Goal: Task Accomplishment & Management: Manage account settings

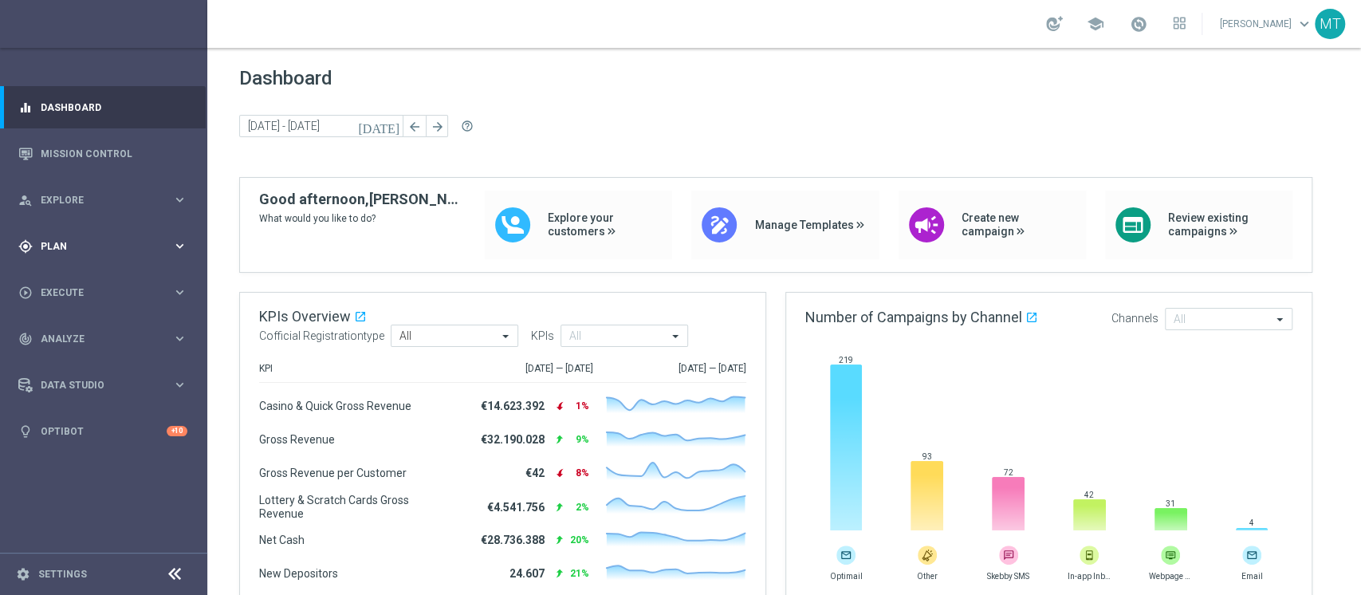
click at [129, 225] on div "gps_fixed Plan keyboard_arrow_right" at bounding box center [103, 246] width 206 height 42
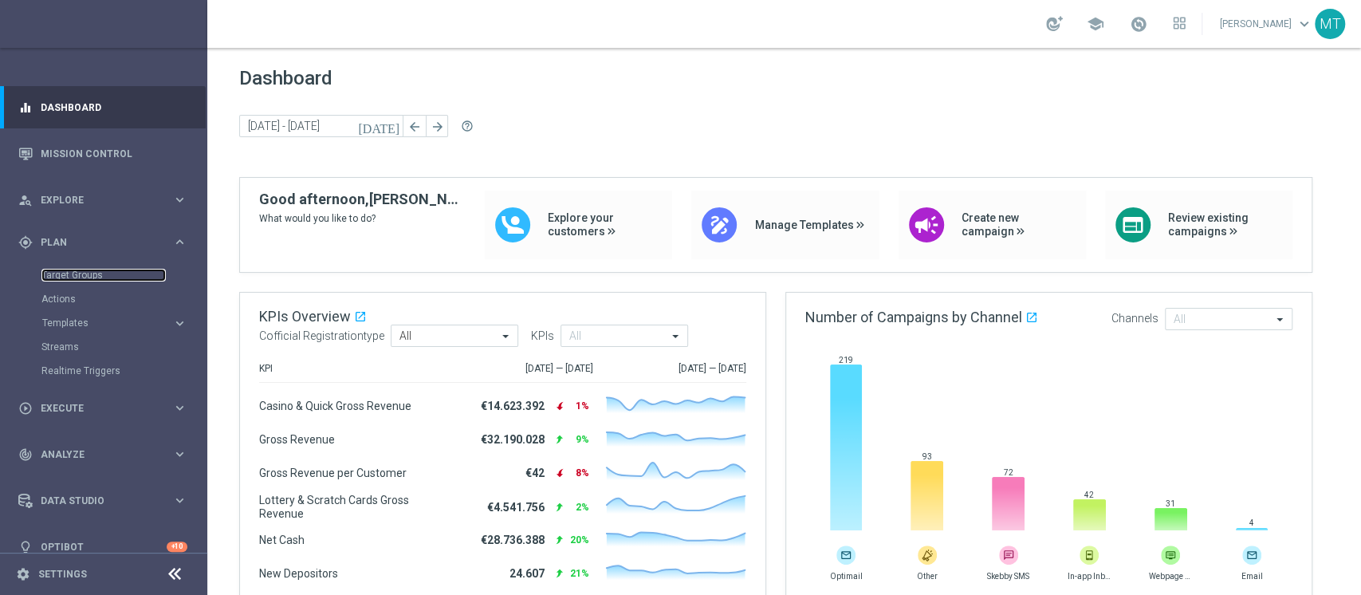
drag, startPoint x: 105, startPoint y: 270, endPoint x: 912, endPoint y: 32, distance: 841.3
click at [105, 270] on link "Target Groups" at bounding box center [103, 275] width 124 height 13
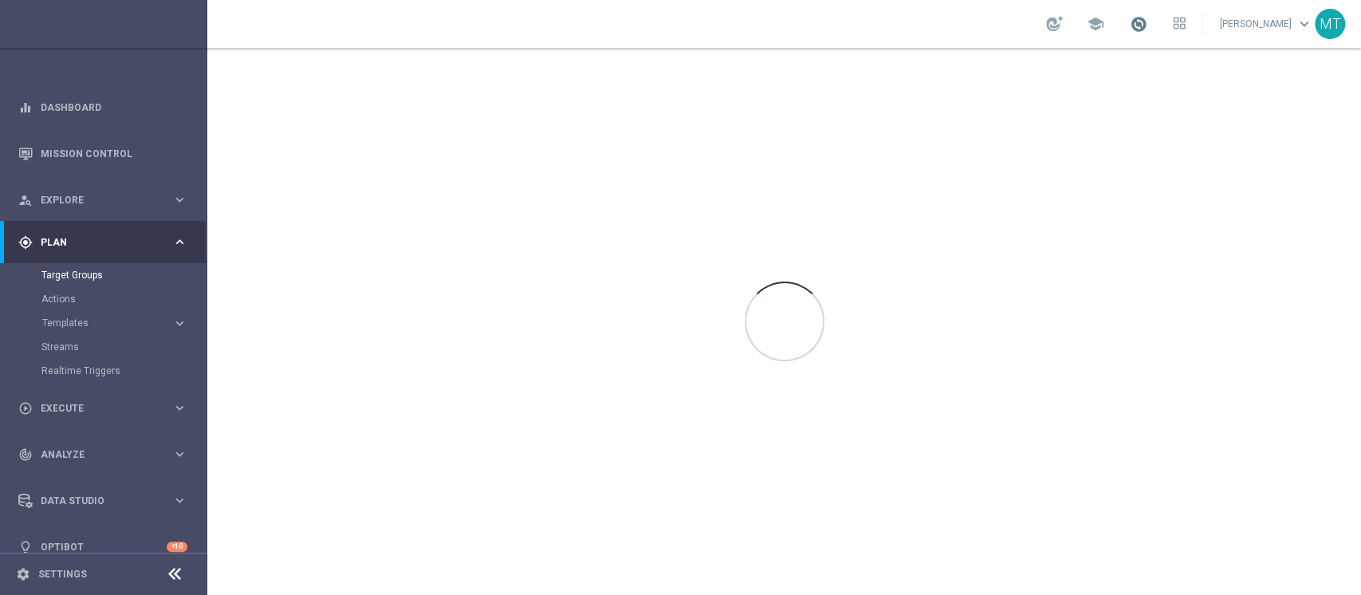
click at [1020, 25] on span at bounding box center [1139, 24] width 18 height 18
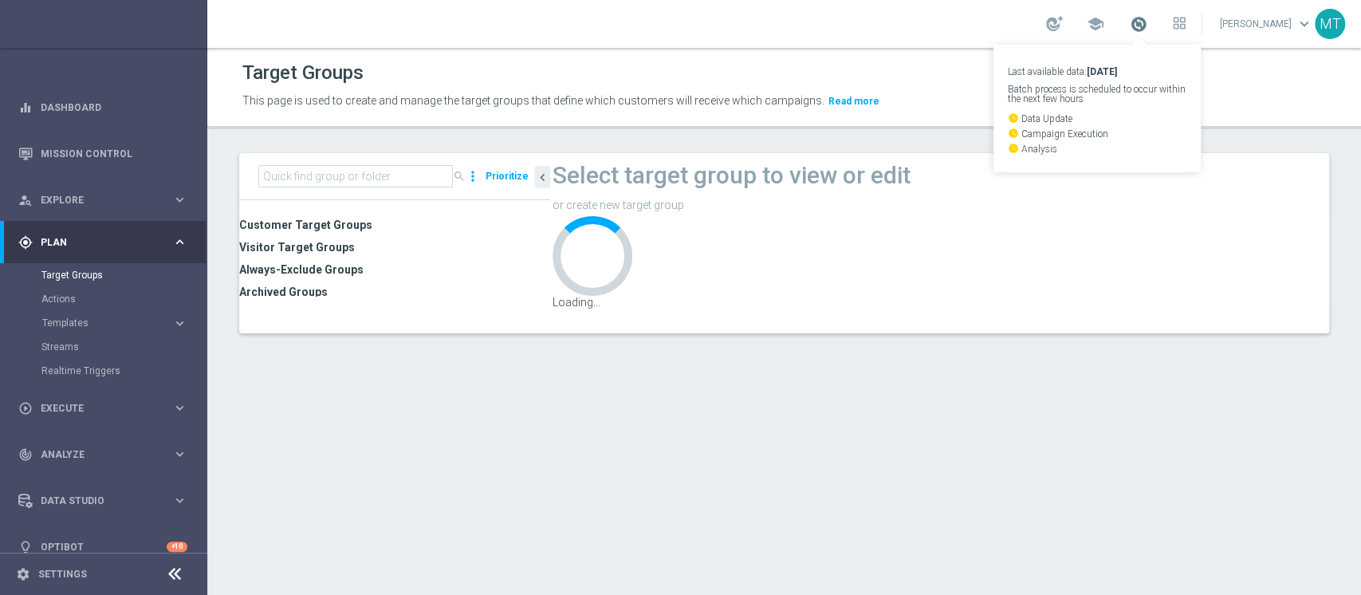
click at [1020, 25] on span at bounding box center [1139, 24] width 18 height 18
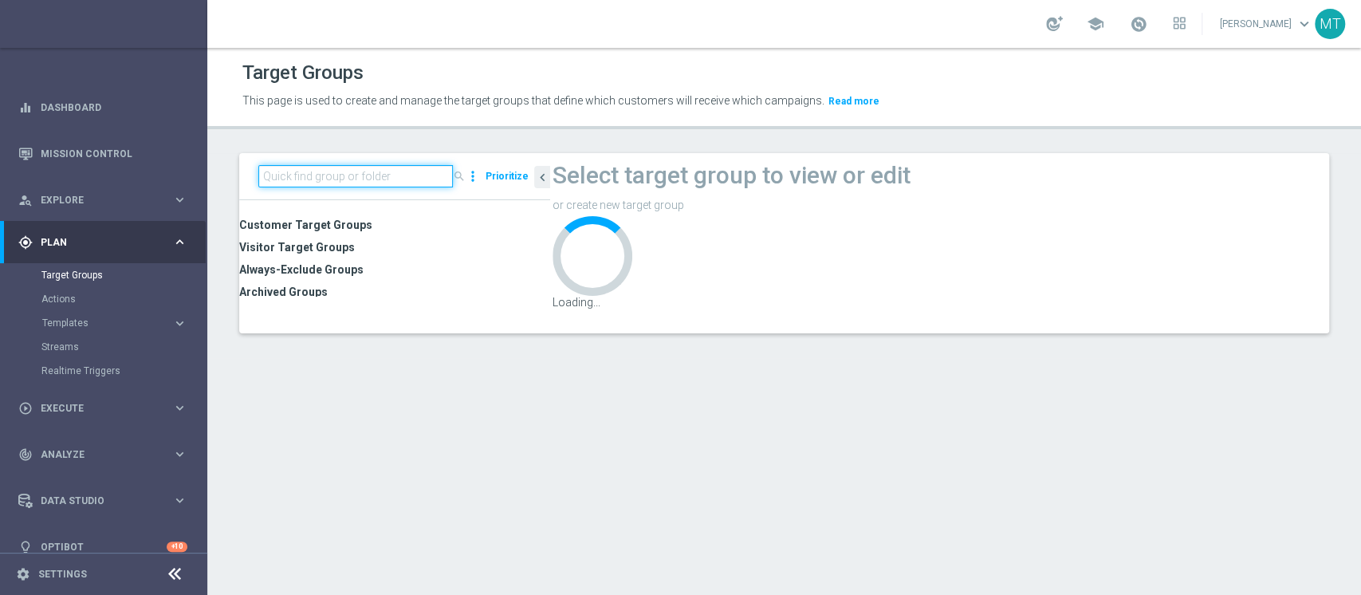
click at [385, 169] on input at bounding box center [355, 176] width 195 height 22
paste input "Riattivazioni BF Silver - Retention mese 04.09"
type input "Riattivazioni BF Silver - Retention mese 04.09"
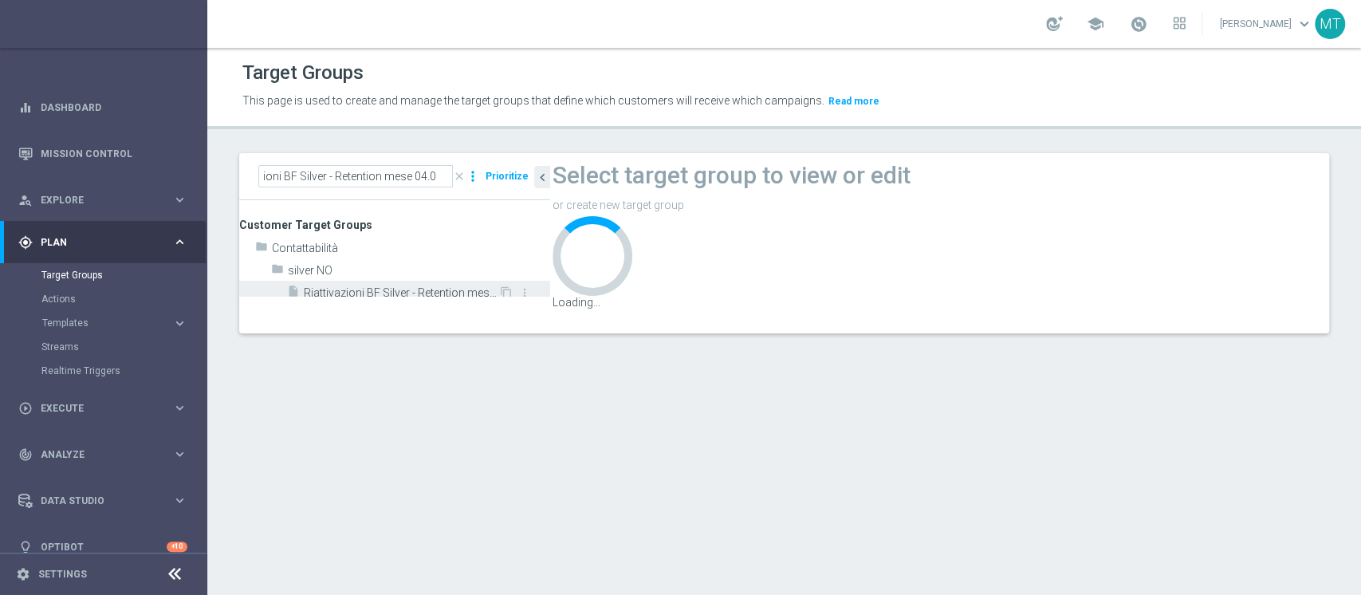
click at [410, 291] on span "Riattivazioni BF Silver - Retention mese 04.09" at bounding box center [401, 293] width 195 height 14
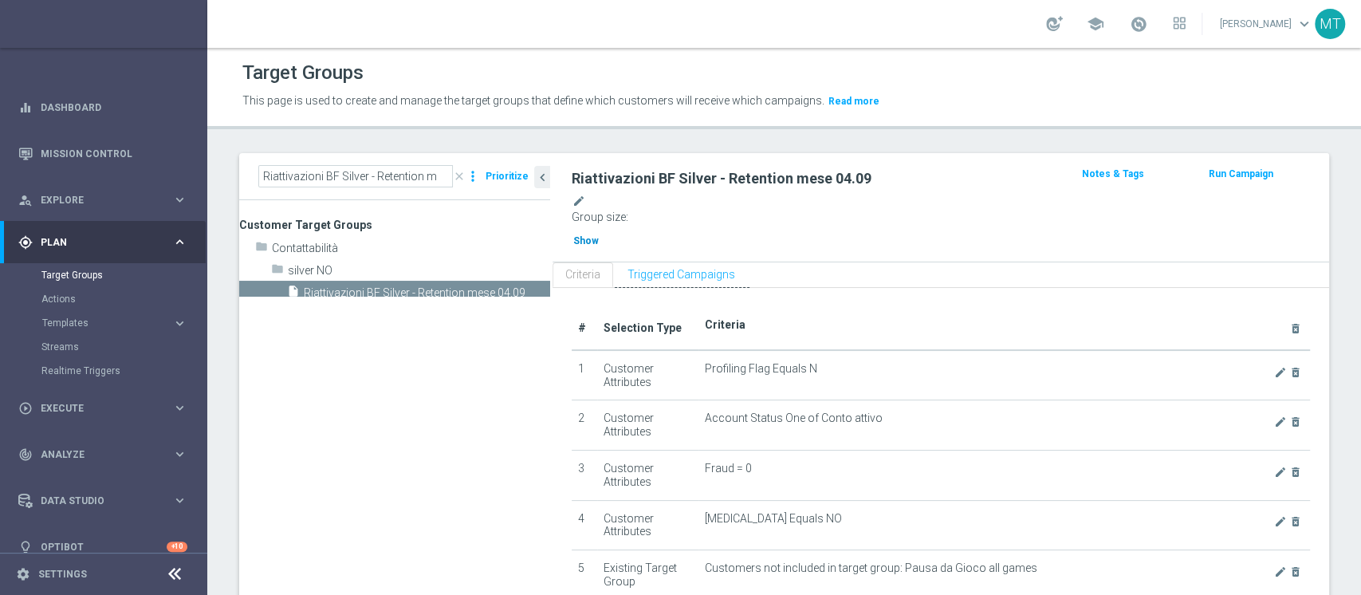
click at [599, 235] on span "Show" at bounding box center [586, 240] width 26 height 11
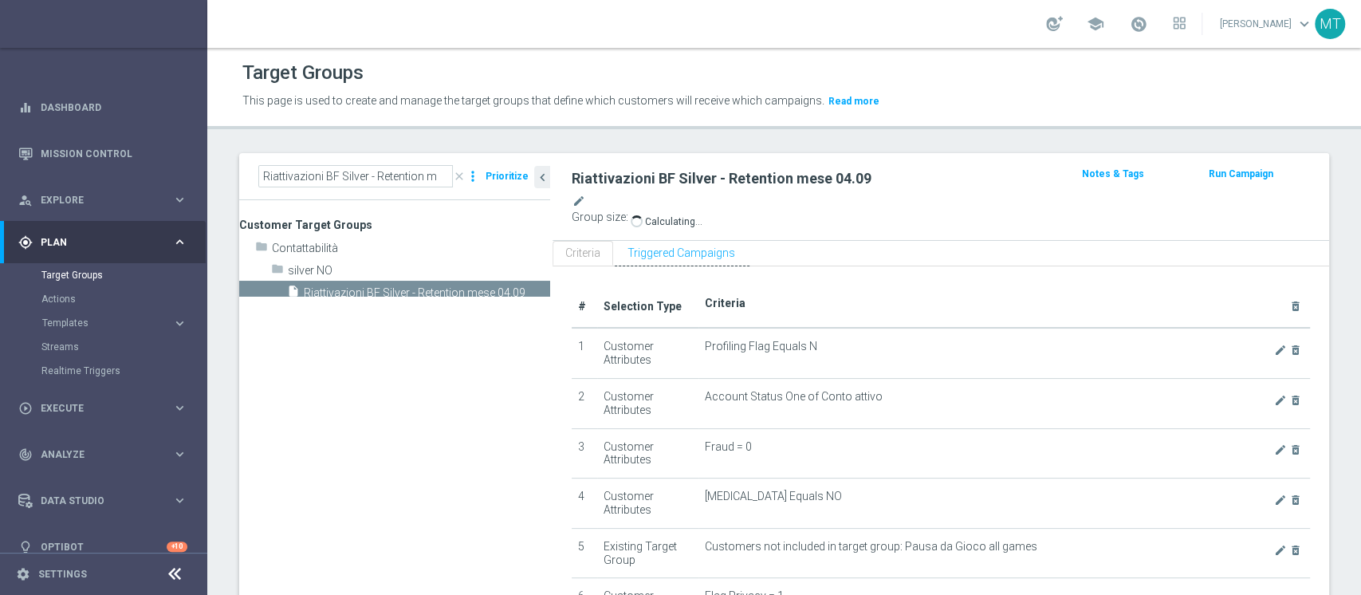
scroll to position [468, 0]
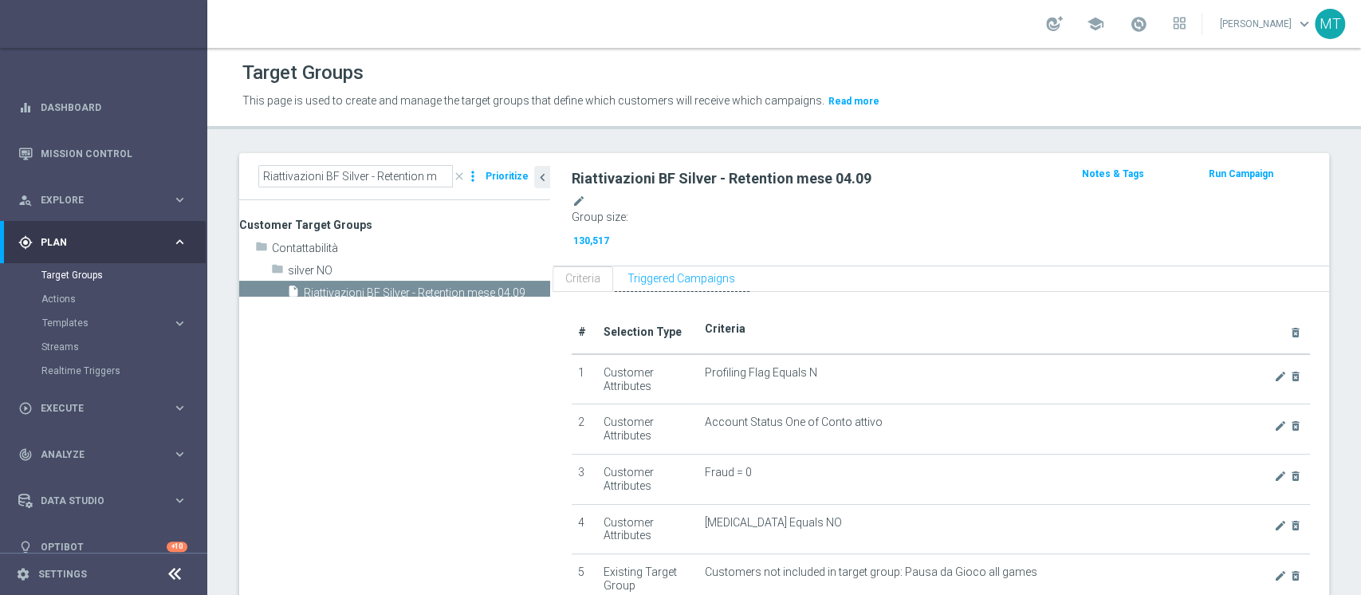
click at [1020, 163] on div "Riattivazioni BF Silver - Retention mese 04.09 mode_edit Group size : 130,517 N…" at bounding box center [941, 209] width 777 height 113
click at [1020, 175] on button "Run Campaign" at bounding box center [1241, 174] width 68 height 18
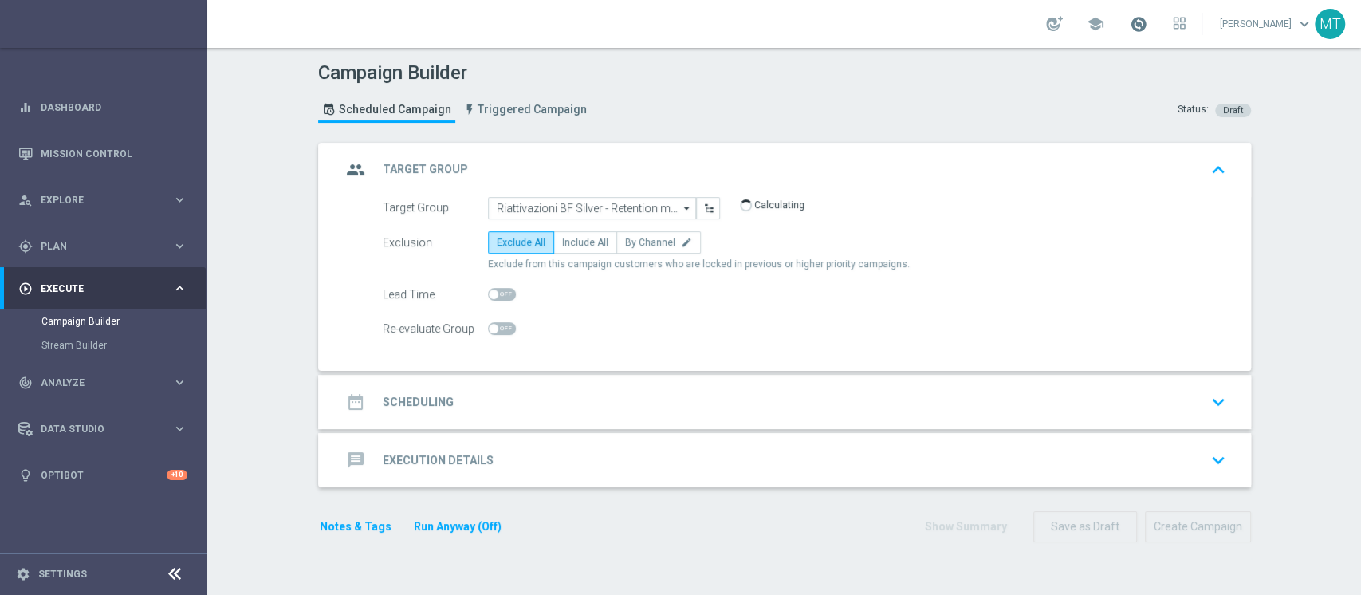
click at [1020, 18] on span at bounding box center [1139, 24] width 18 height 18
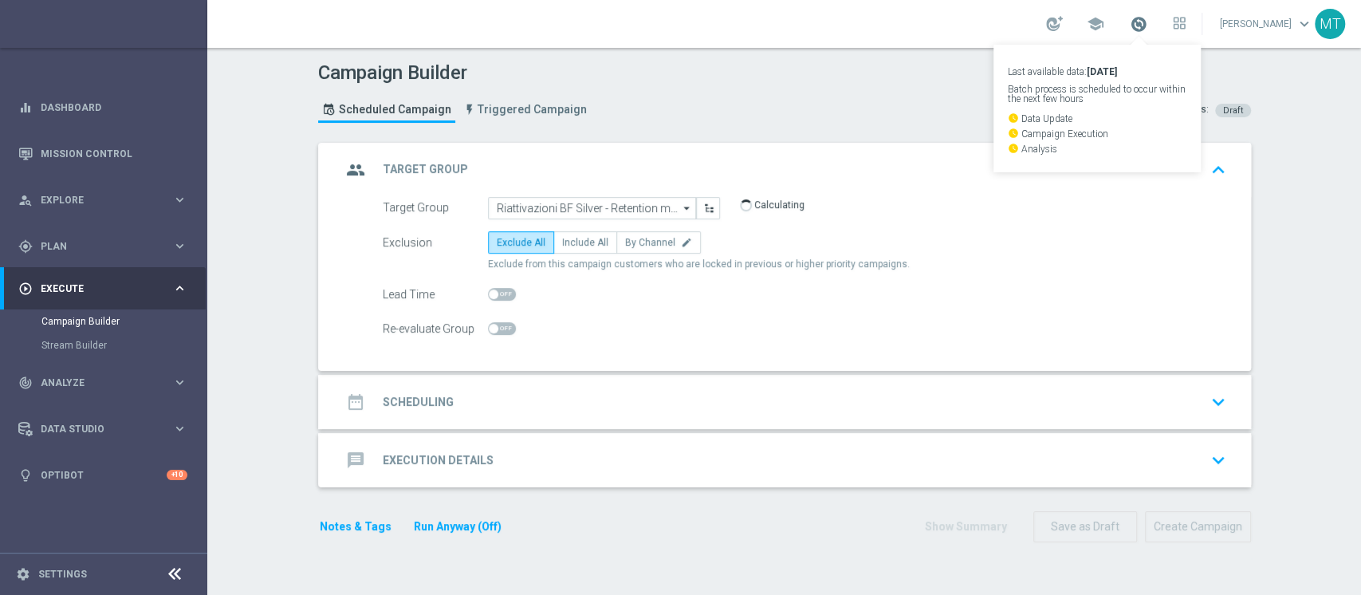
click at [1020, 19] on span at bounding box center [1139, 24] width 18 height 18
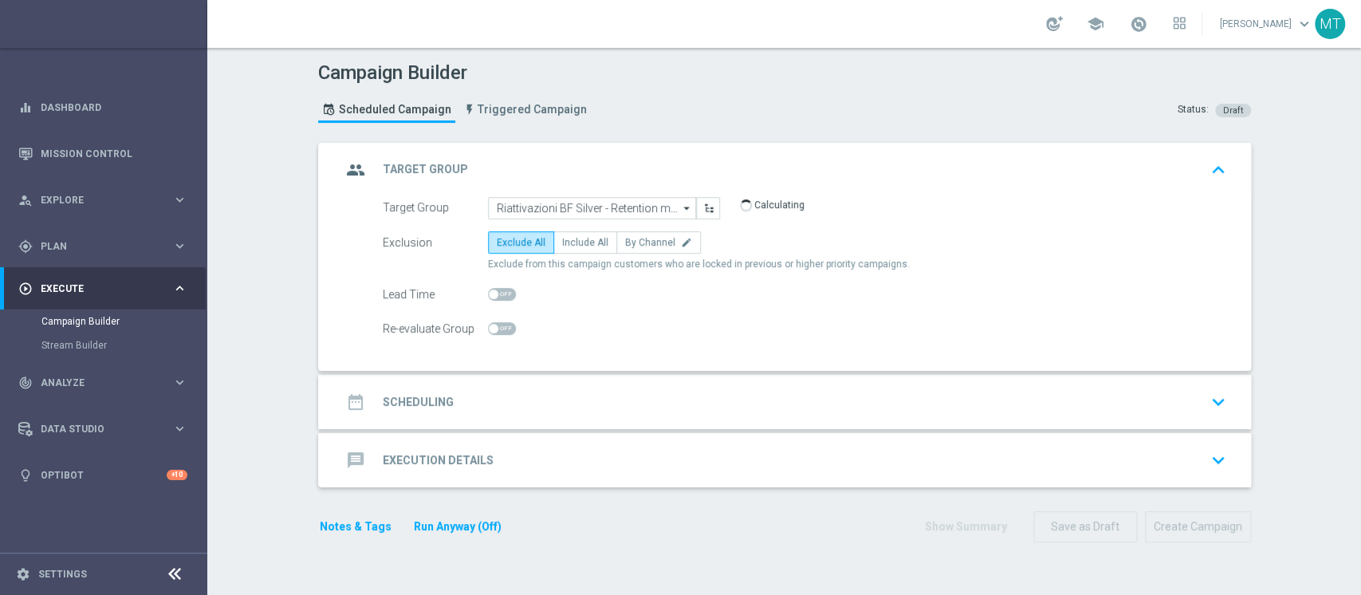
click at [445, 413] on div "date_range Scheduling keyboard_arrow_down" at bounding box center [786, 402] width 891 height 30
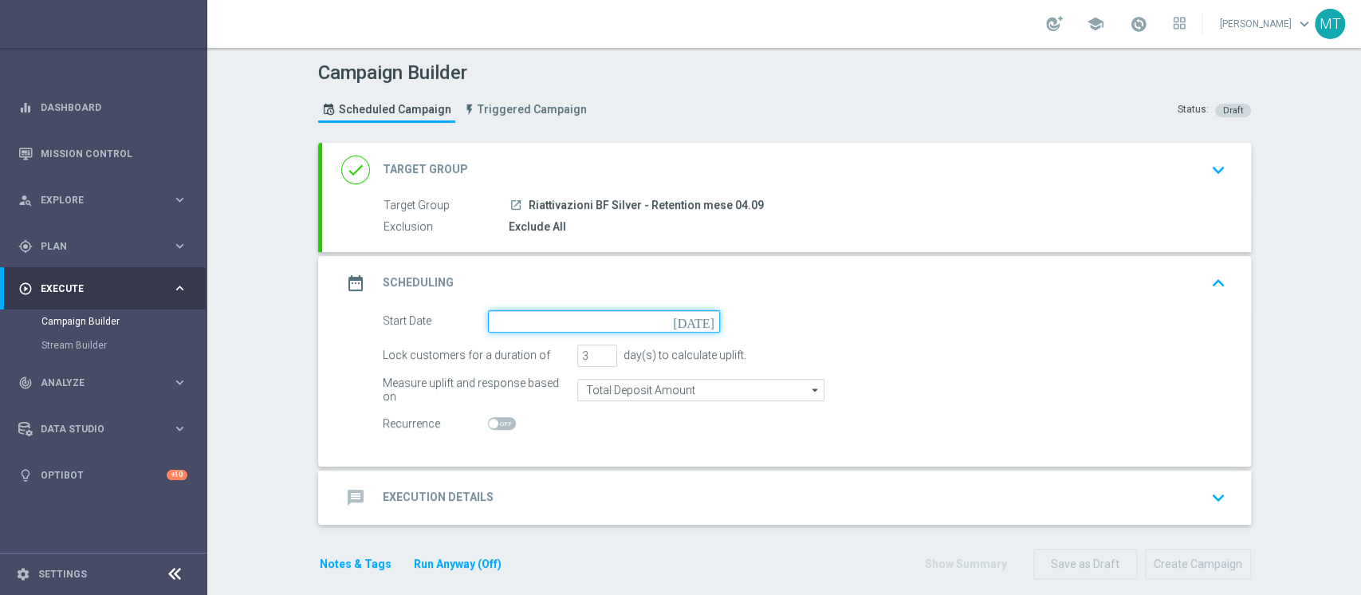
click at [502, 333] on input at bounding box center [604, 321] width 232 height 22
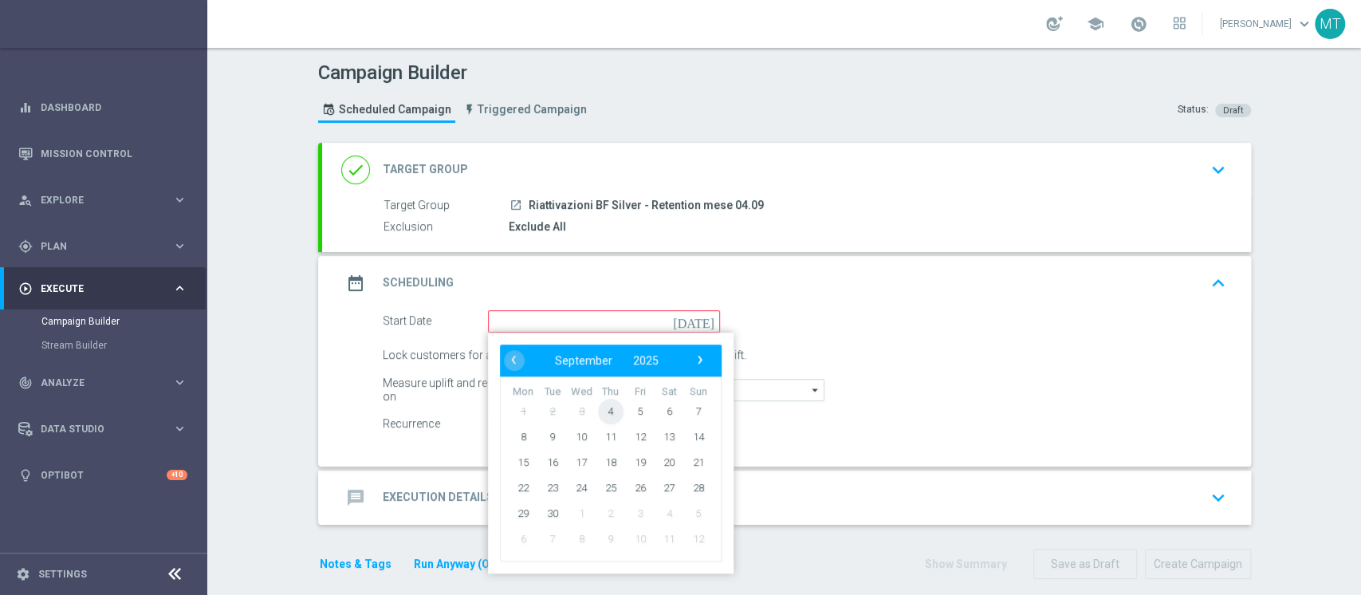
click at [603, 423] on span "4" at bounding box center [610, 411] width 26 height 26
type input "04 Sep 2025"
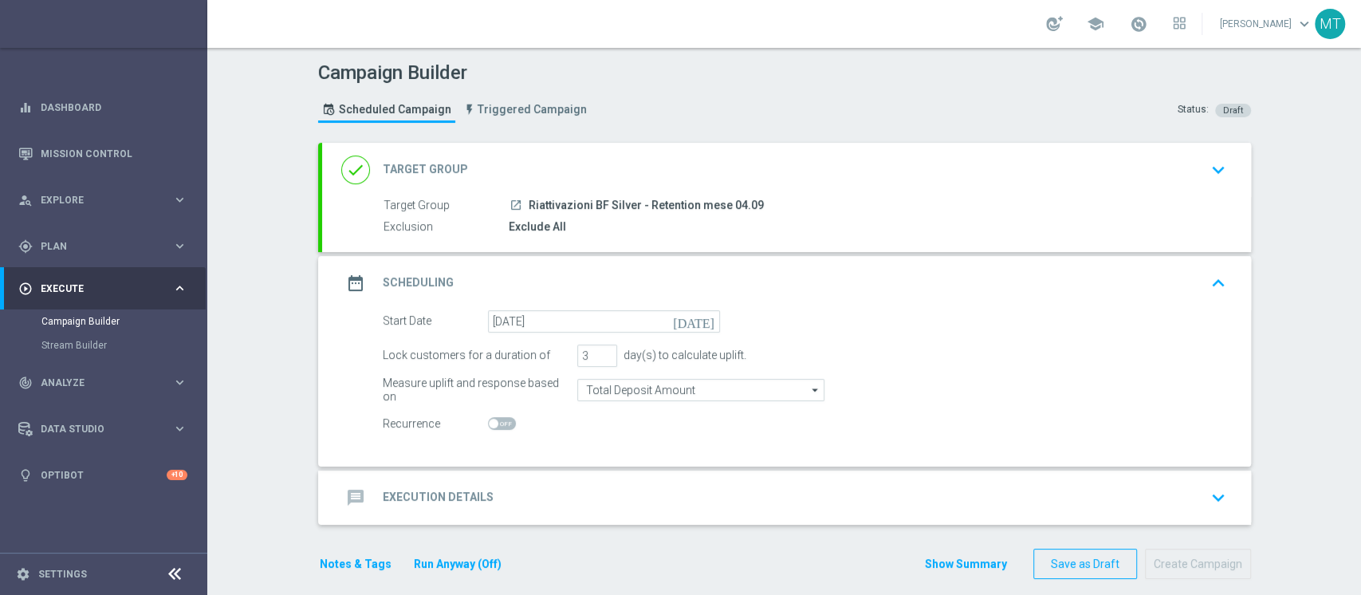
scroll to position [46, 0]
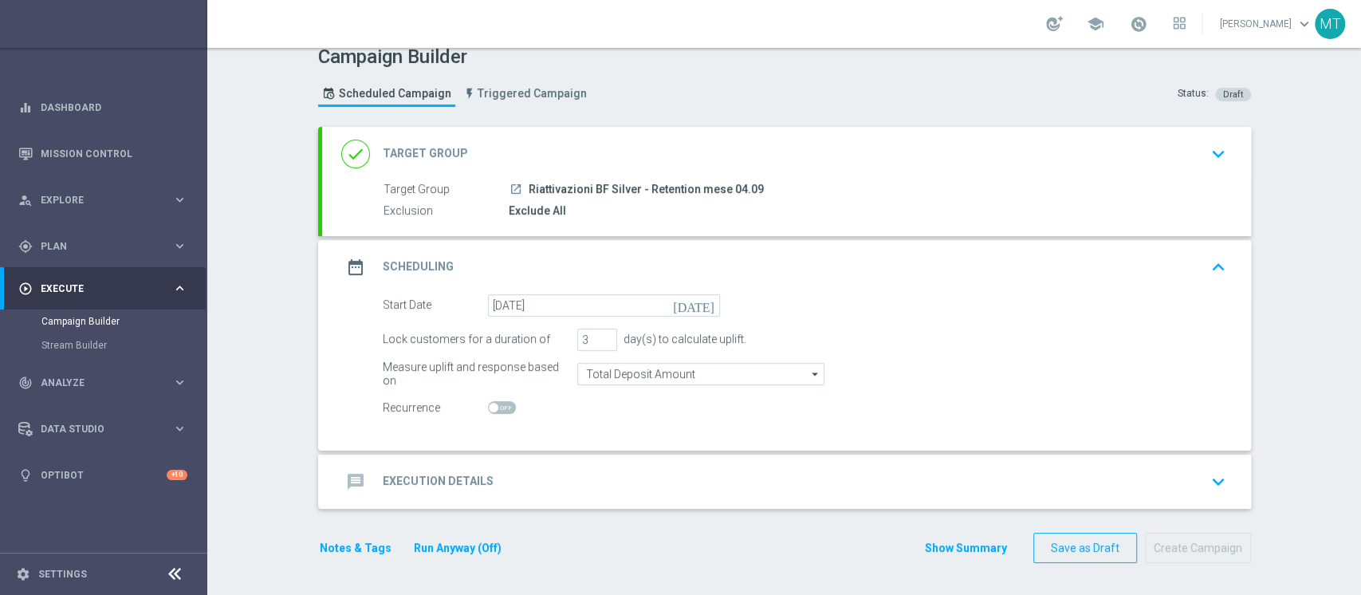
click at [561, 445] on div "message Execution Details keyboard_arrow_down" at bounding box center [786, 482] width 929 height 54
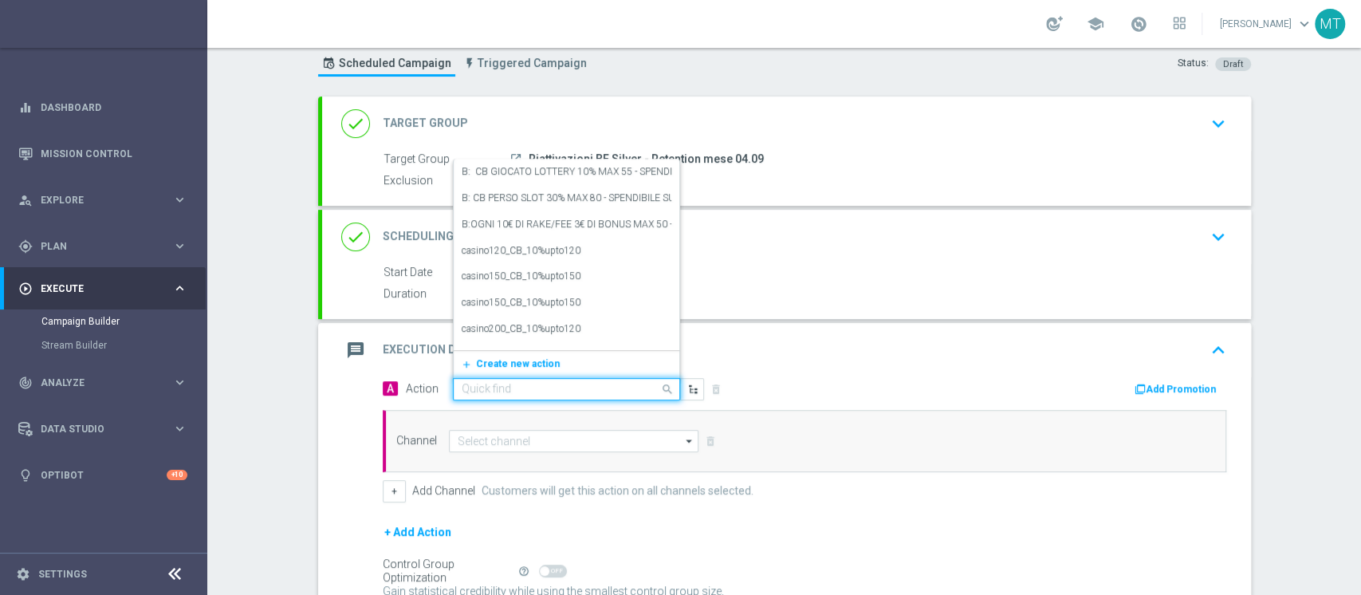
click at [546, 396] on input "text" at bounding box center [551, 390] width 178 height 14
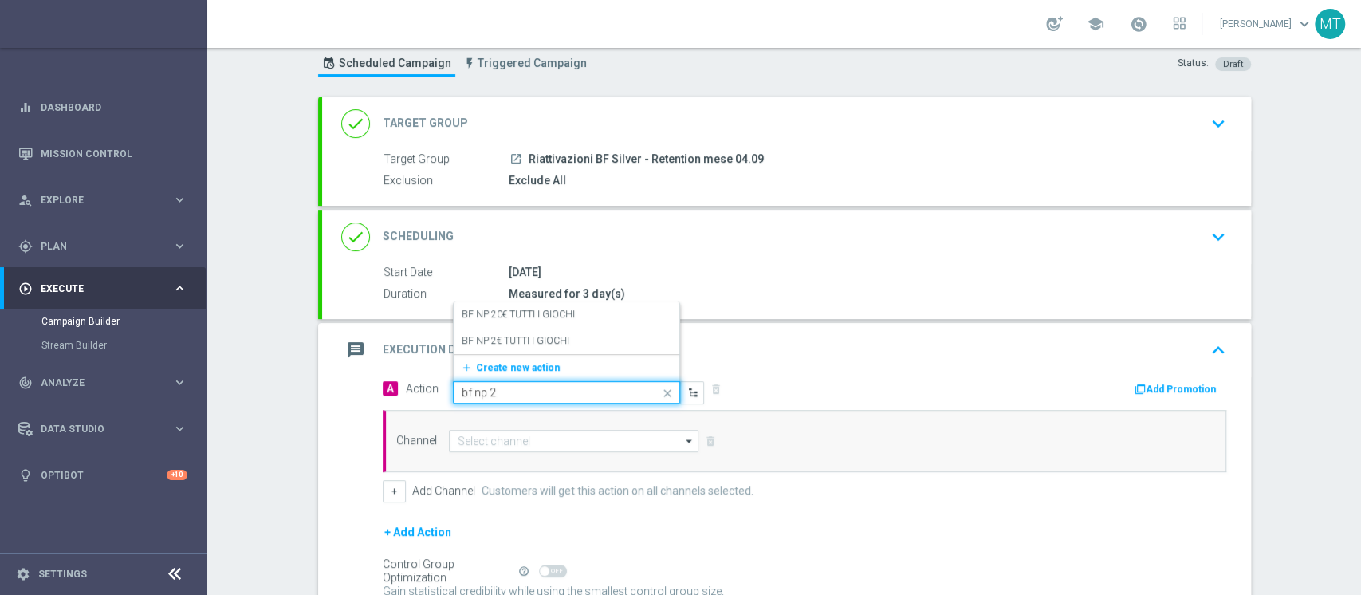
type input "bf np 2€"
click at [541, 354] on div "BF NP 2€ TUTTI I GIOCHI edit" at bounding box center [567, 341] width 210 height 26
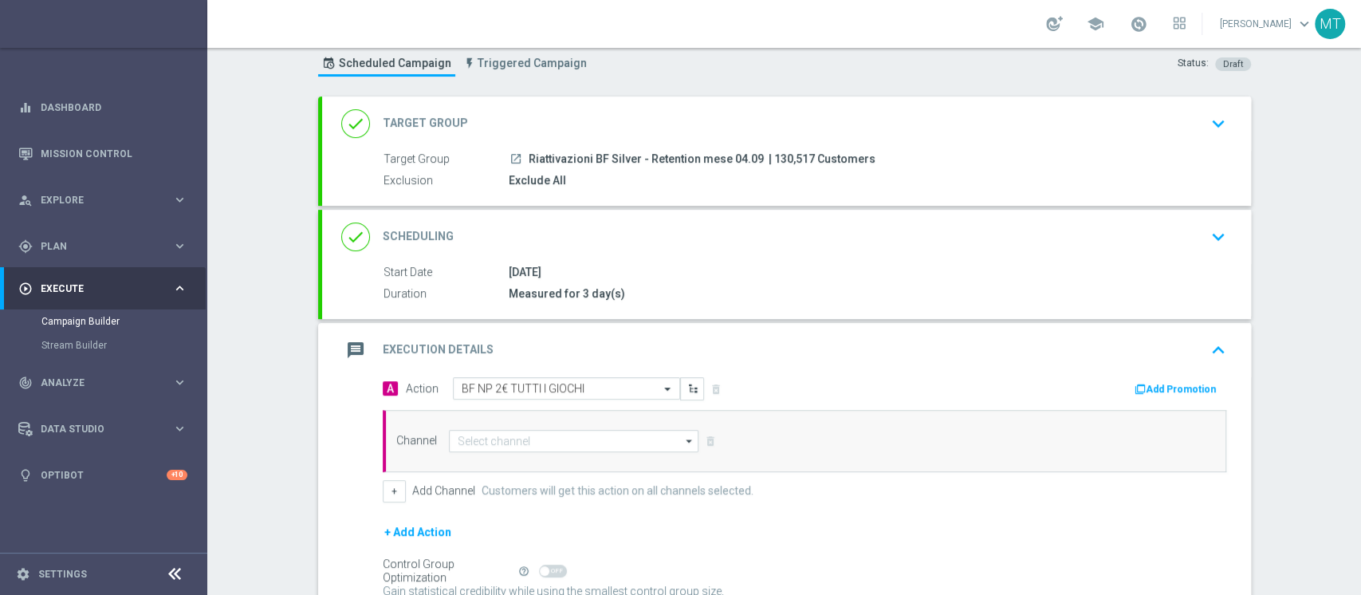
click at [1020, 377] on div "message Execution Details keyboard_arrow_up" at bounding box center [786, 350] width 929 height 54
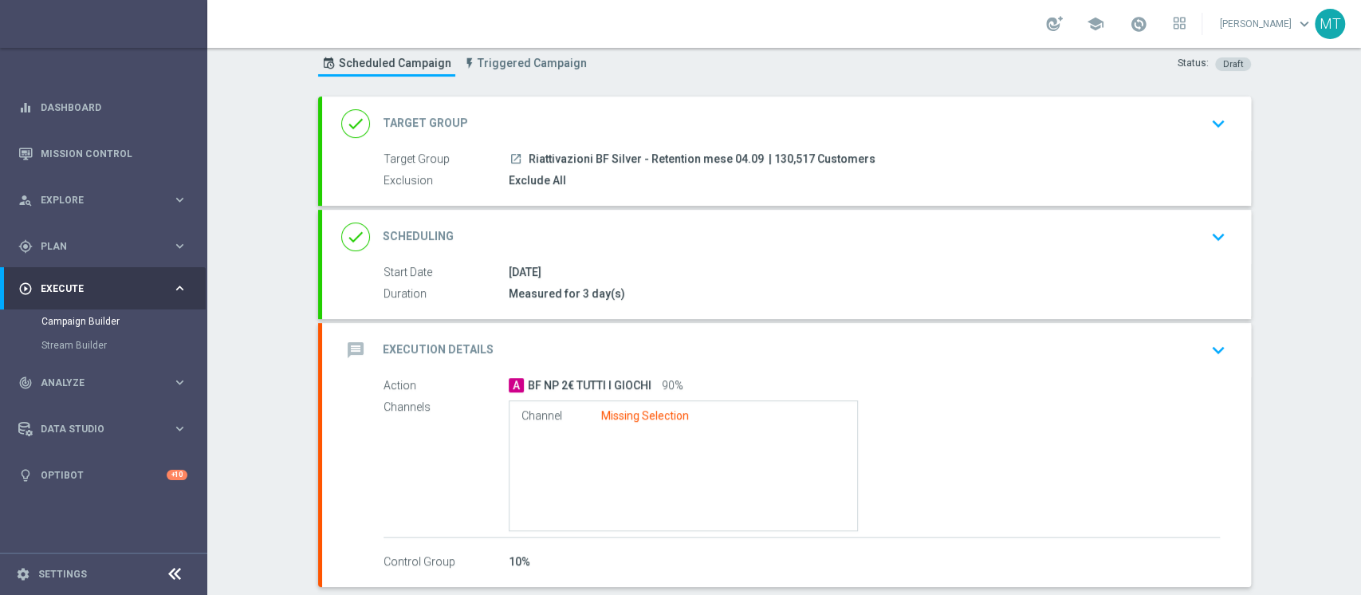
click at [1020, 365] on div "message Execution Details keyboard_arrow_down" at bounding box center [786, 350] width 891 height 30
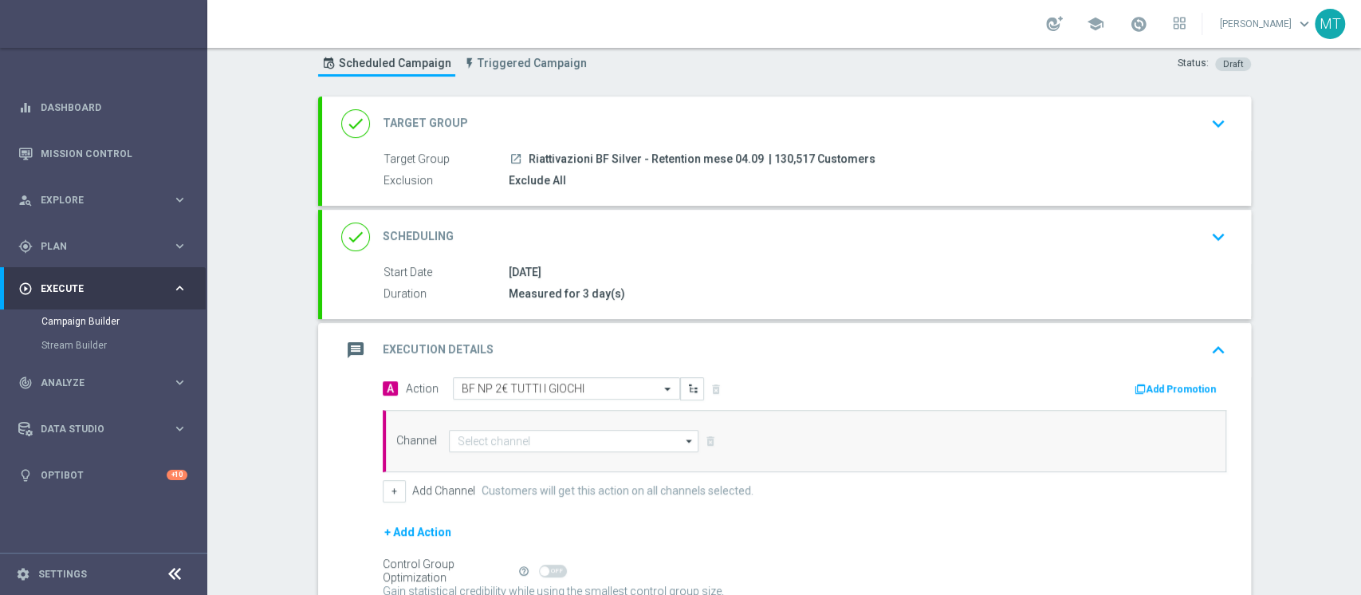
click at [1020, 398] on button "Add Promotion" at bounding box center [1177, 389] width 89 height 18
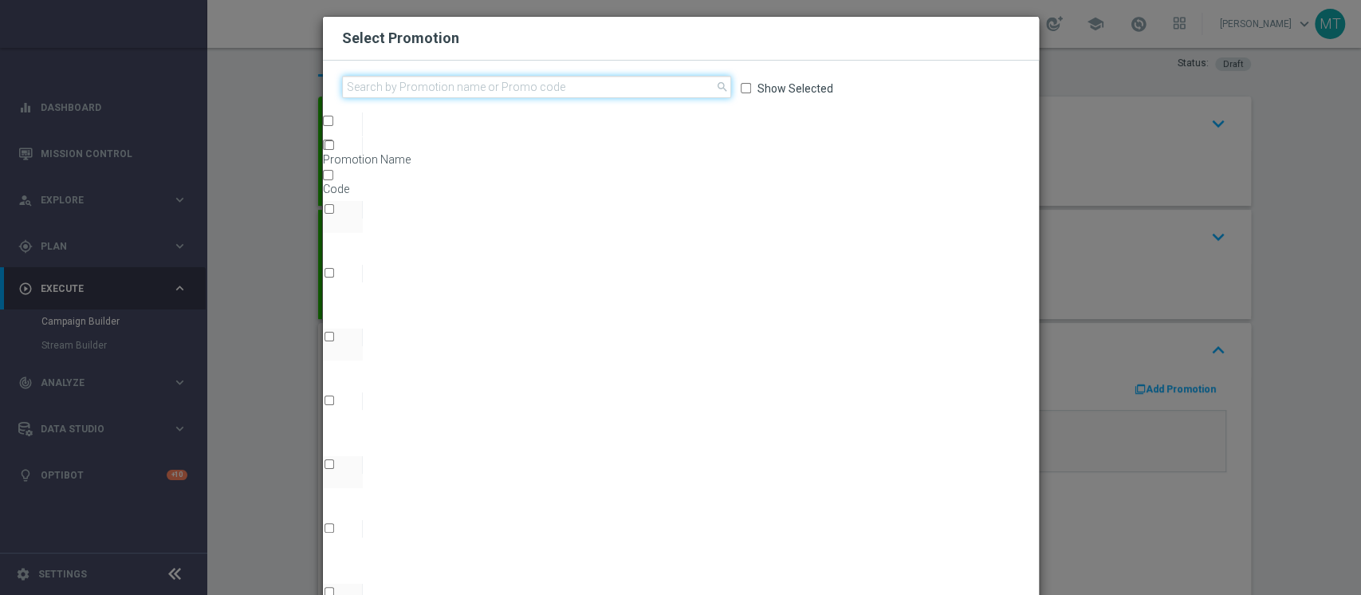
click at [687, 98] on input "text" at bounding box center [536, 87] width 389 height 22
paste input "233009"
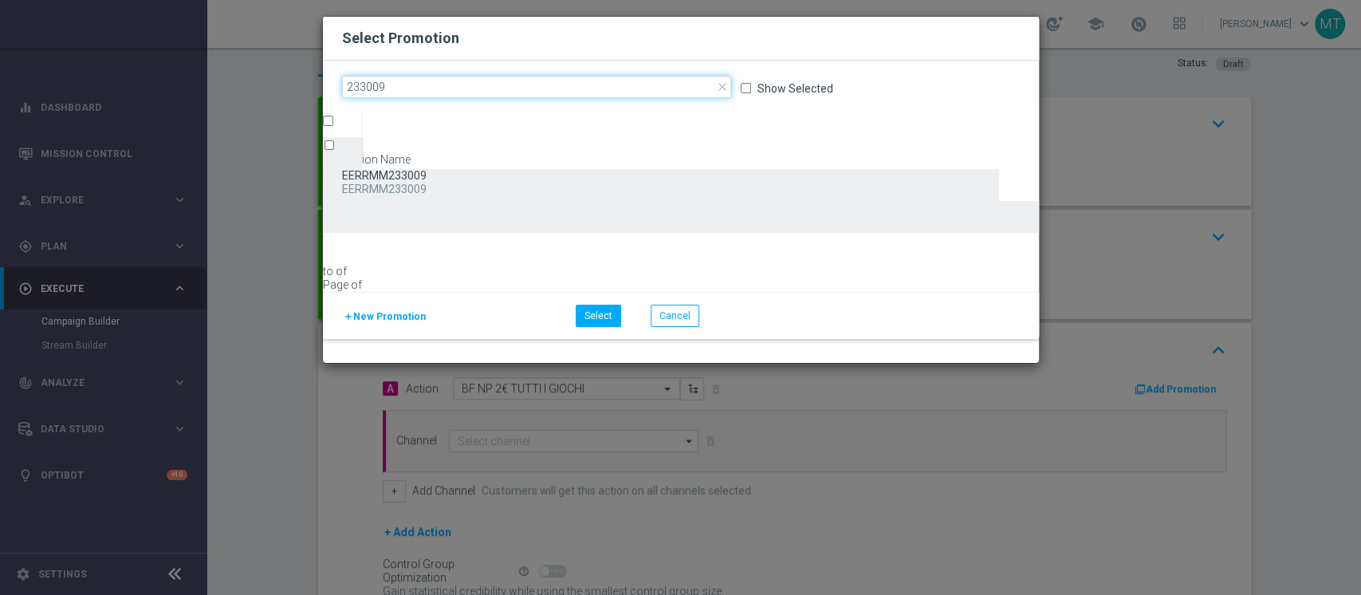
type input "233009"
click at [531, 183] on div "EERRMM233009" at bounding box center [521, 176] width 397 height 14
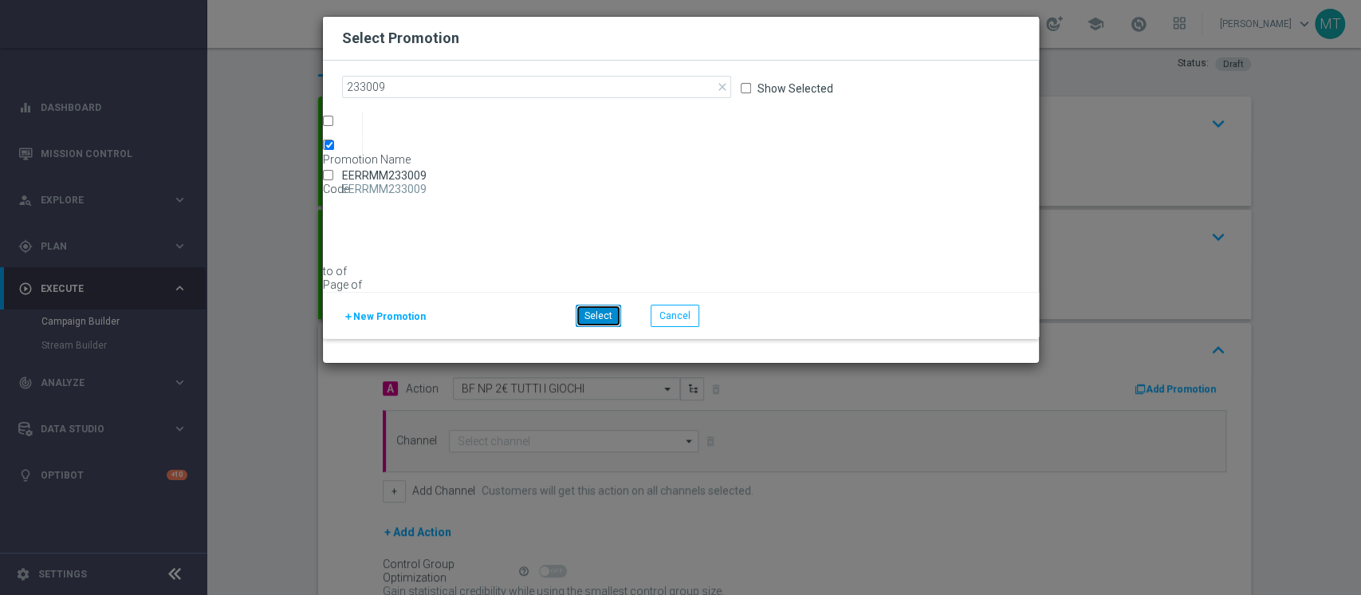
click at [621, 327] on button "Select" at bounding box center [598, 316] width 45 height 22
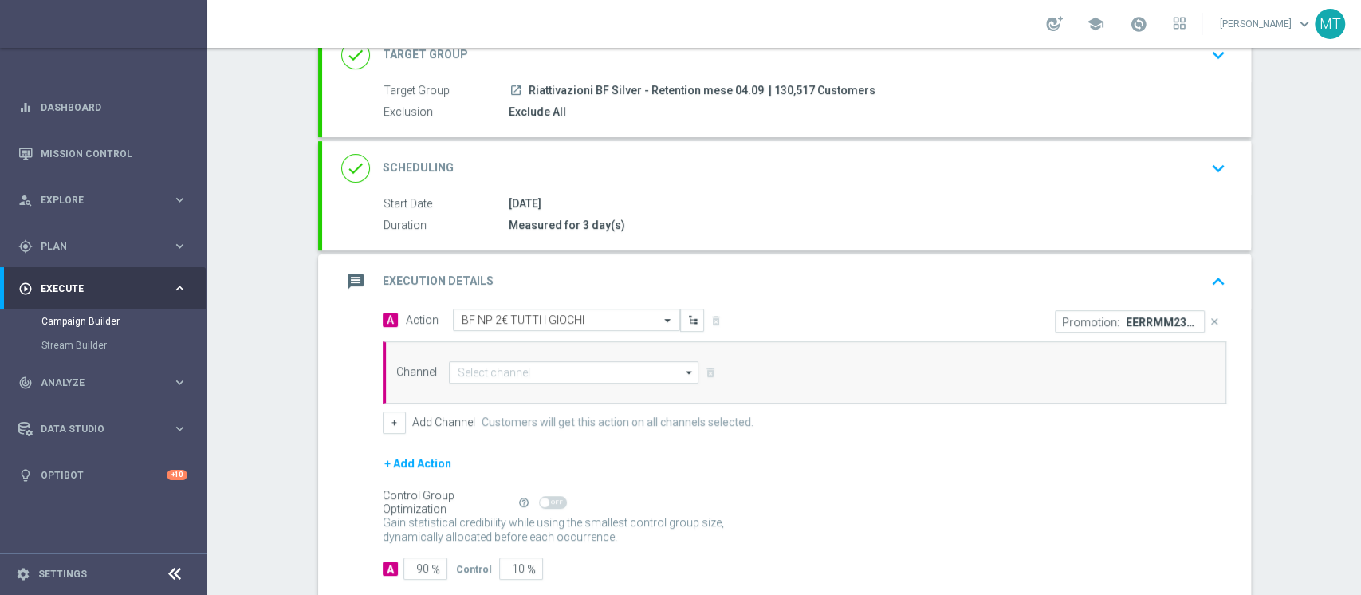
scroll to position [228, 0]
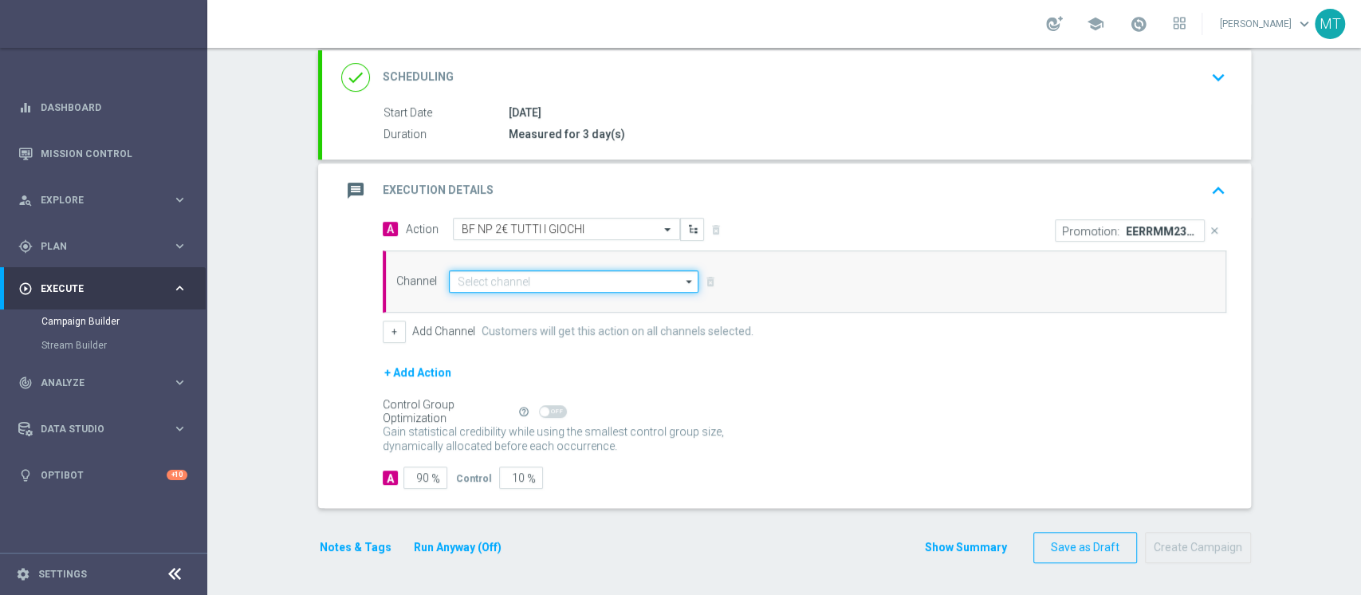
click at [556, 277] on input at bounding box center [574, 281] width 250 height 22
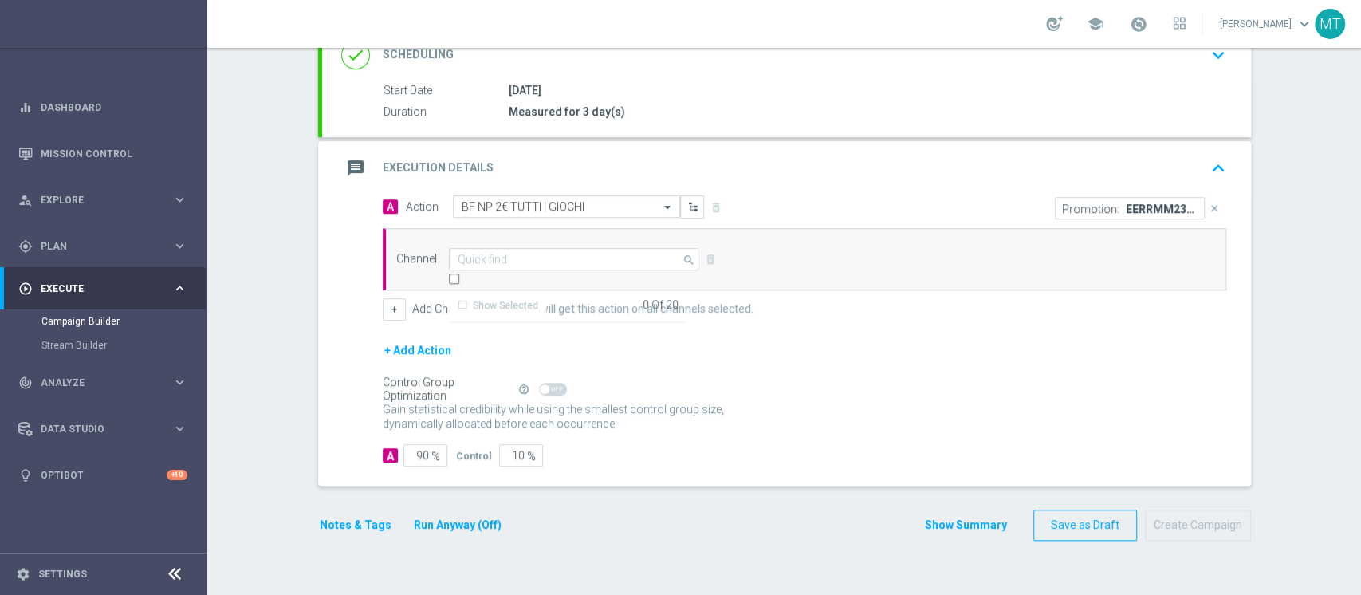
type input "Other"
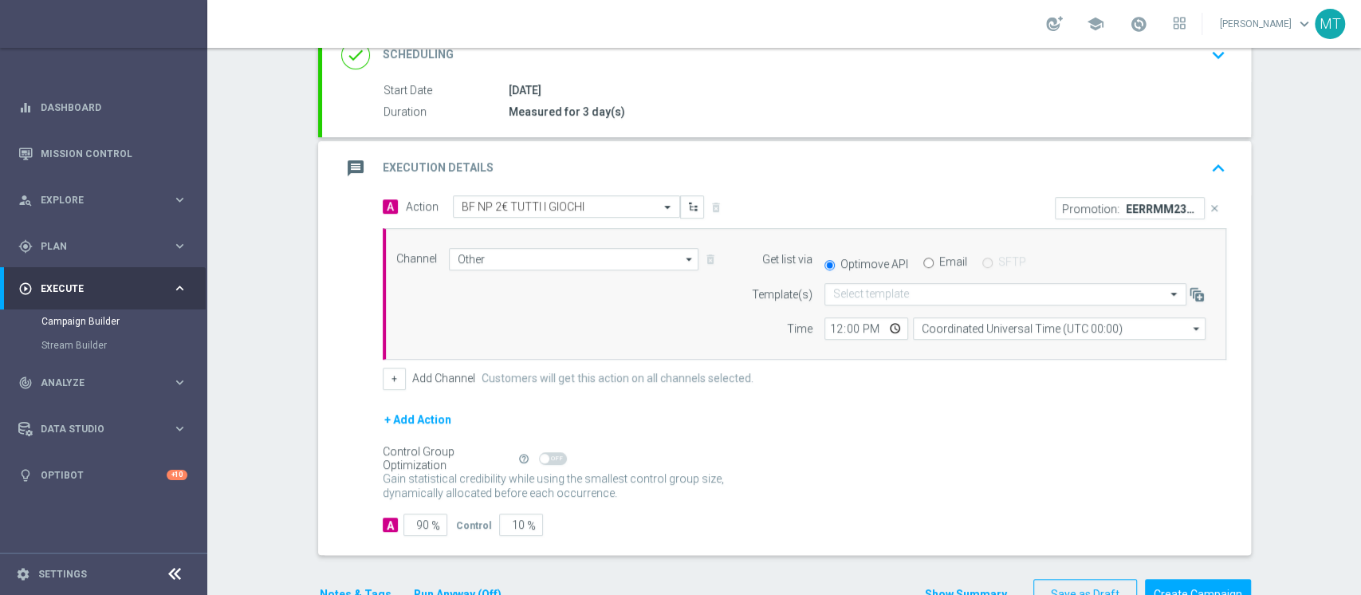
click at [939, 269] on label "Email" at bounding box center [953, 261] width 28 height 14
click at [934, 268] on input "Email" at bounding box center [928, 263] width 10 height 10
radio input "true"
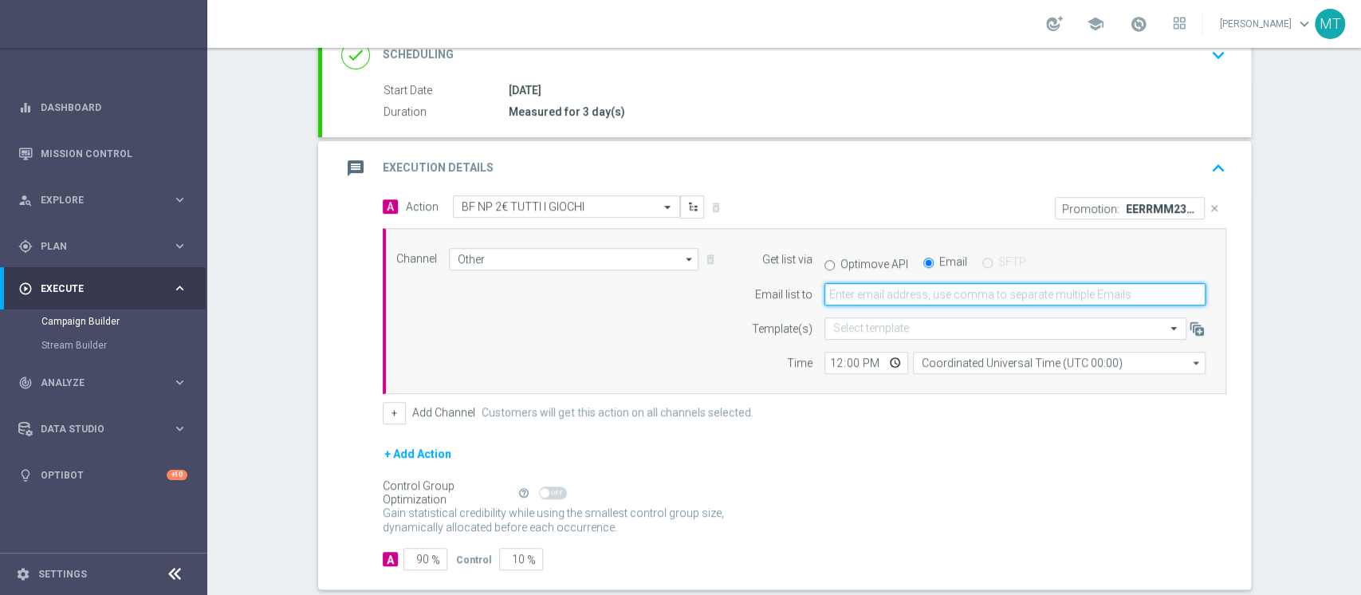
click at [908, 305] on input "email" at bounding box center [1015, 294] width 381 height 22
type input "matteo.turri@sisal.it"
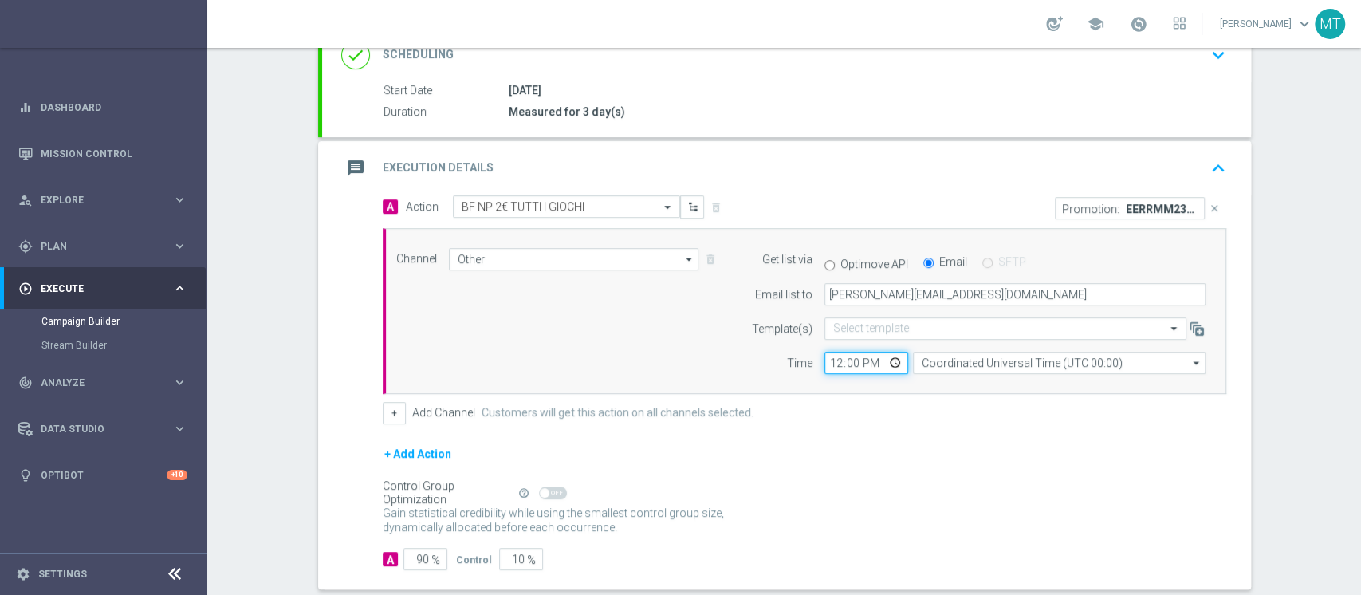
click at [826, 374] on input "12:00" at bounding box center [867, 363] width 84 height 22
type input "14:50"
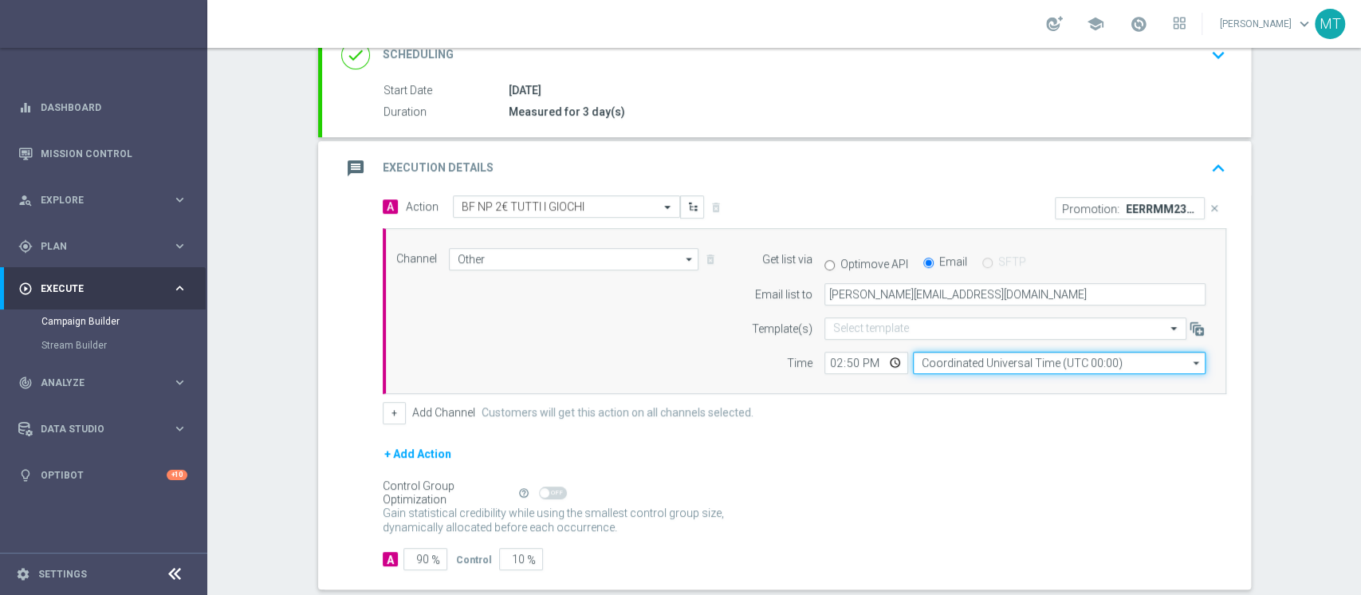
click at [958, 374] on input "Coordinated Universal Time (UTC 00:00)" at bounding box center [1059, 363] width 293 height 22
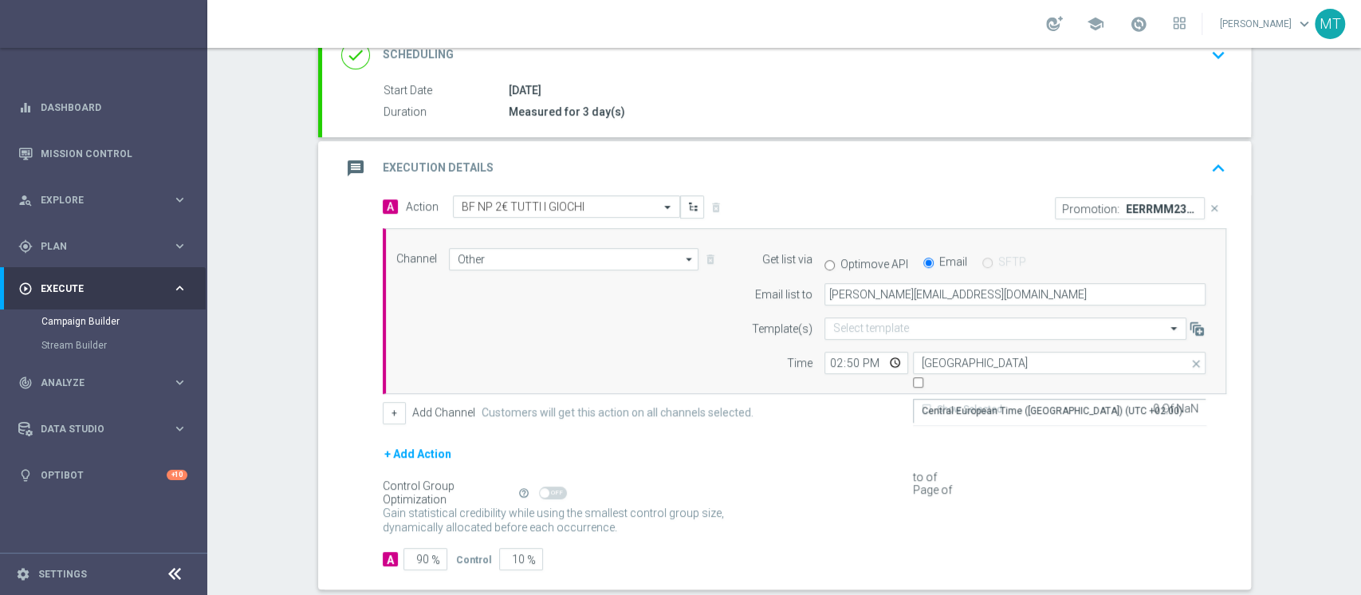
click at [978, 407] on div "Central European Time (Berlin) (UTC +02:00)" at bounding box center [1052, 410] width 261 height 14
type input "Central European Time (Berlin) (UTC +02:00)"
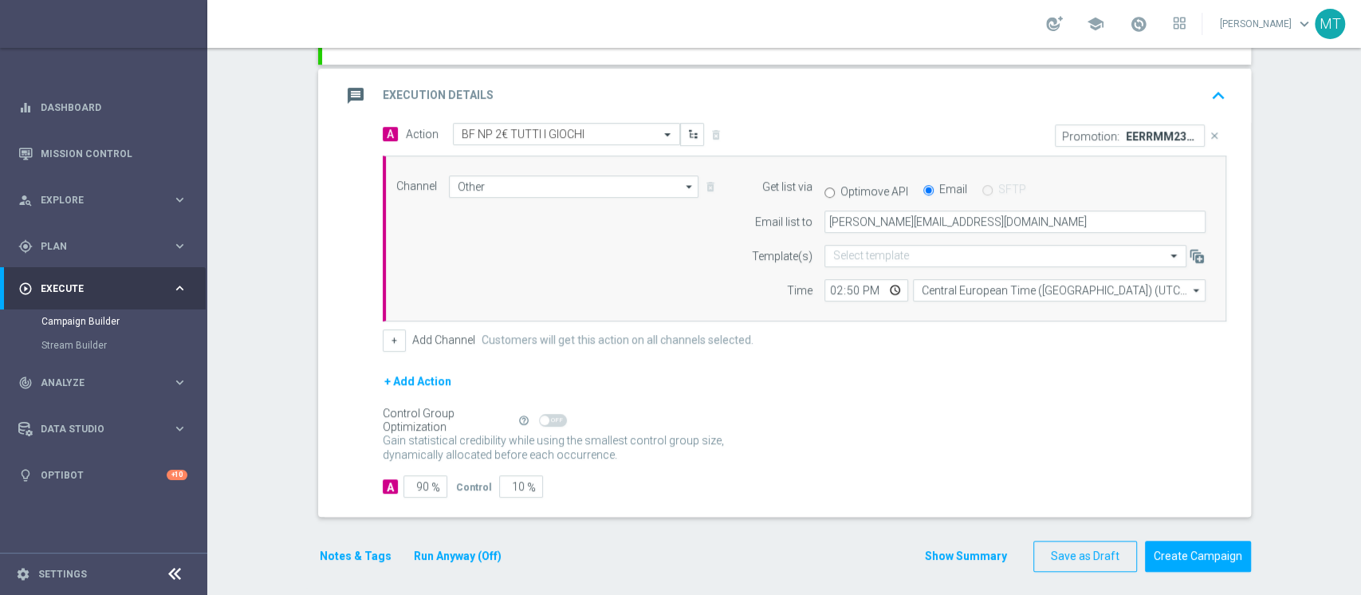
scroll to position [331, 0]
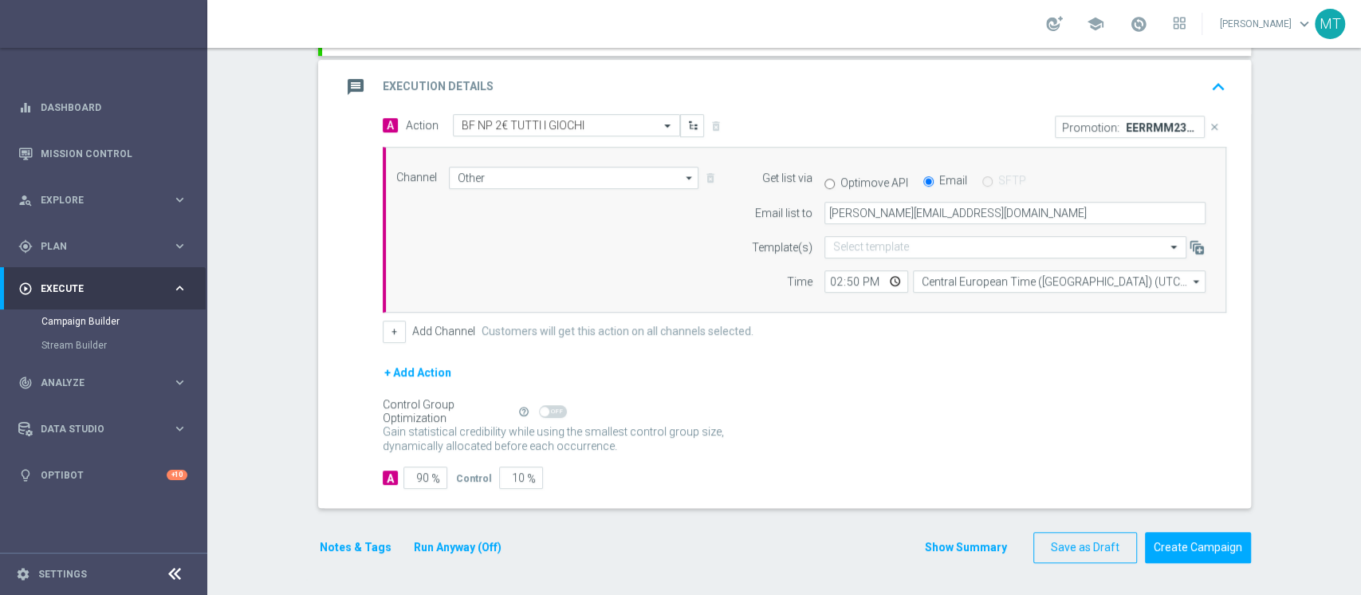
click at [447, 445] on button "Run Anyway (Off)" at bounding box center [457, 547] width 91 height 20
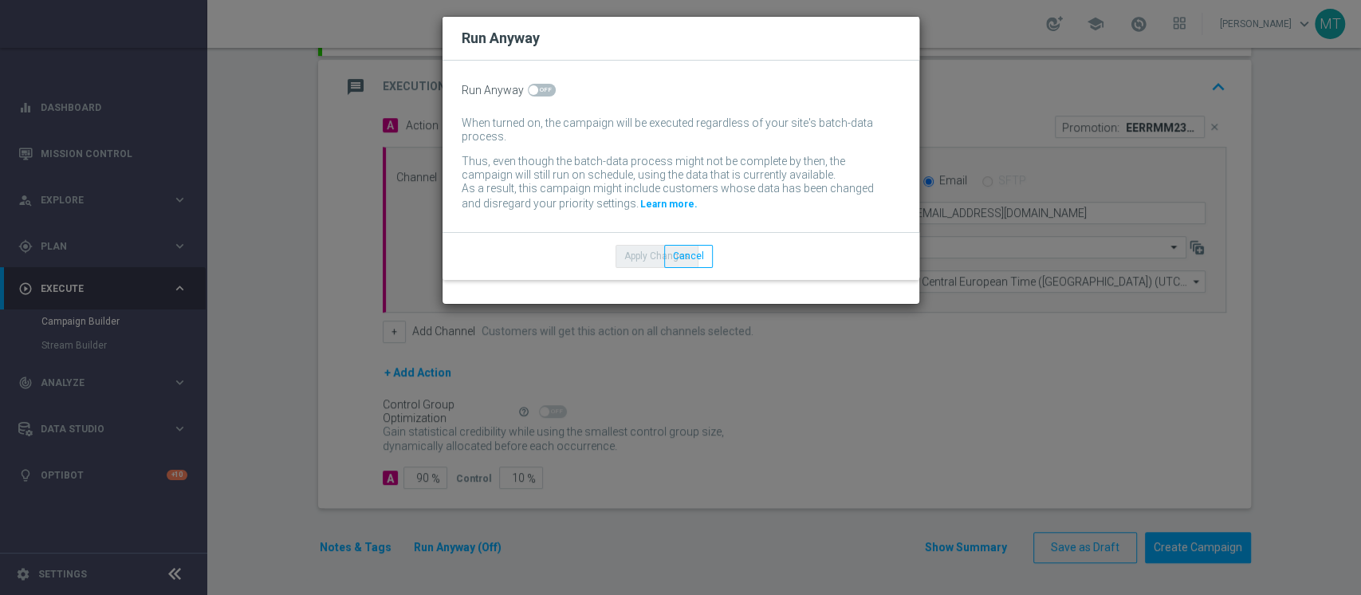
click at [541, 232] on div "Run Anyway When turned on, the campaign will be executed regardless of your sit…" at bounding box center [681, 146] width 477 height 171
click at [541, 96] on span at bounding box center [542, 90] width 28 height 13
click at [541, 96] on input "checkbox" at bounding box center [542, 90] width 28 height 13
checkbox input "true"
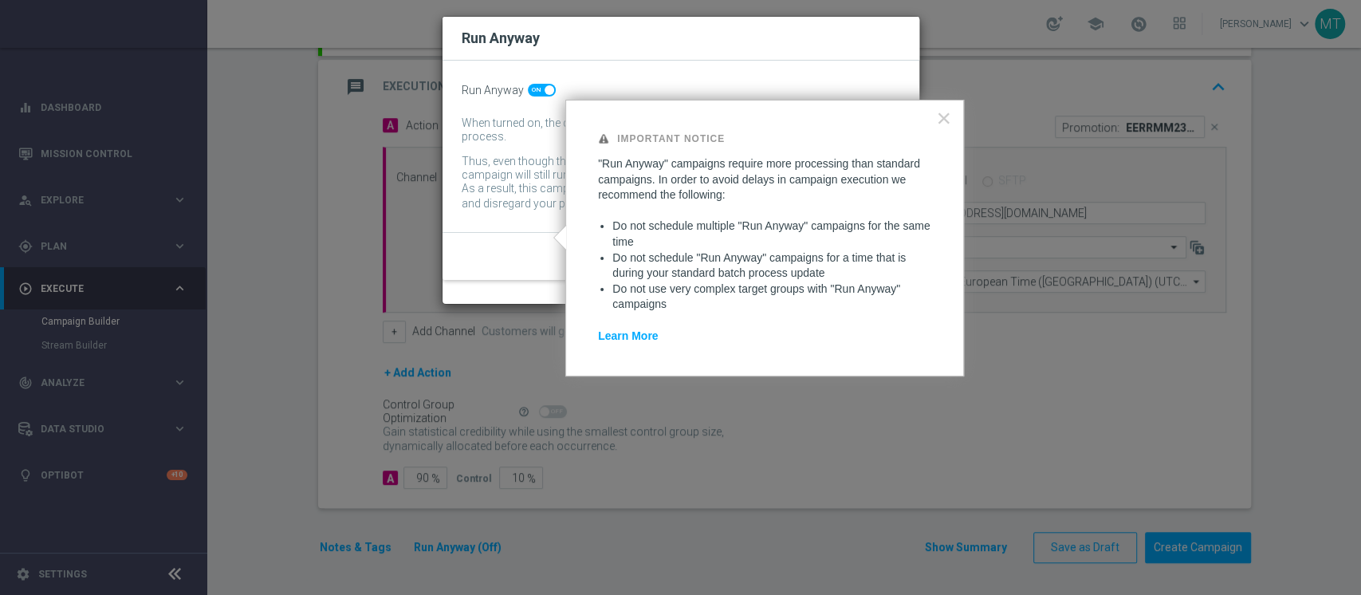
drag, startPoint x: 857, startPoint y: 415, endPoint x: 850, endPoint y: 400, distance: 16.8
click at [856, 279] on div "Apply Changes Cancel" at bounding box center [681, 255] width 477 height 47
click at [699, 267] on button "Apply Changes" at bounding box center [657, 256] width 83 height 22
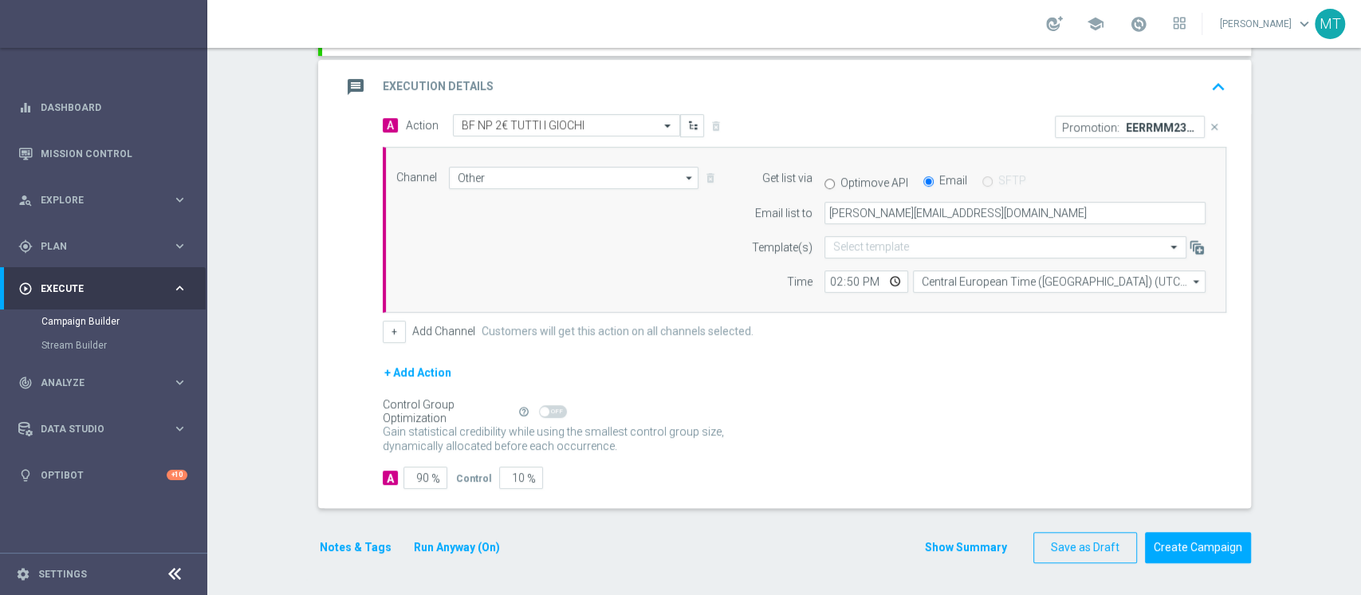
click at [345, 445] on button "Notes & Tags" at bounding box center [355, 547] width 75 height 20
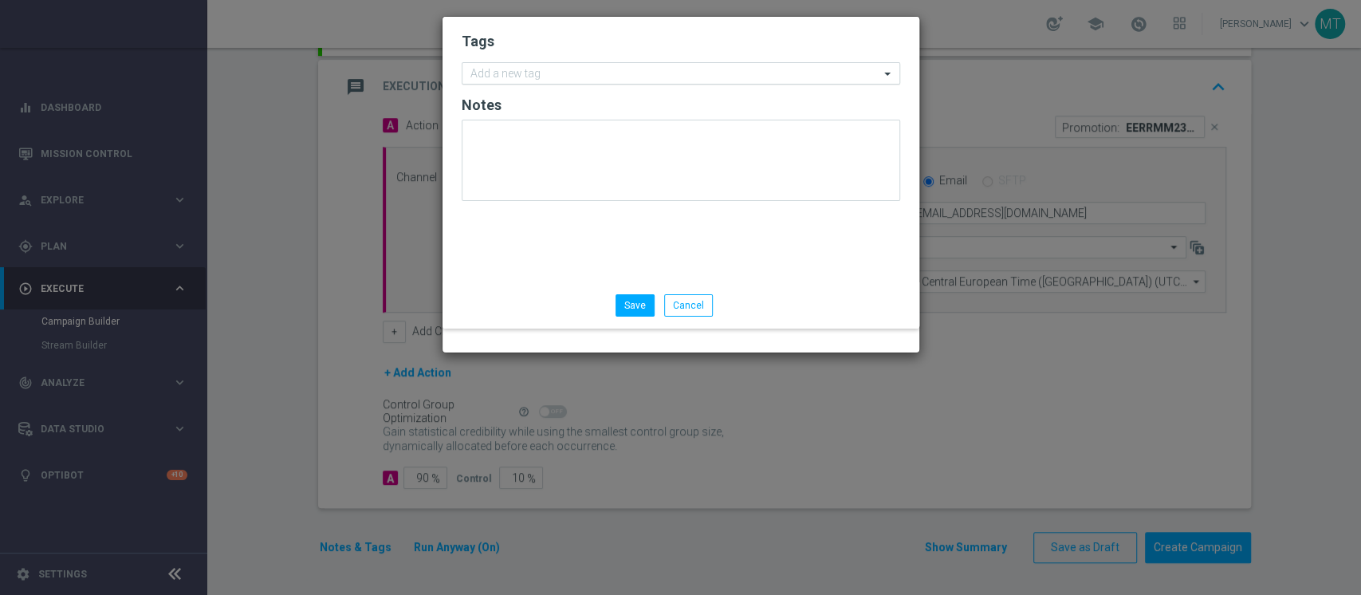
click at [516, 81] on input "text" at bounding box center [674, 75] width 409 height 14
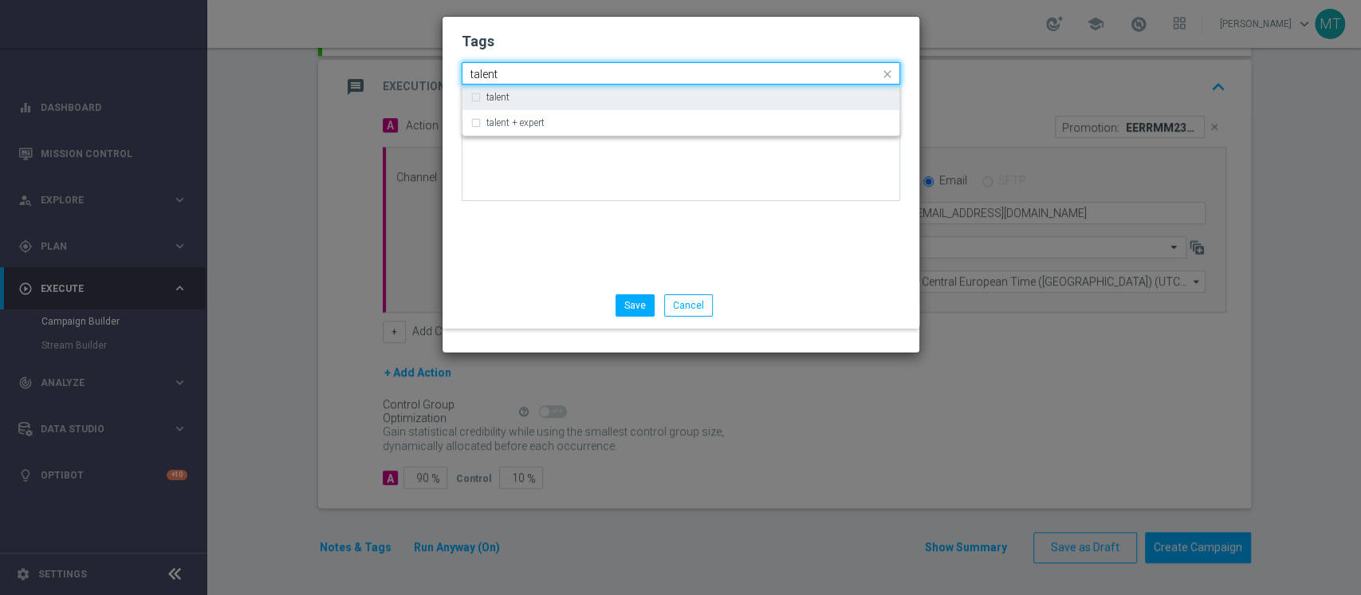
click at [489, 102] on label "talent" at bounding box center [497, 98] width 23 height 10
type input "talent"
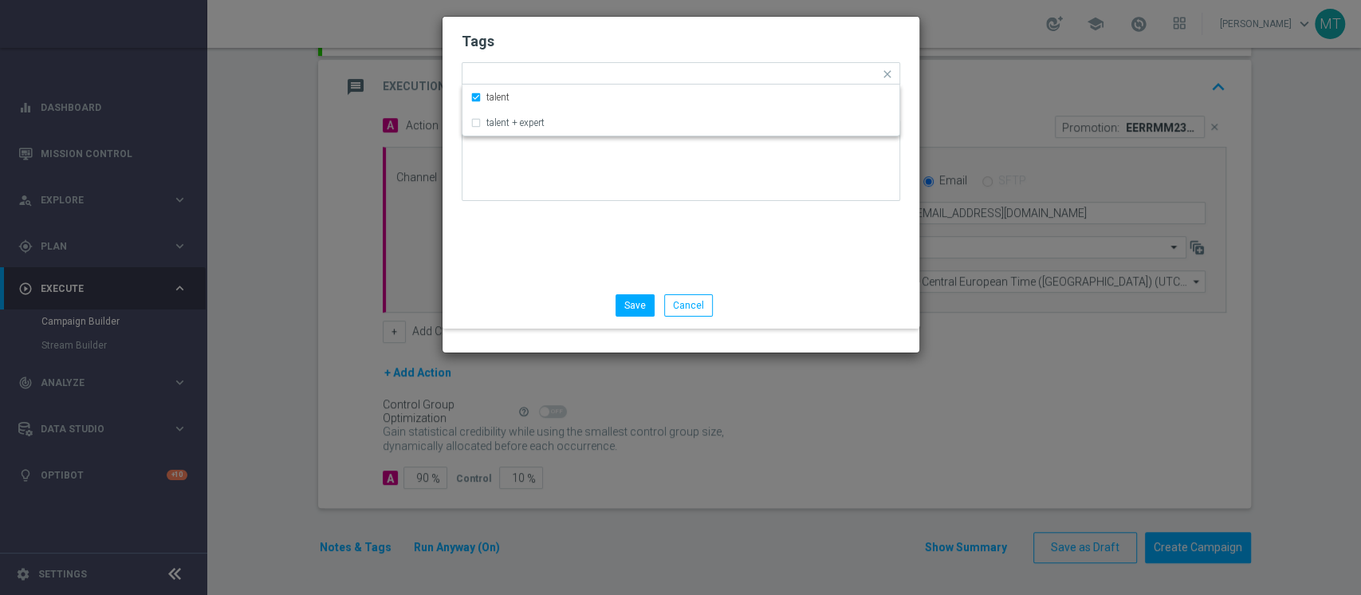
click at [510, 180] on form "Tags Quick find × talent talent talent + expert Notes" at bounding box center [681, 120] width 439 height 185
click at [526, 82] on input "text" at bounding box center [702, 76] width 356 height 14
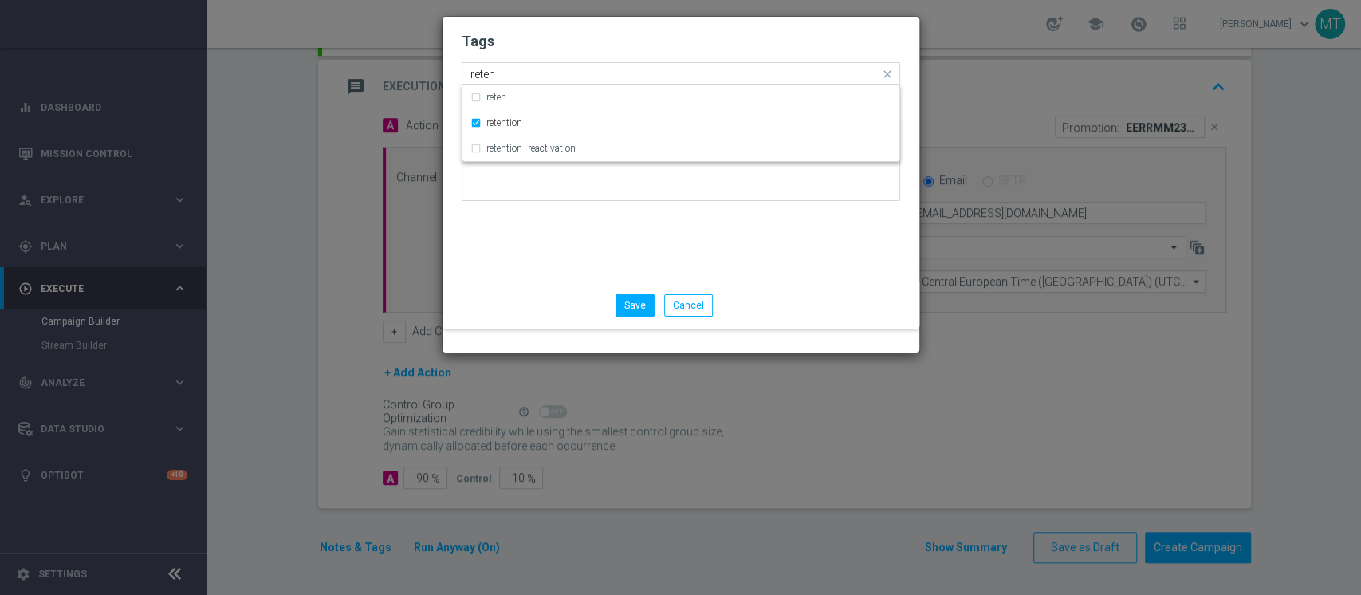
click at [521, 81] on input "reten" at bounding box center [674, 75] width 409 height 14
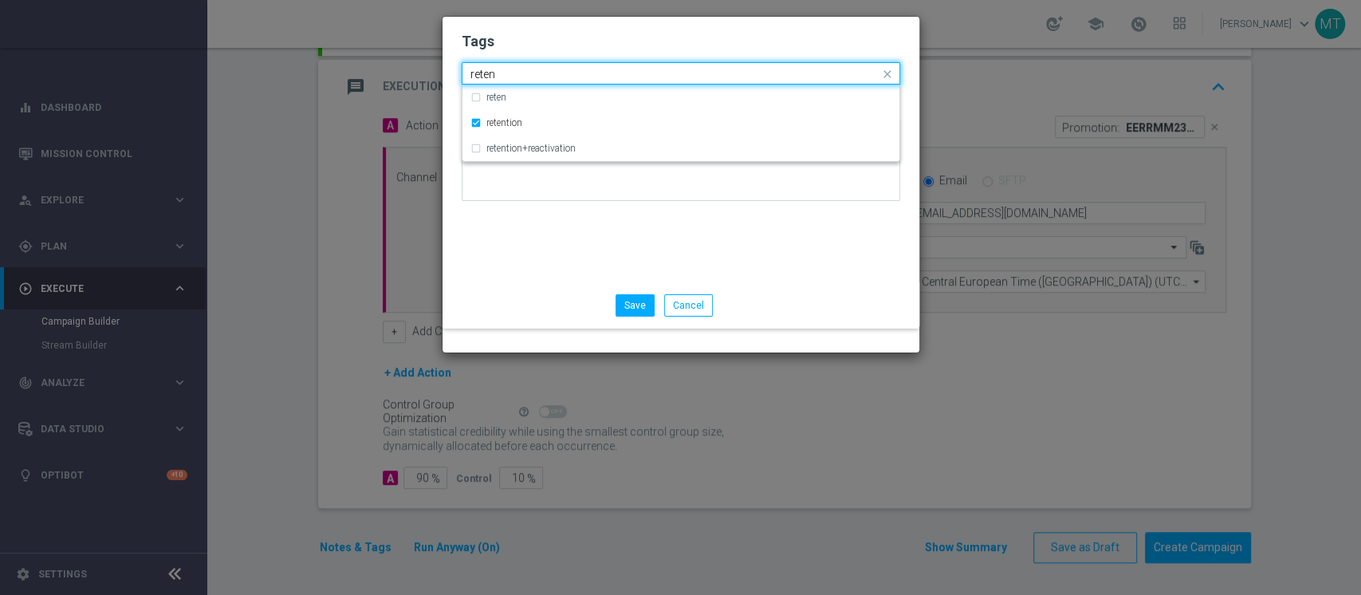
click at [521, 81] on input "reten" at bounding box center [674, 75] width 409 height 14
click at [520, 81] on input "reten" at bounding box center [674, 75] width 409 height 14
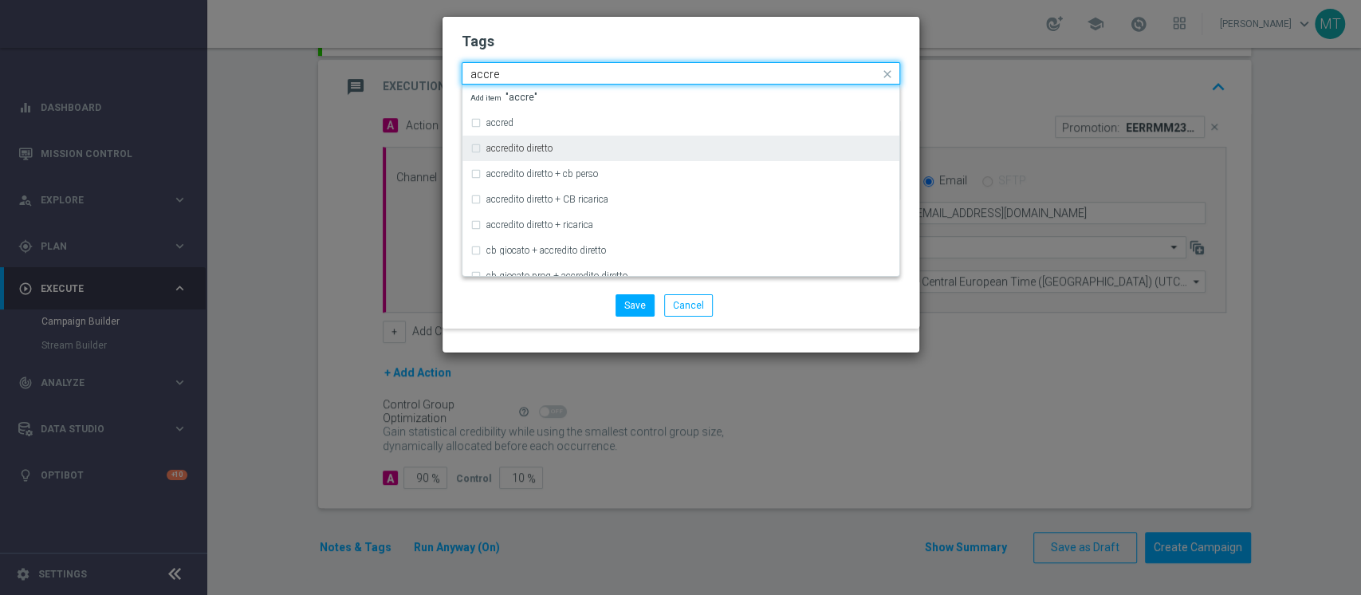
click at [545, 153] on label "accredito diretto" at bounding box center [519, 149] width 66 height 10
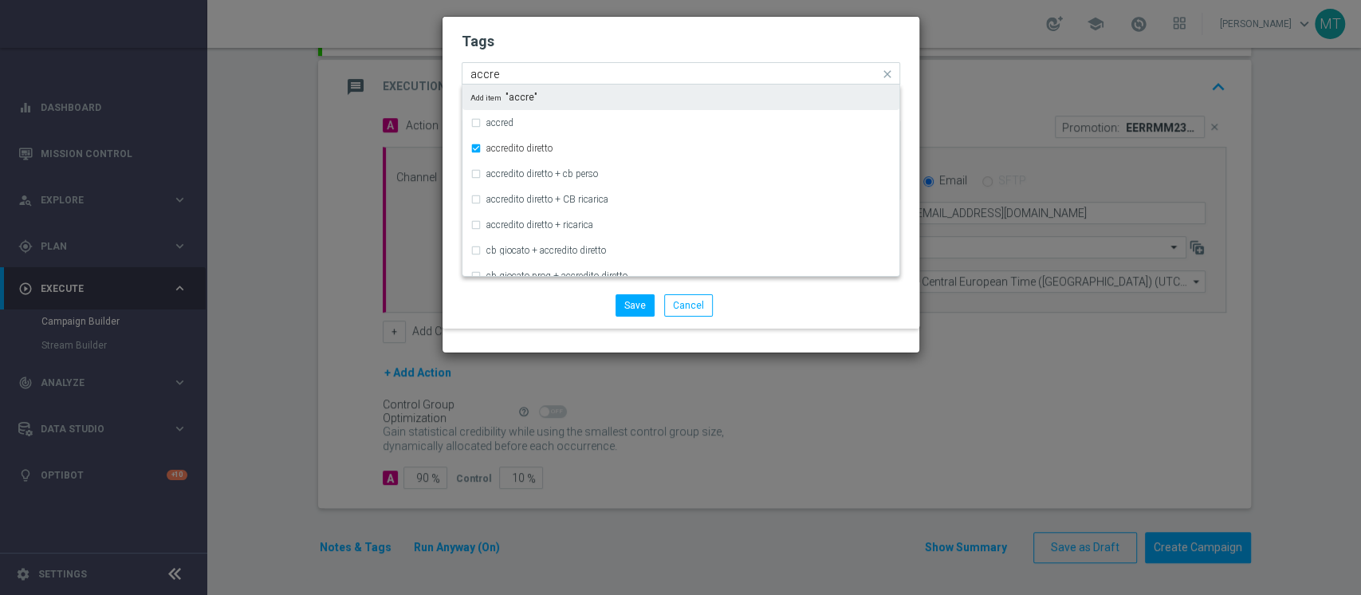
click at [558, 81] on input "accre" at bounding box center [674, 75] width 409 height 14
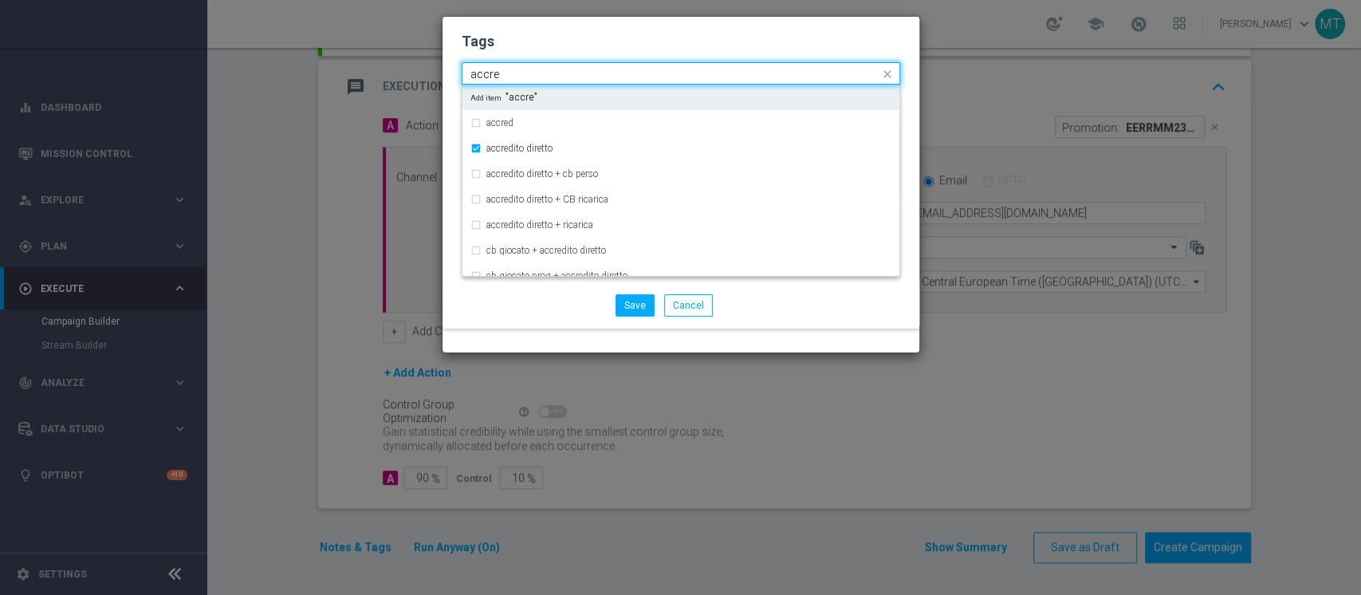
click at [558, 81] on input "accre" at bounding box center [674, 75] width 409 height 14
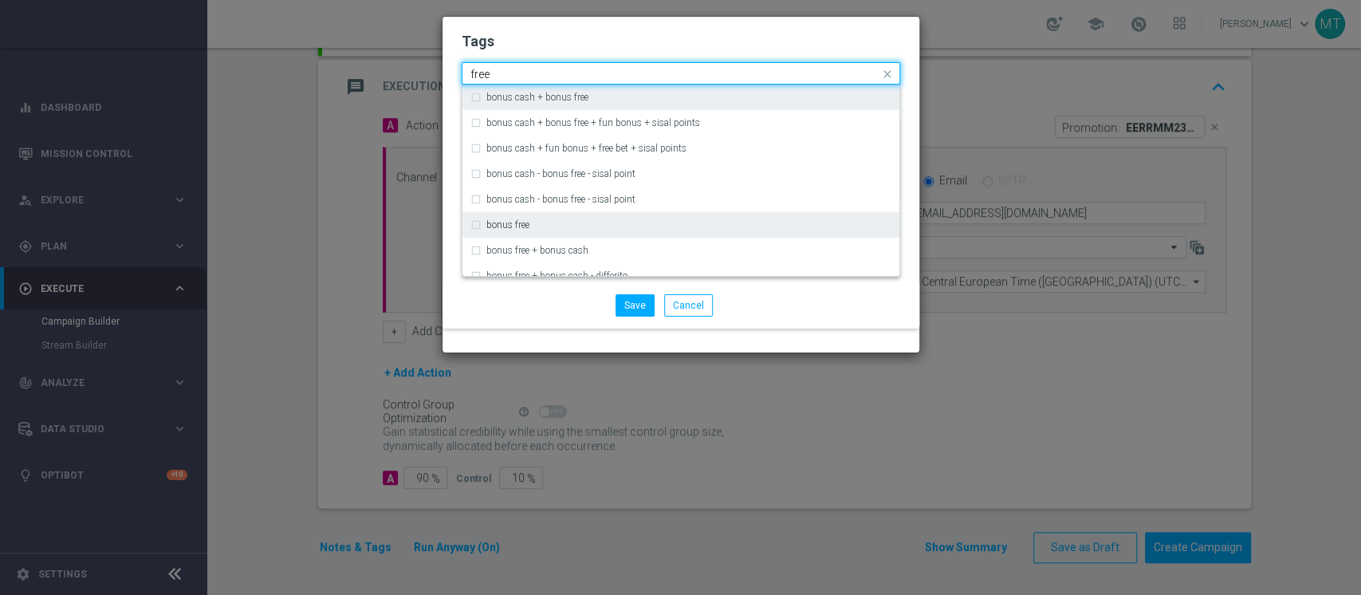
drag, startPoint x: 547, startPoint y: 339, endPoint x: 559, endPoint y: 214, distance: 125.8
click at [545, 238] on div "bonus free" at bounding box center [680, 225] width 421 height 26
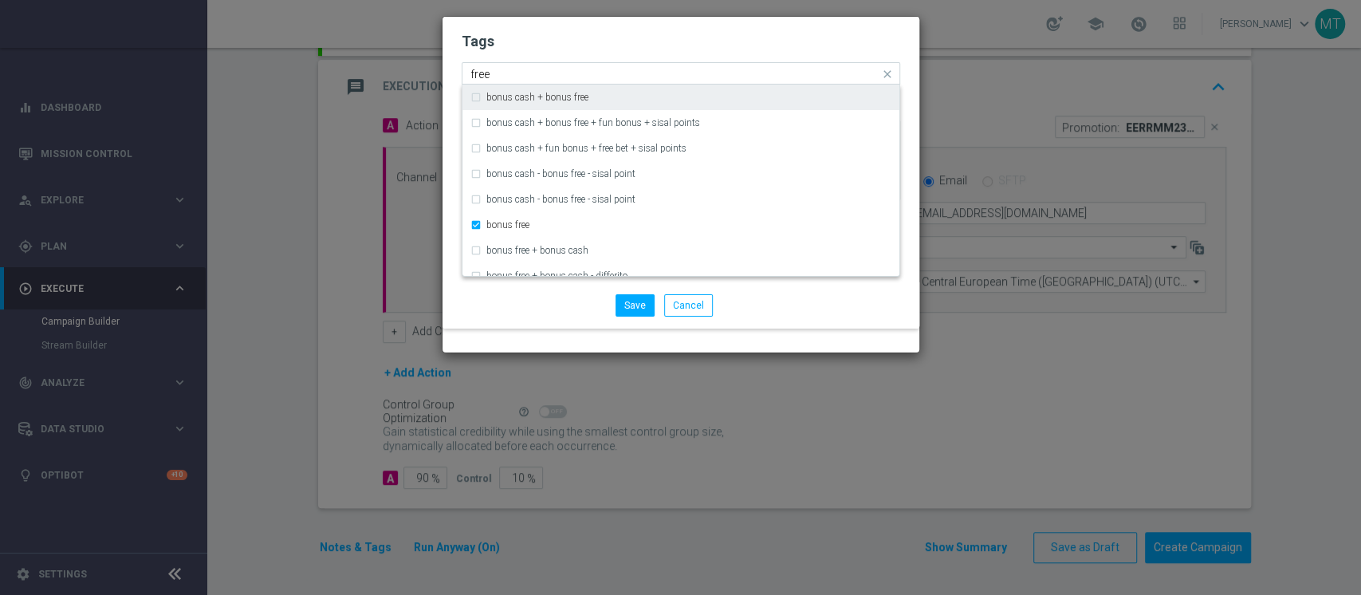
click at [571, 81] on input "free" at bounding box center [674, 75] width 409 height 14
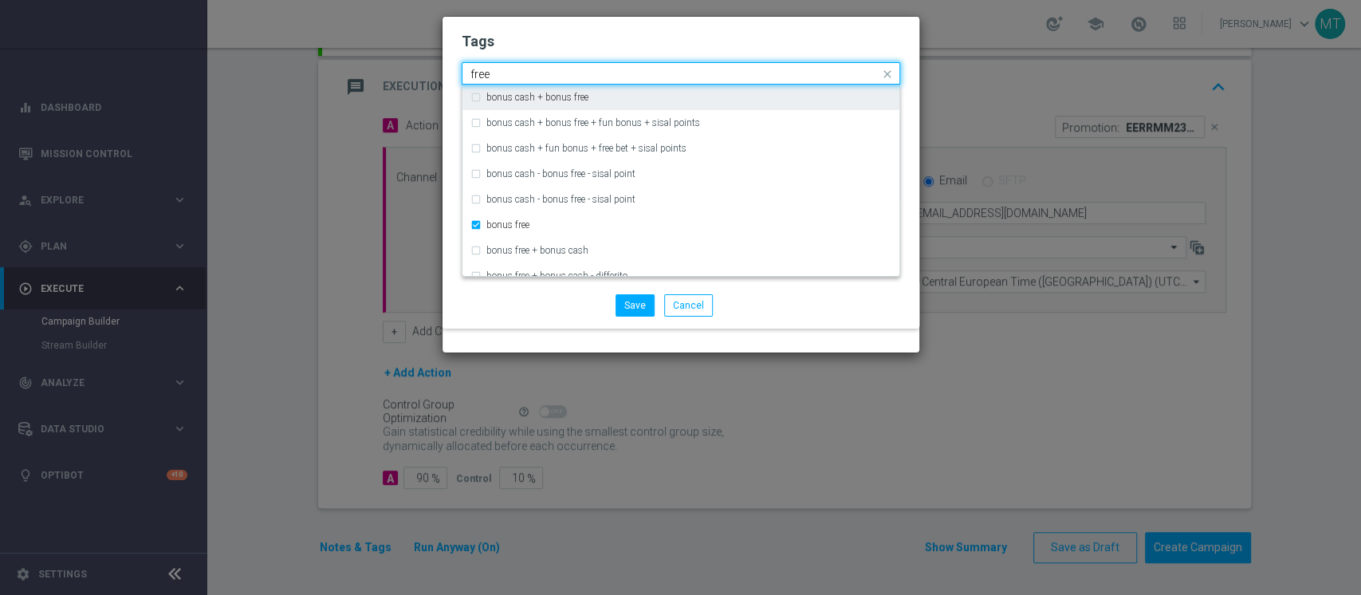
click at [571, 81] on input "free" at bounding box center [674, 75] width 409 height 14
click at [533, 110] on div "all" at bounding box center [680, 98] width 421 height 26
type input "all"
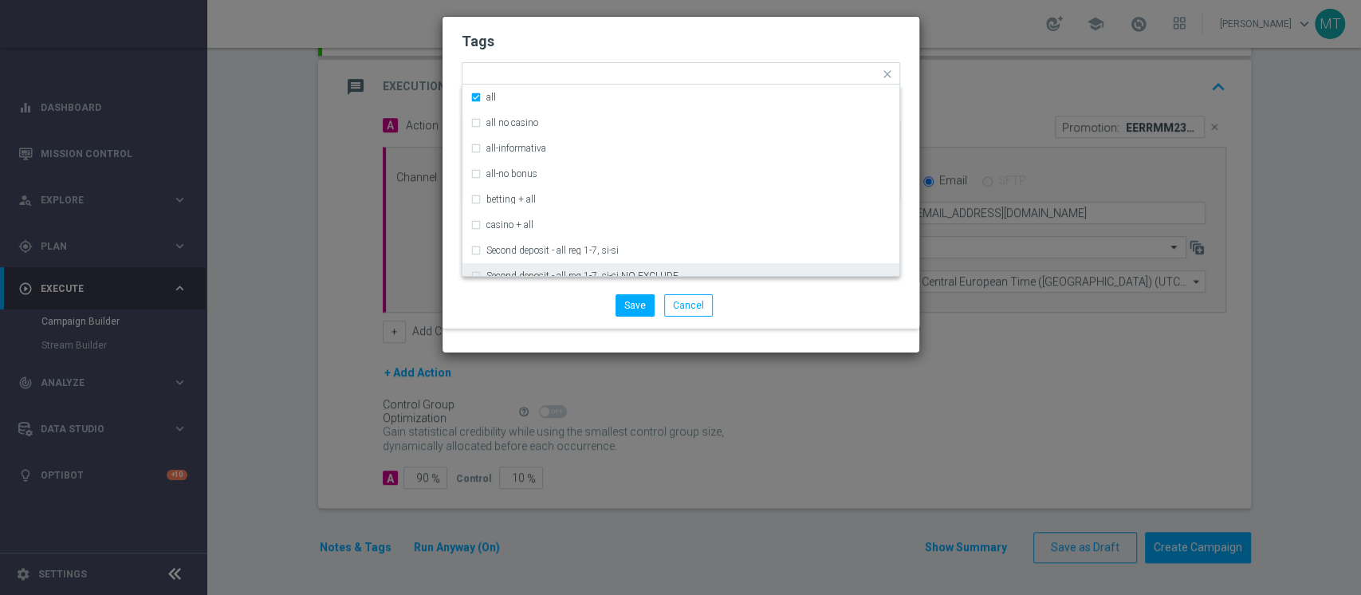
click at [676, 317] on div "Save Cancel" at bounding box center [758, 305] width 309 height 22
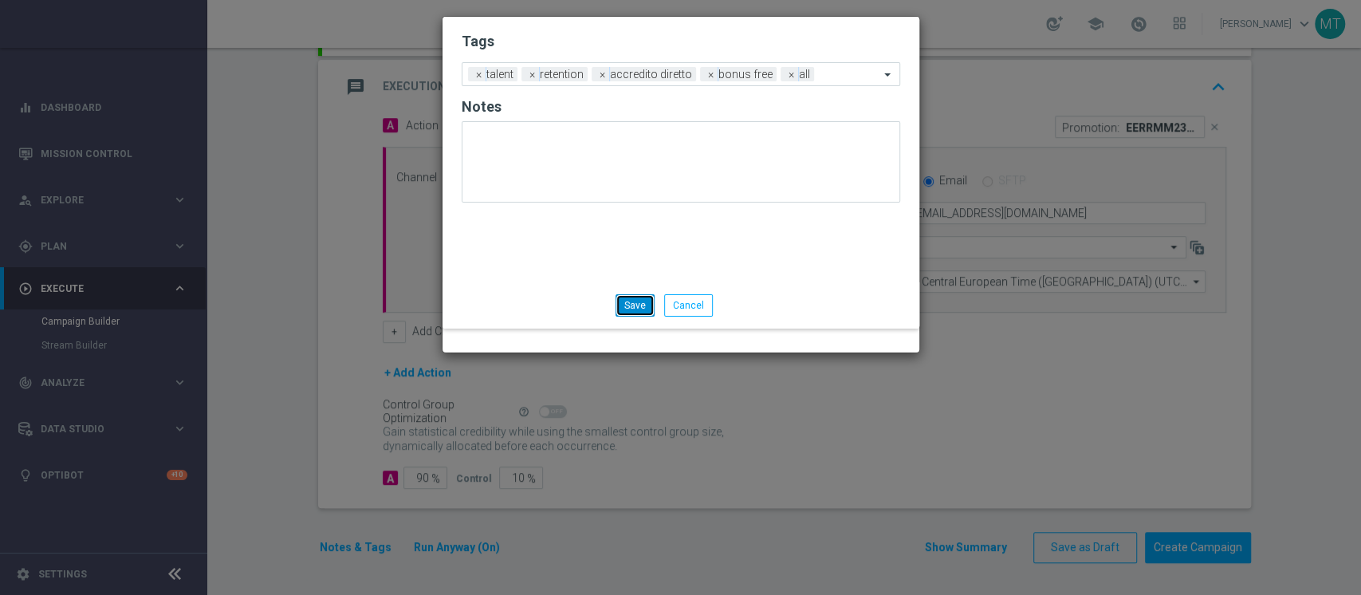
click at [655, 317] on button "Save" at bounding box center [635, 305] width 39 height 22
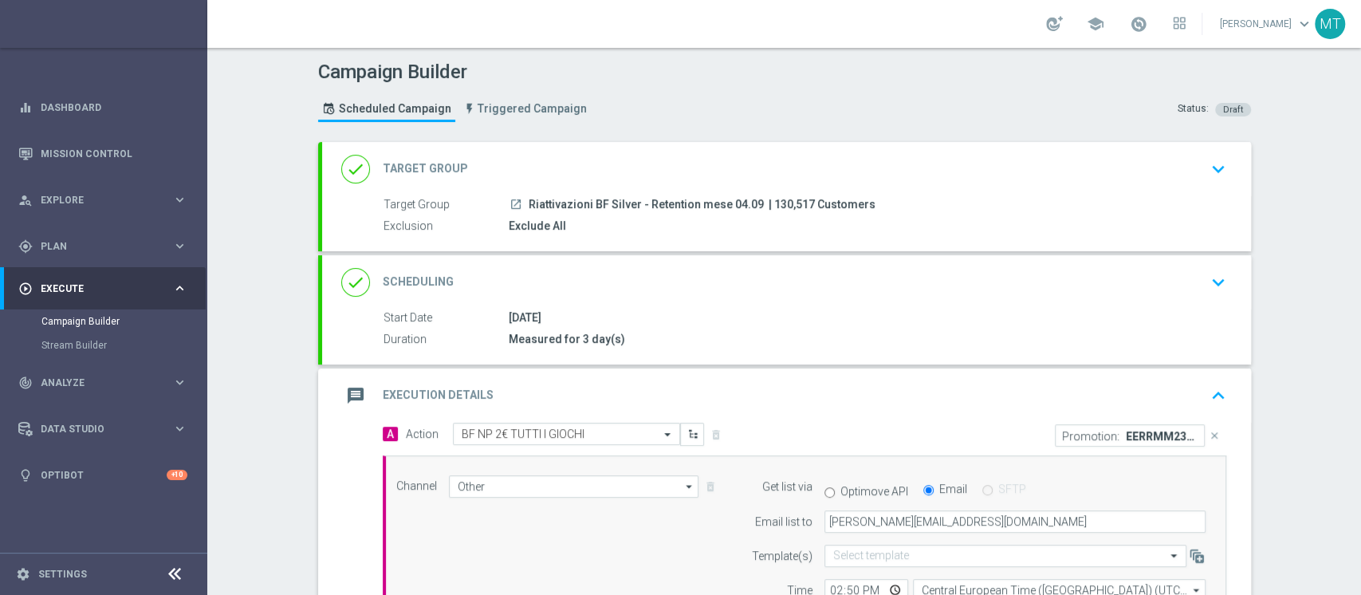
scroll to position [0, 0]
click at [739, 261] on div "done Scheduling keyboard_arrow_down" at bounding box center [786, 283] width 929 height 54
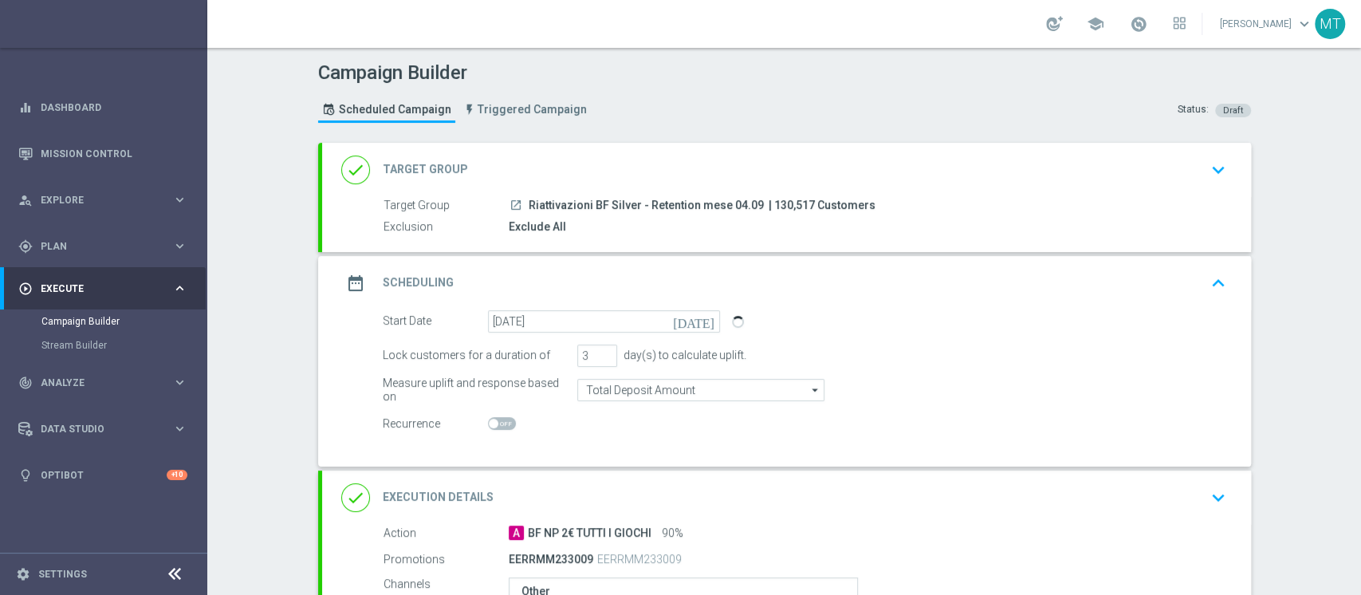
click at [790, 175] on div "done Target Group keyboard_arrow_down" at bounding box center [786, 170] width 891 height 30
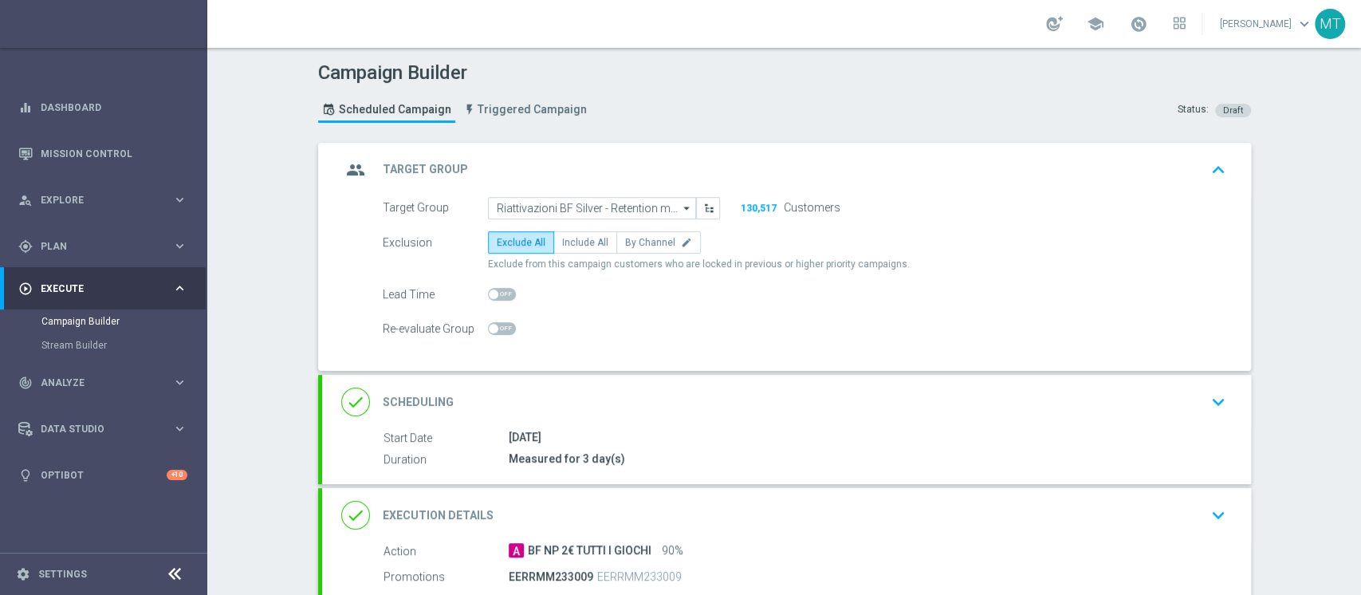
click at [806, 179] on div "group Target Group keyboard_arrow_up" at bounding box center [786, 170] width 891 height 30
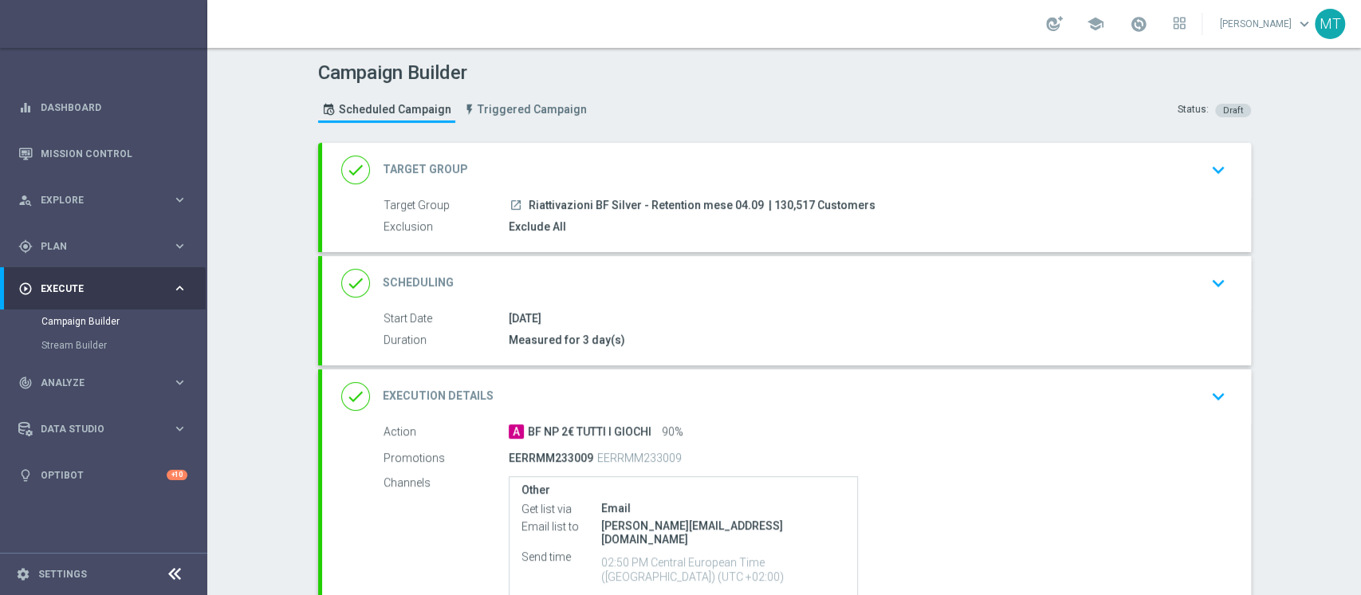
click at [791, 175] on div "done Target Group keyboard_arrow_down" at bounding box center [786, 170] width 891 height 30
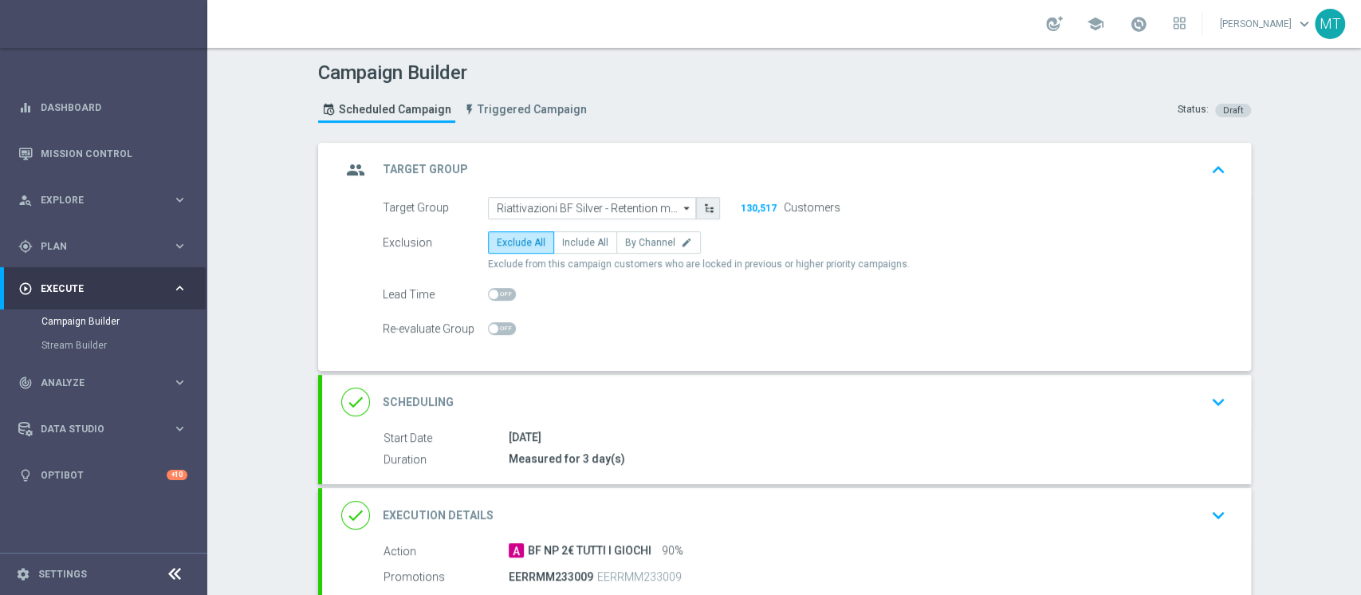
click at [707, 215] on button "button" at bounding box center [708, 208] width 24 height 22
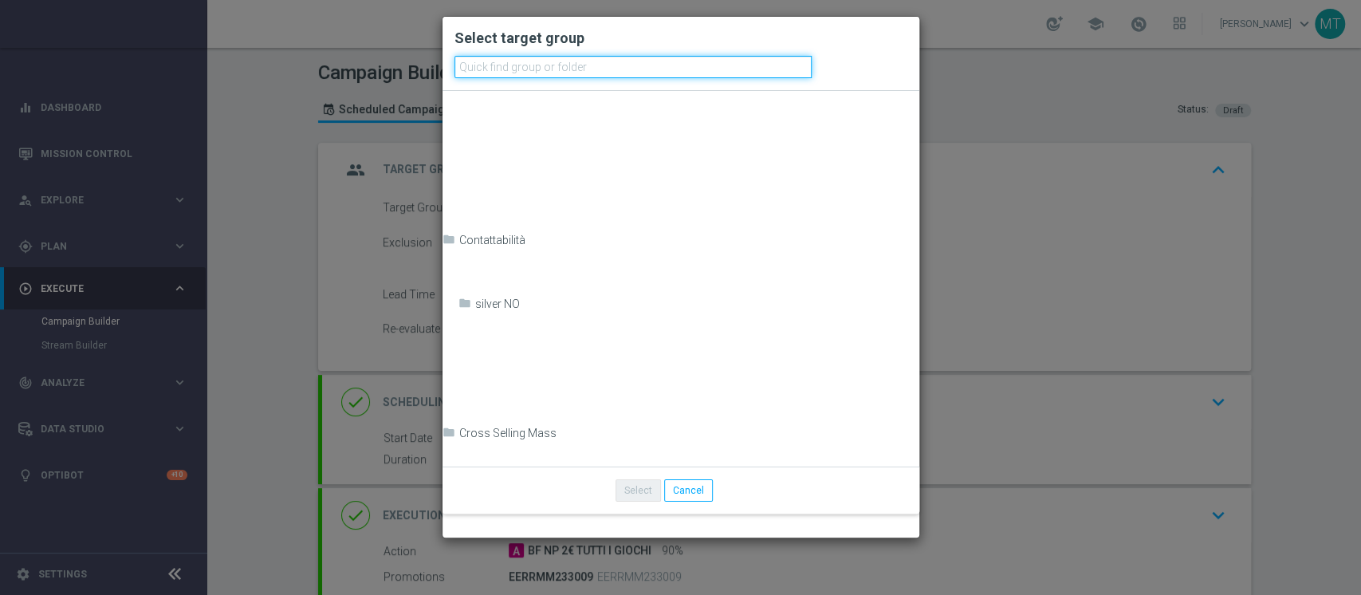
scroll to position [2632, 0]
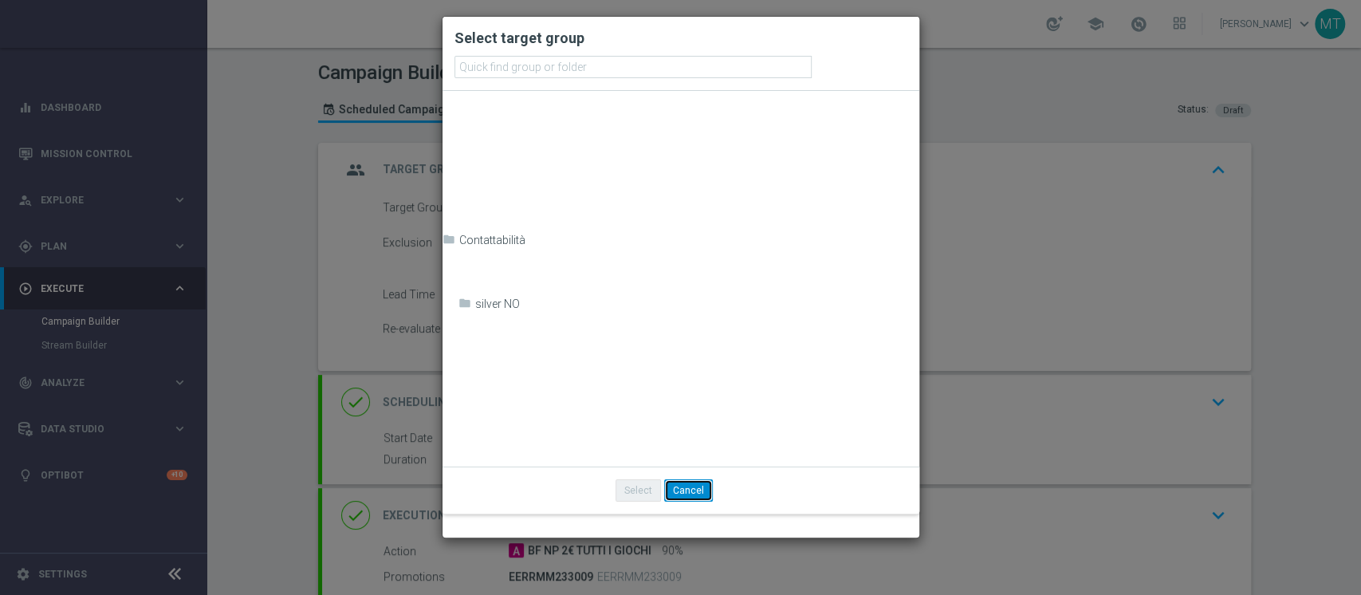
click at [713, 445] on button "Cancel" at bounding box center [688, 490] width 49 height 22
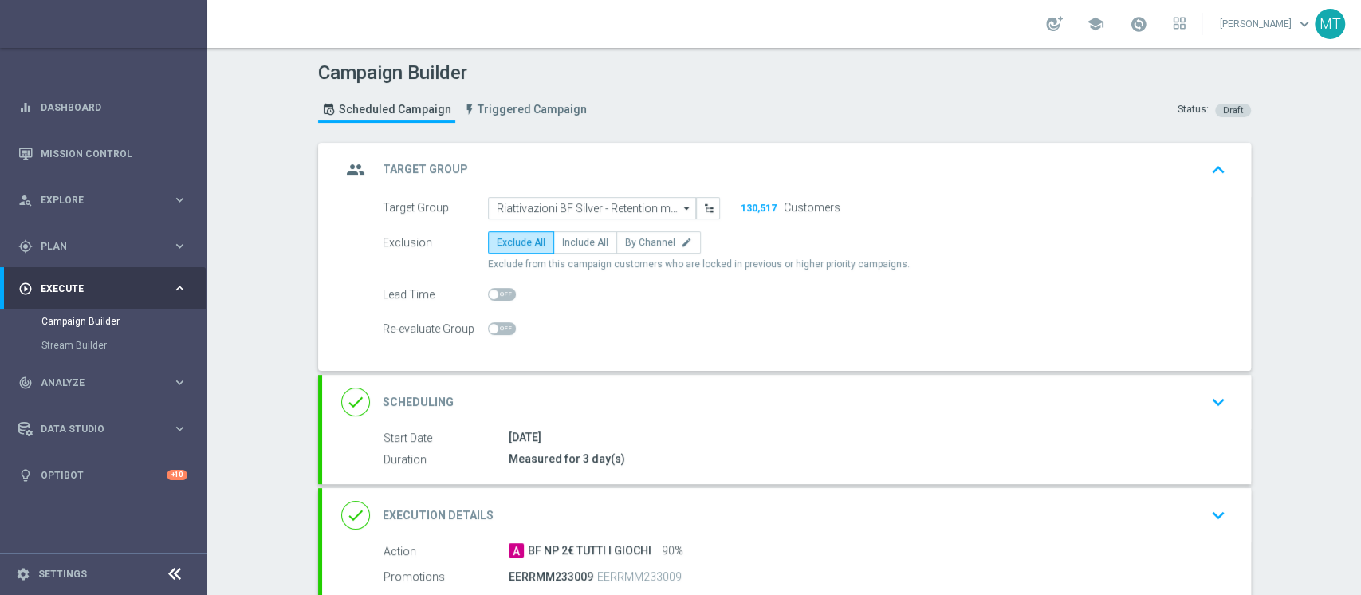
click at [746, 396] on div "done Scheduling keyboard_arrow_down" at bounding box center [786, 402] width 929 height 54
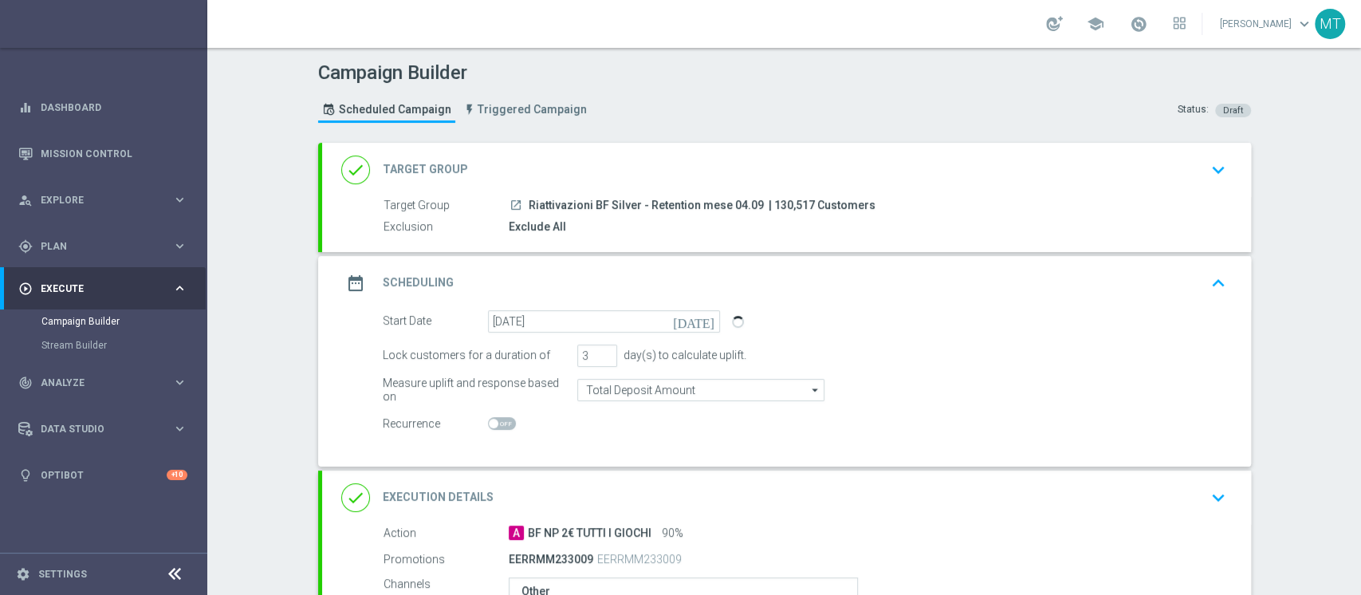
click at [777, 179] on div "done Target Group keyboard_arrow_down" at bounding box center [786, 170] width 891 height 30
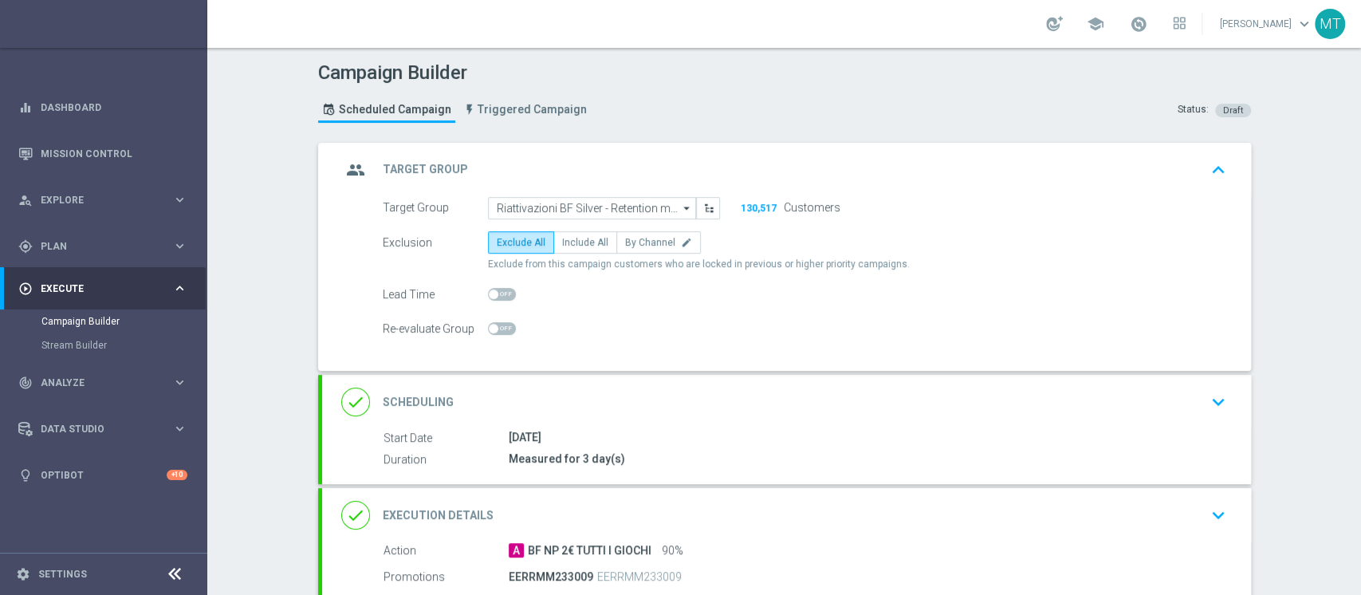
click at [780, 417] on div "done Scheduling keyboard_arrow_down" at bounding box center [786, 402] width 891 height 30
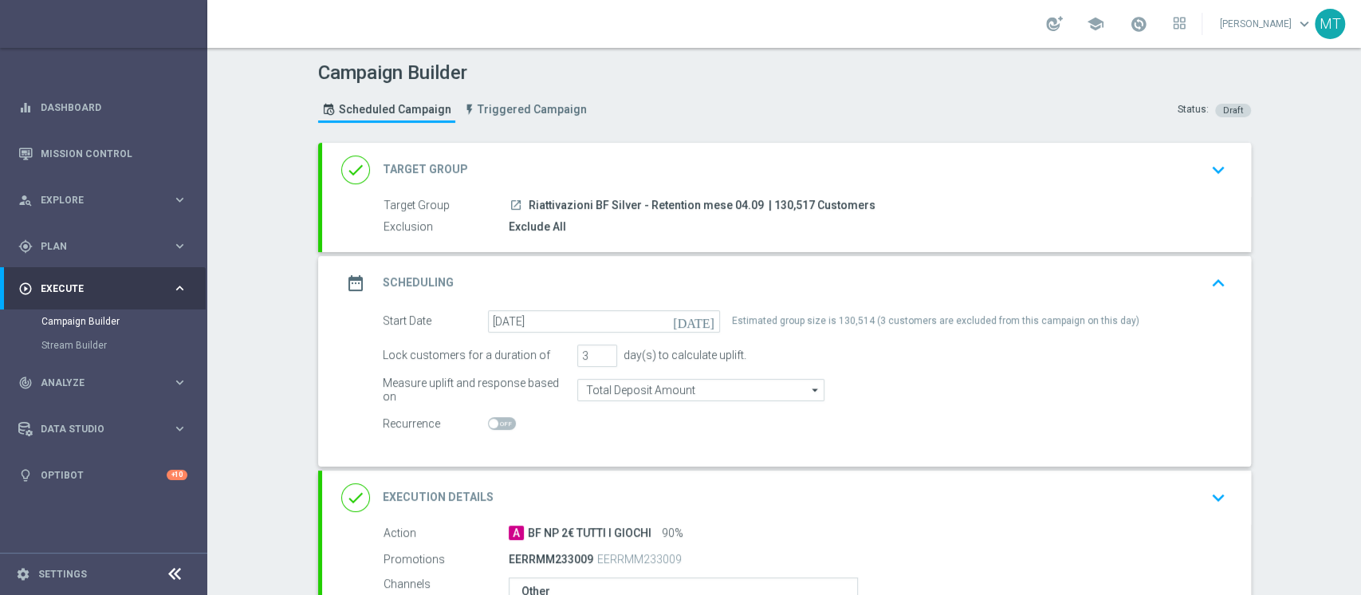
click at [791, 194] on div "done Target Group keyboard_arrow_down" at bounding box center [786, 170] width 929 height 54
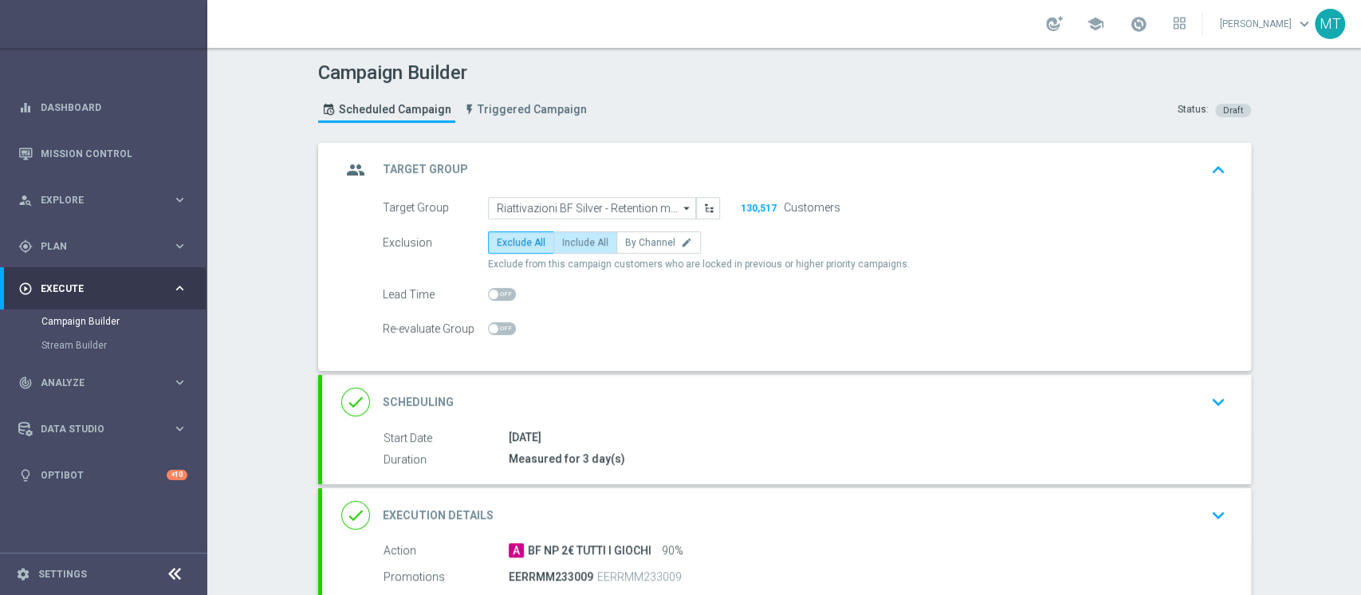
click at [581, 242] on label "Include All" at bounding box center [585, 242] width 64 height 22
click at [573, 242] on input "Include All" at bounding box center [567, 245] width 10 height 10
radio input "true"
click at [512, 248] on span "Exclude All" at bounding box center [521, 242] width 49 height 11
click at [507, 250] on input "Exclude All" at bounding box center [502, 245] width 10 height 10
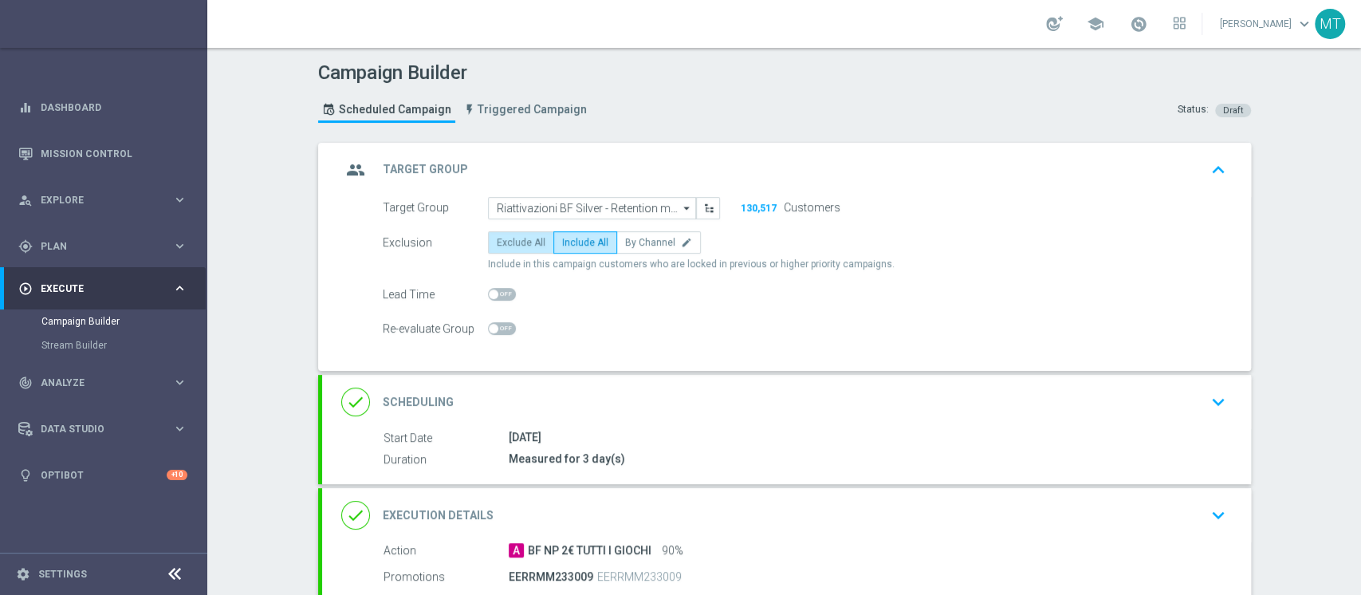
radio input "true"
click at [651, 417] on div "done Scheduling keyboard_arrow_down" at bounding box center [786, 402] width 891 height 30
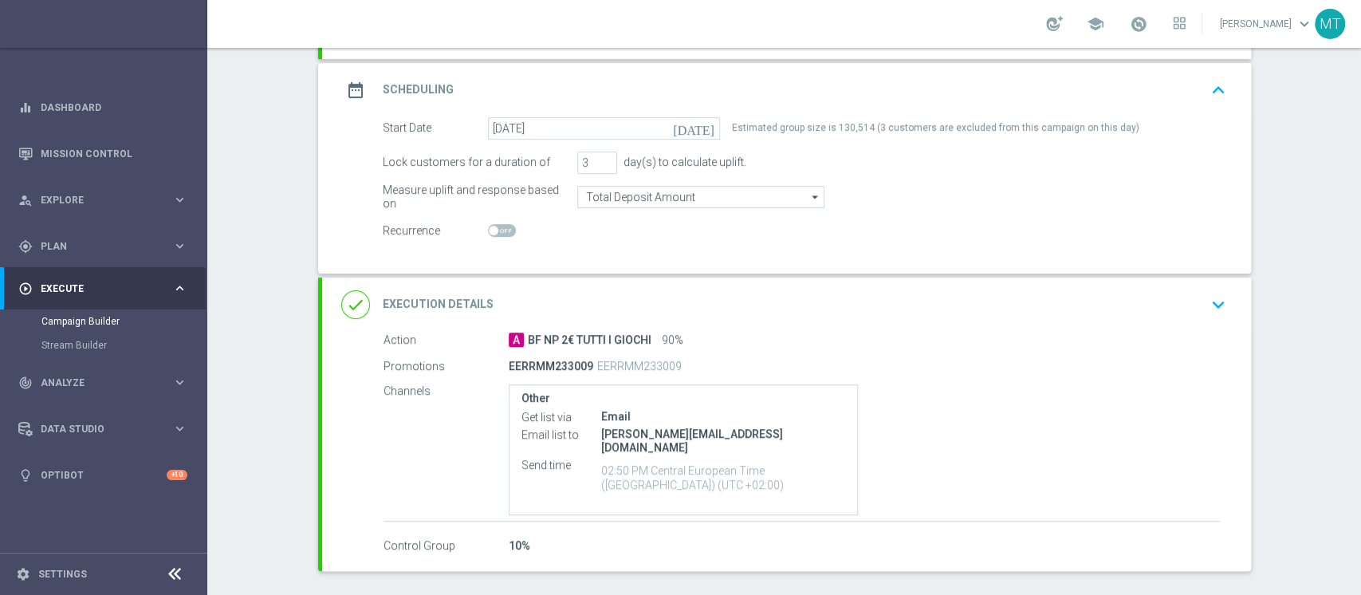
scroll to position [73, 0]
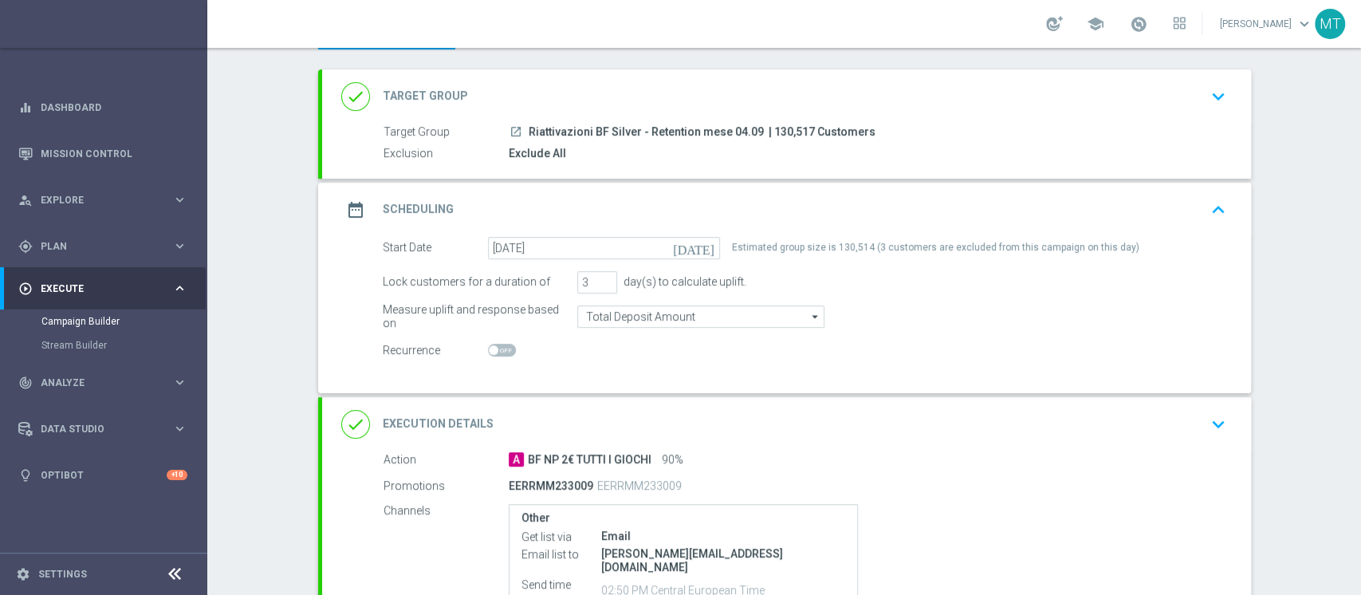
click at [762, 116] on div "done Target Group keyboard_arrow_down" at bounding box center [786, 96] width 929 height 54
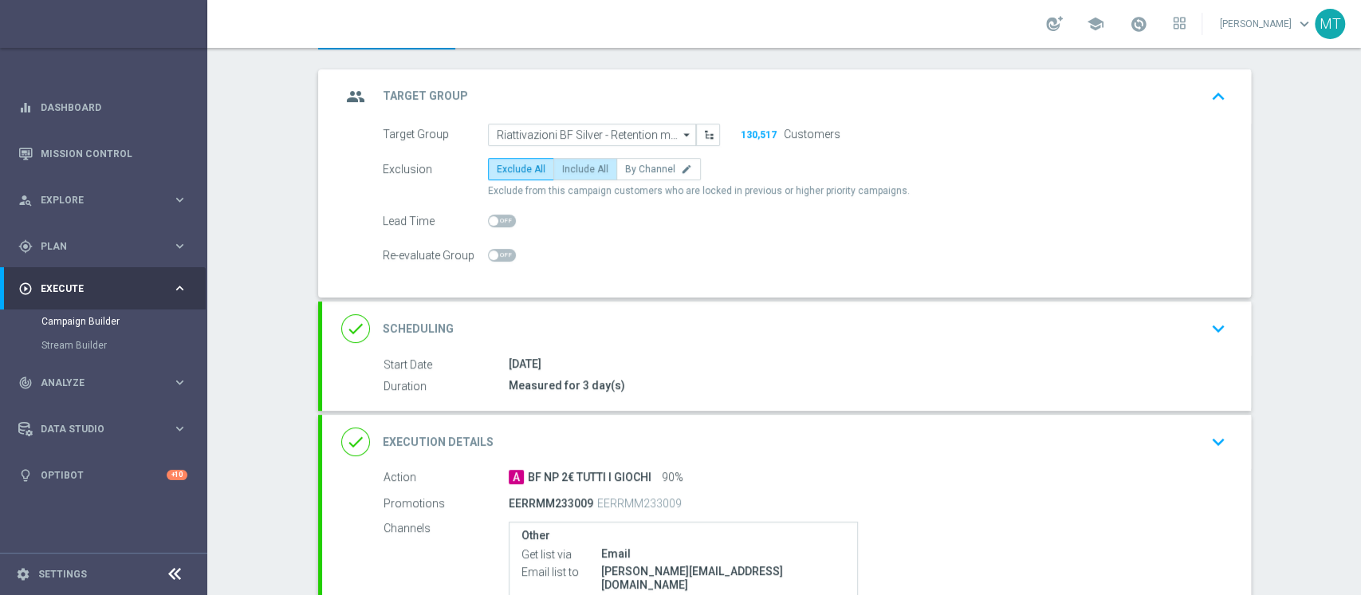
click at [581, 175] on span "Include All" at bounding box center [585, 168] width 46 height 11
click at [573, 175] on input "Include All" at bounding box center [567, 172] width 10 height 10
radio input "true"
click at [654, 81] on div "group Target Group keyboard_arrow_up" at bounding box center [786, 96] width 929 height 54
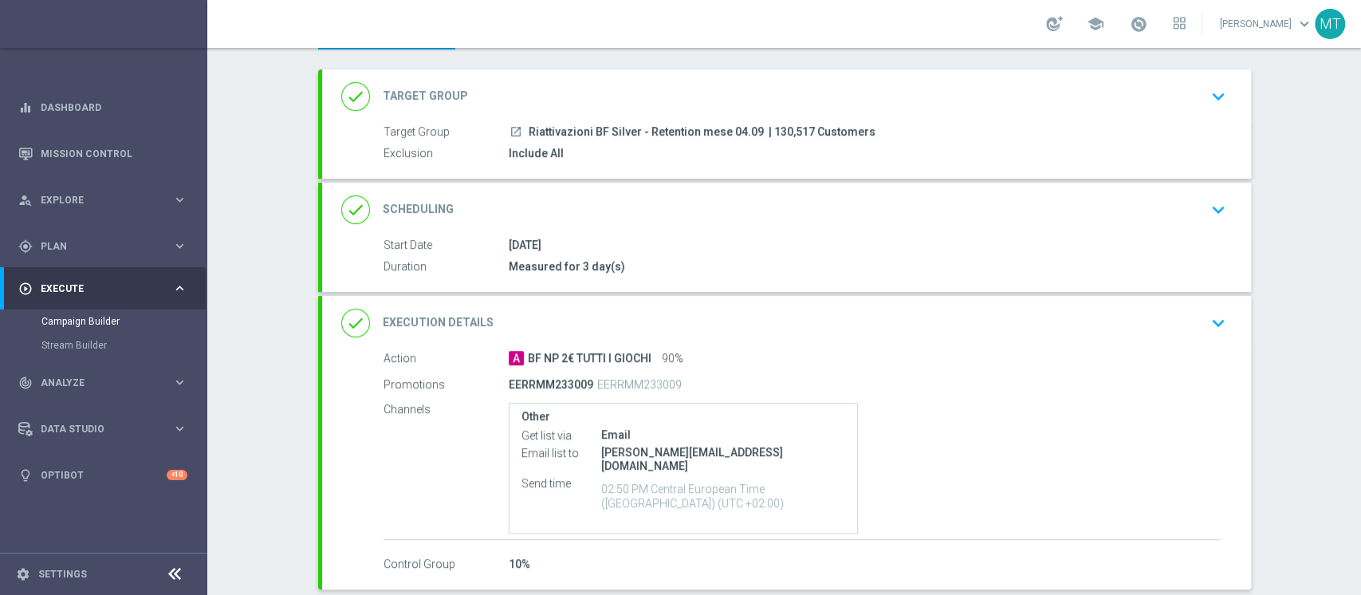
scroll to position [170, 0]
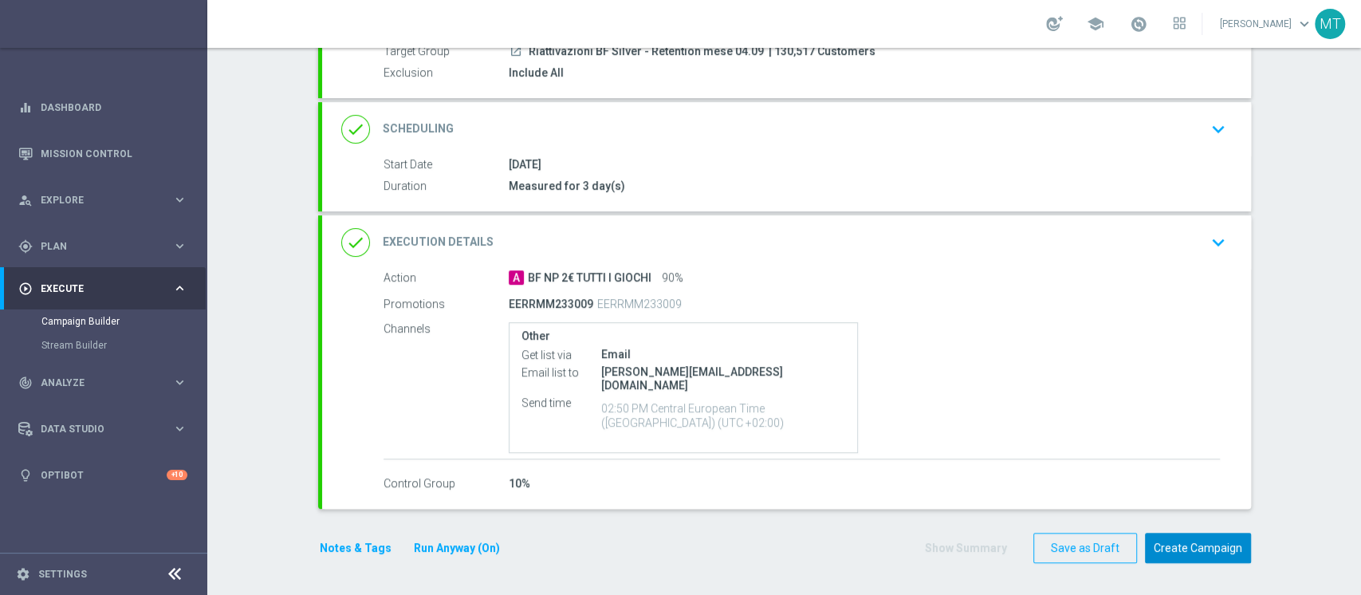
click at [1020, 445] on button "Create Campaign" at bounding box center [1198, 548] width 106 height 31
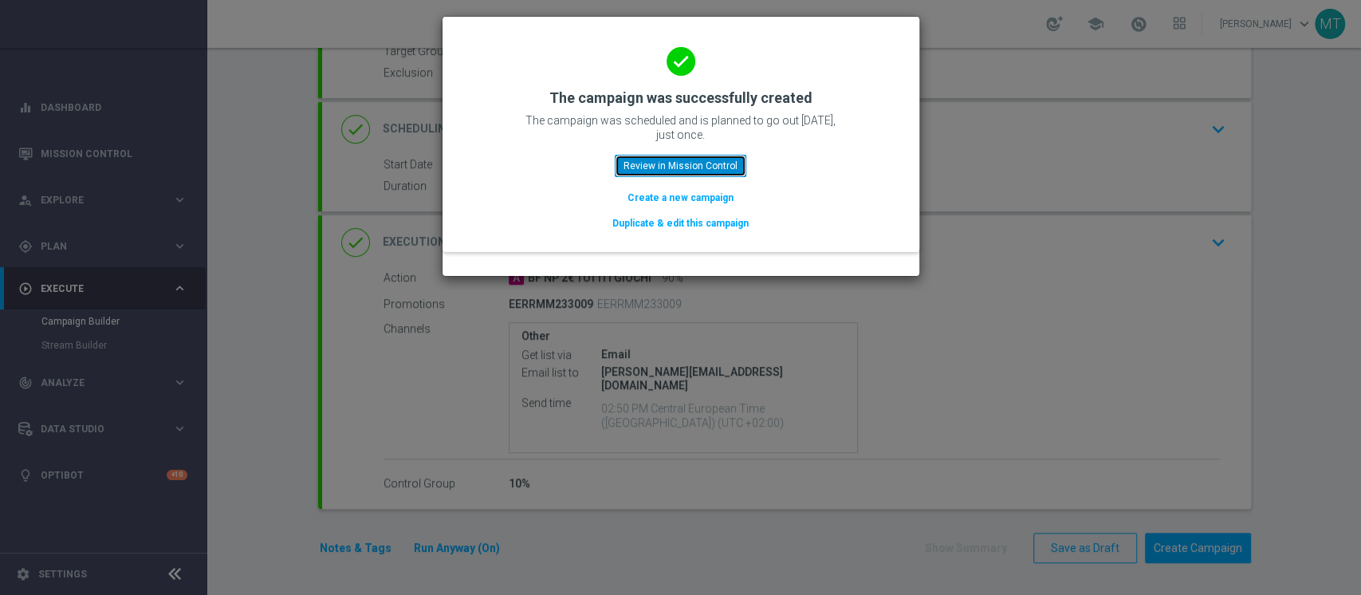
click at [653, 177] on button "Review in Mission Control" at bounding box center [681, 166] width 132 height 22
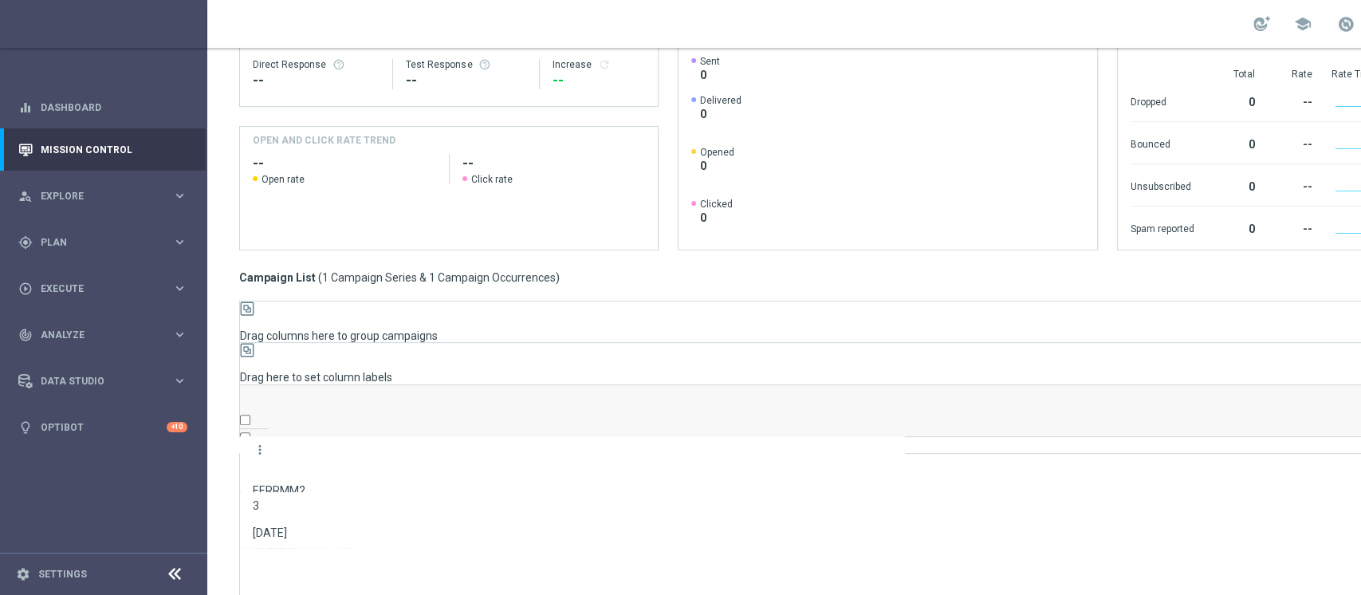
scroll to position [0, 255]
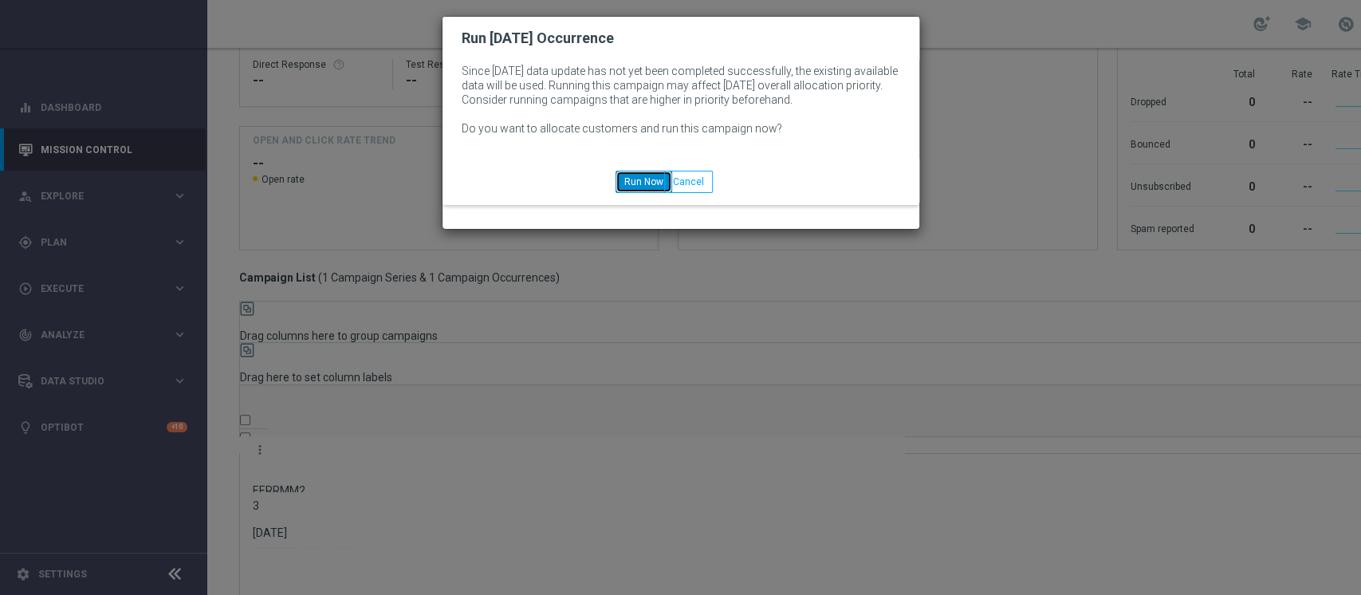
click at [672, 193] on button "Run Now" at bounding box center [644, 182] width 57 height 22
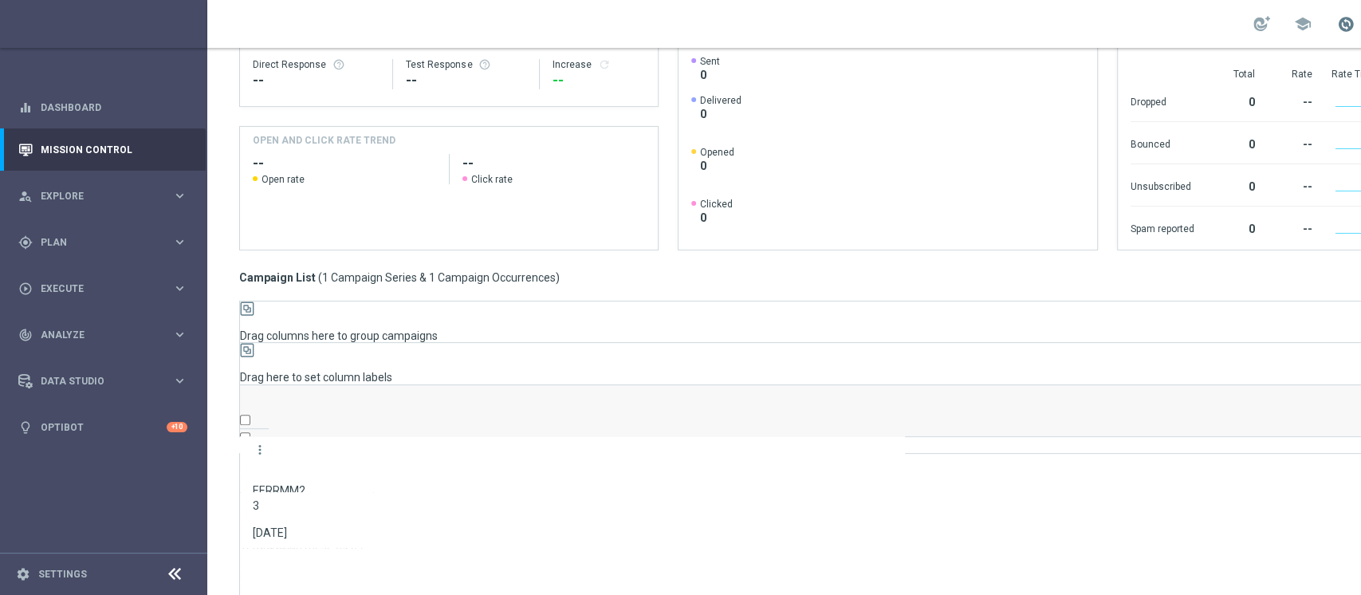
click at [1020, 27] on span at bounding box center [1346, 24] width 18 height 18
click at [1020, 20] on span at bounding box center [1346, 24] width 18 height 18
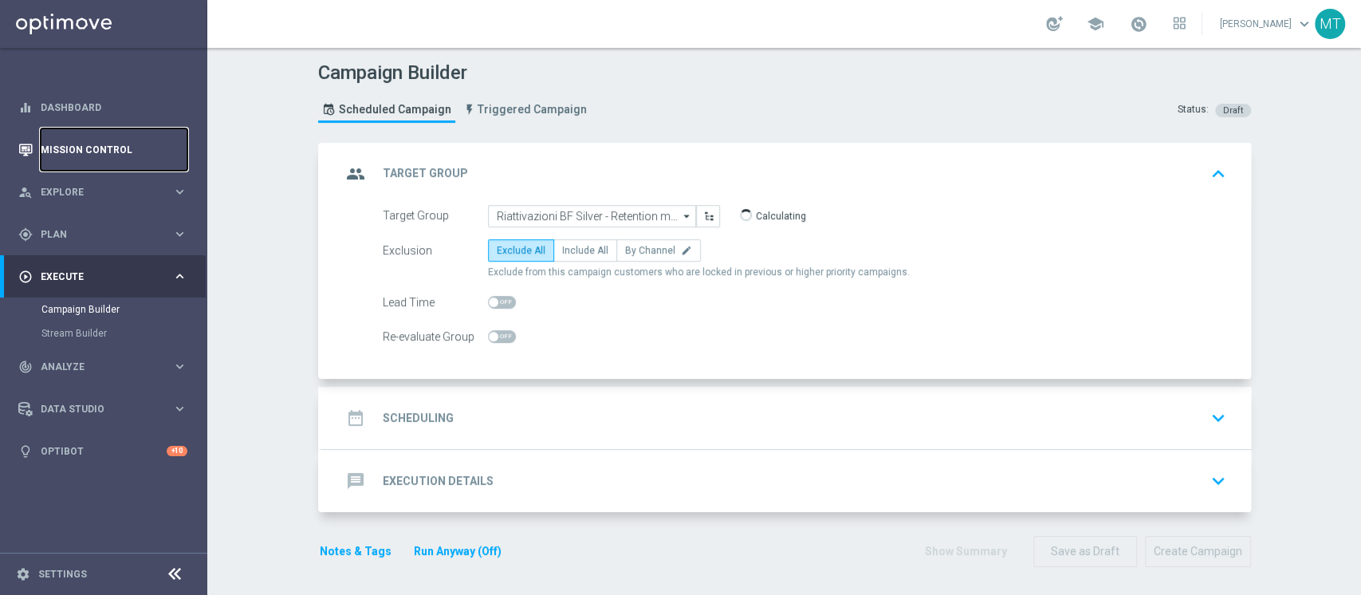
click at [94, 157] on link "Mission Control" at bounding box center [114, 149] width 147 height 42
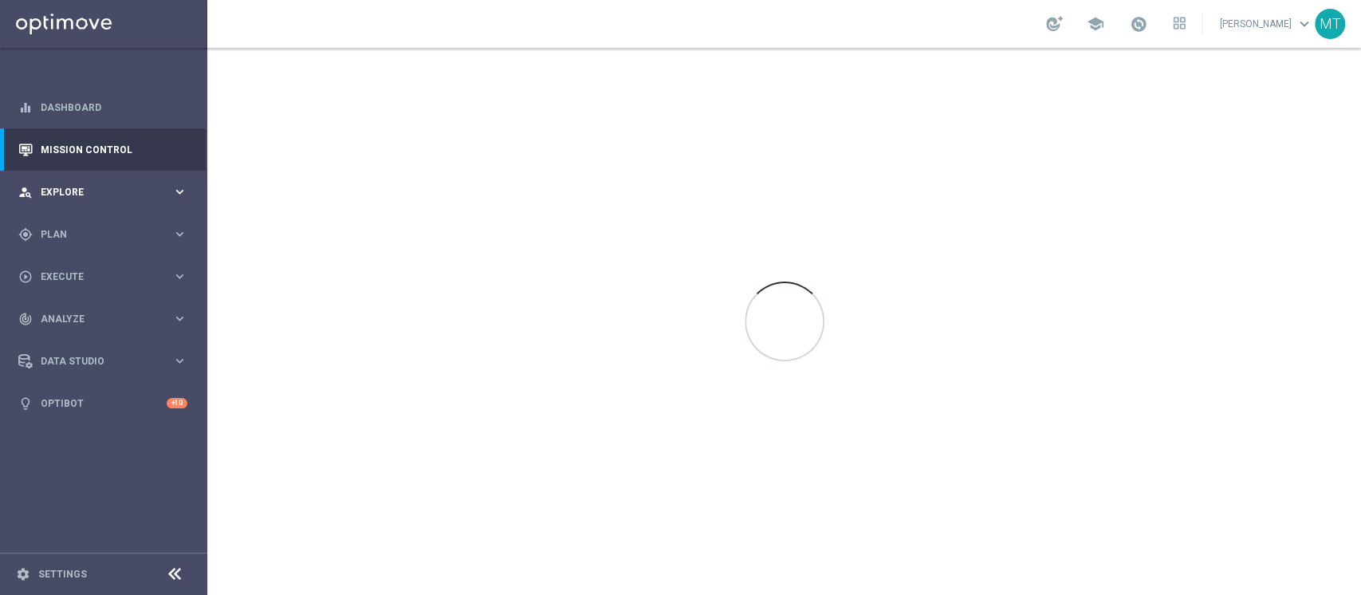
click at [83, 198] on div "person_search Explore" at bounding box center [95, 192] width 154 height 14
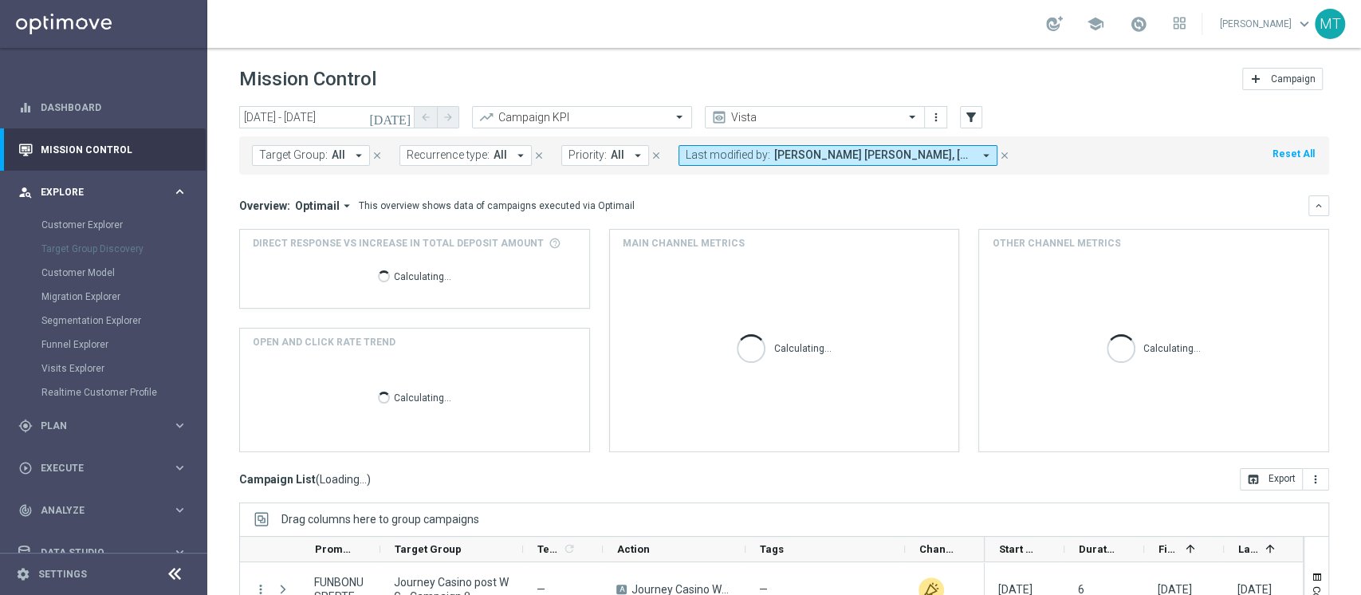
click at [63, 187] on span "Explore" at bounding box center [107, 192] width 132 height 10
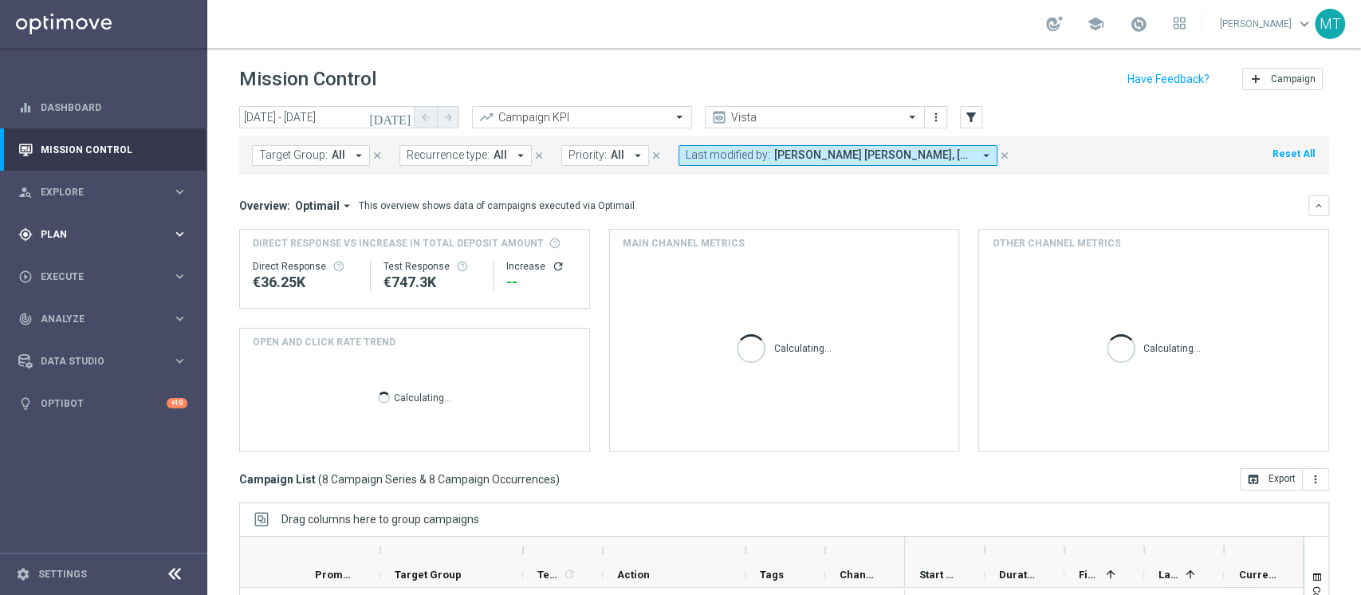
click at [83, 222] on div "gps_fixed Plan keyboard_arrow_right" at bounding box center [103, 234] width 206 height 42
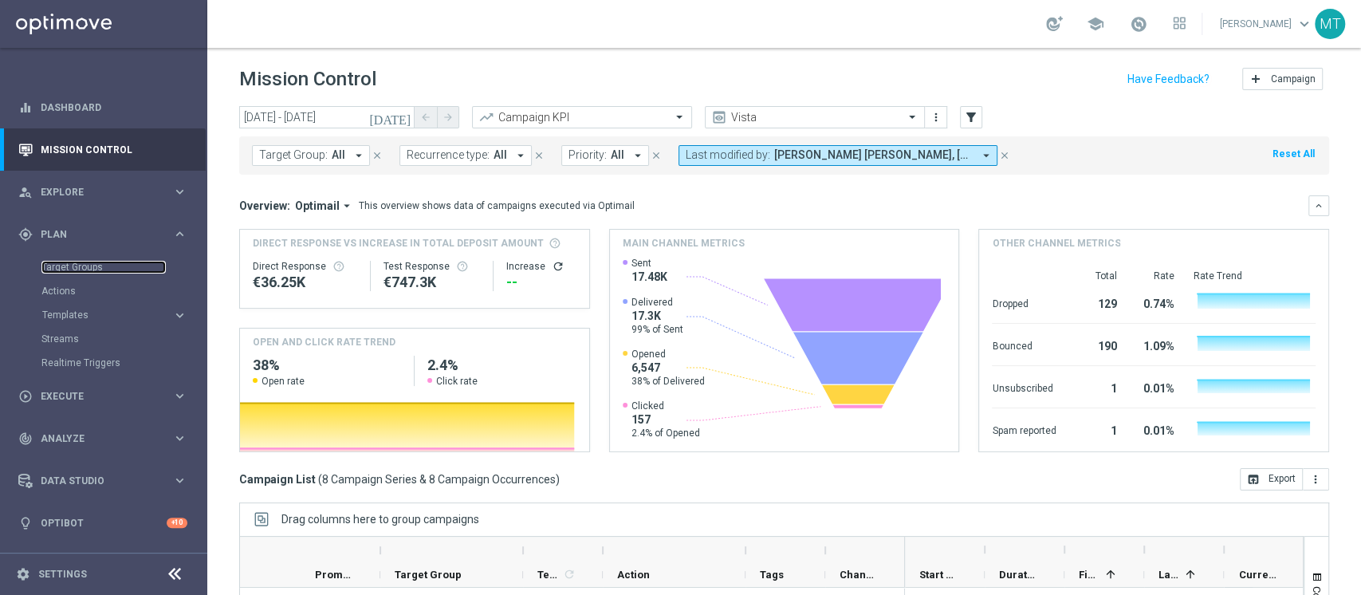
drag, startPoint x: 57, startPoint y: 267, endPoint x: 446, endPoint y: 11, distance: 465.1
click at [57, 268] on link "Target Groups" at bounding box center [103, 267] width 124 height 13
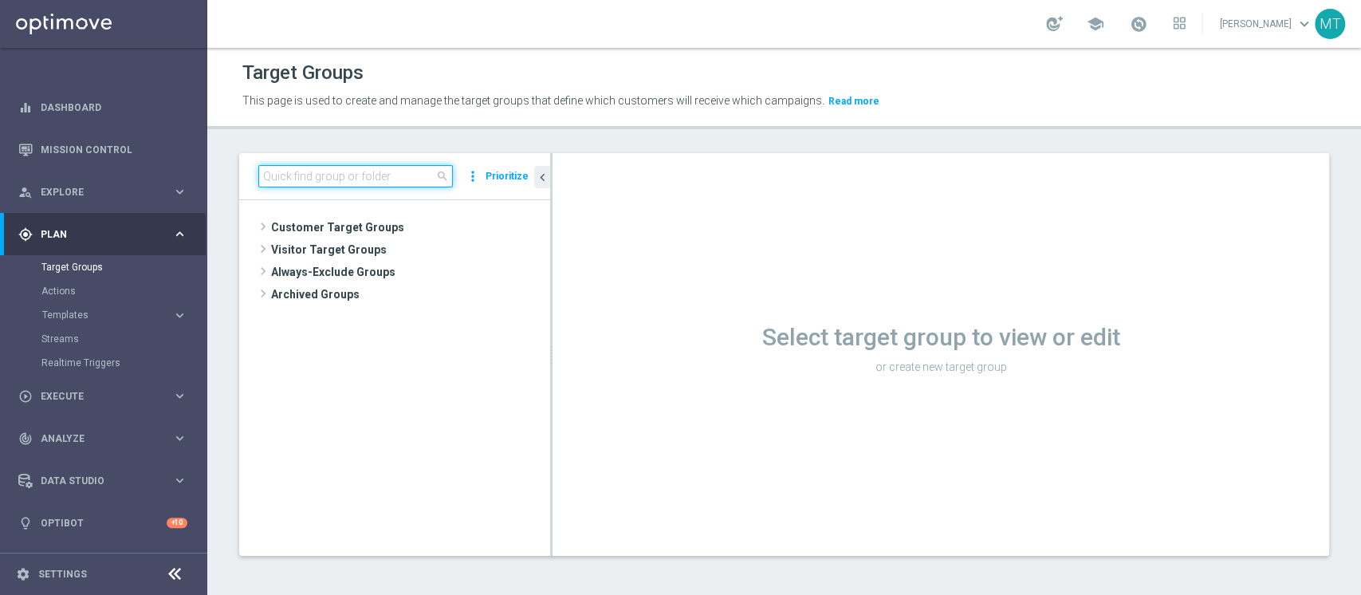
click at [364, 177] on input at bounding box center [355, 176] width 195 height 22
click at [316, 168] on input "04.09" at bounding box center [355, 176] width 195 height 22
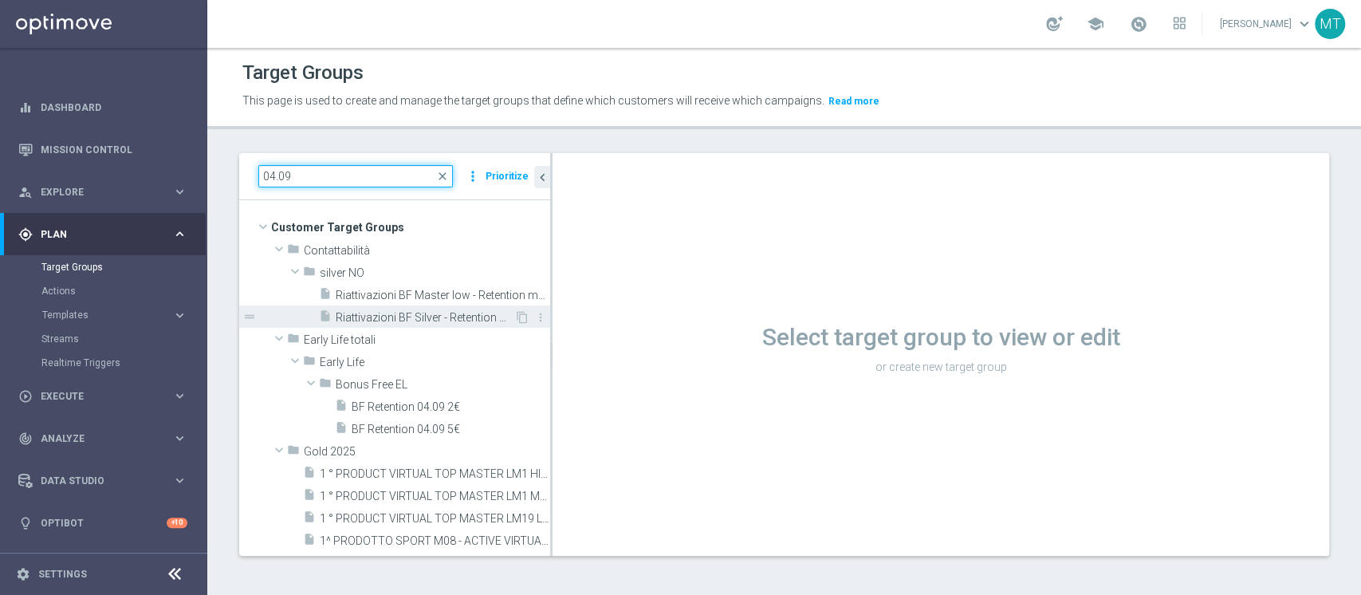
type input "04.09"
drag, startPoint x: 423, startPoint y: 320, endPoint x: 722, endPoint y: 91, distance: 375.9
click at [422, 320] on span "Riattivazioni BF Silver - Retention mese 04.09" at bounding box center [443, 318] width 215 height 14
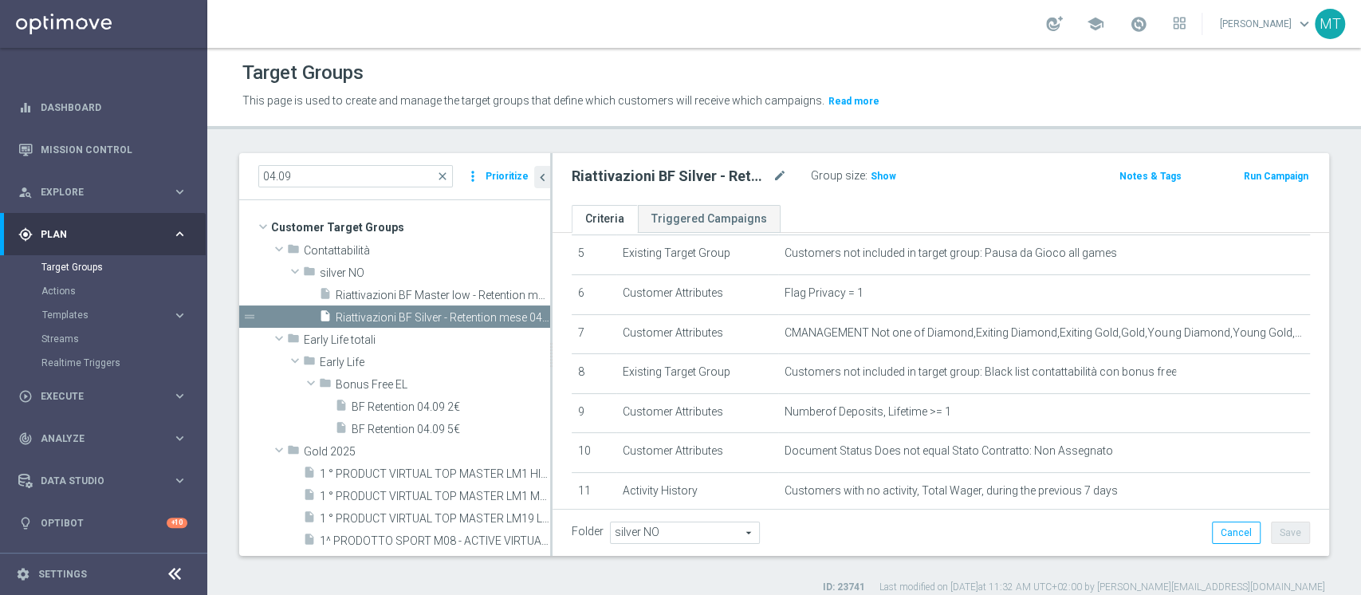
scroll to position [425, 0]
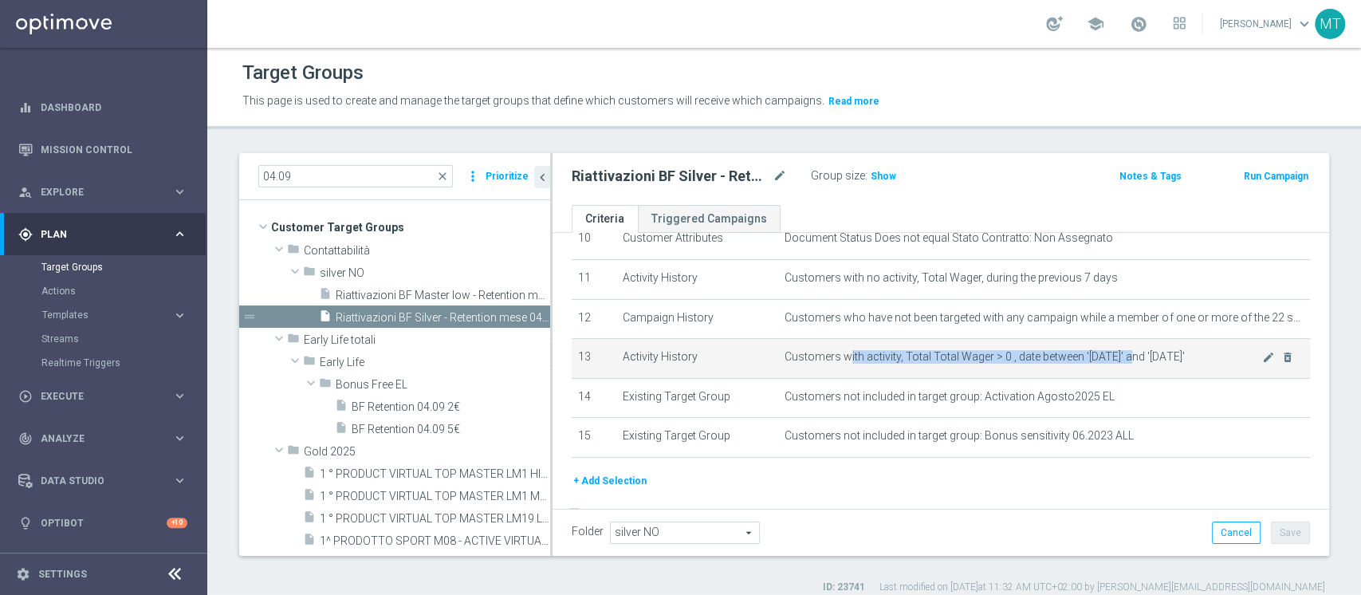
drag, startPoint x: 860, startPoint y: 357, endPoint x: 1123, endPoint y: 357, distance: 262.4
click at [1123, 357] on span "Customers with activity, Total Total Wager > 0 , date between '2025-08-01' and …" at bounding box center [1024, 357] width 478 height 14
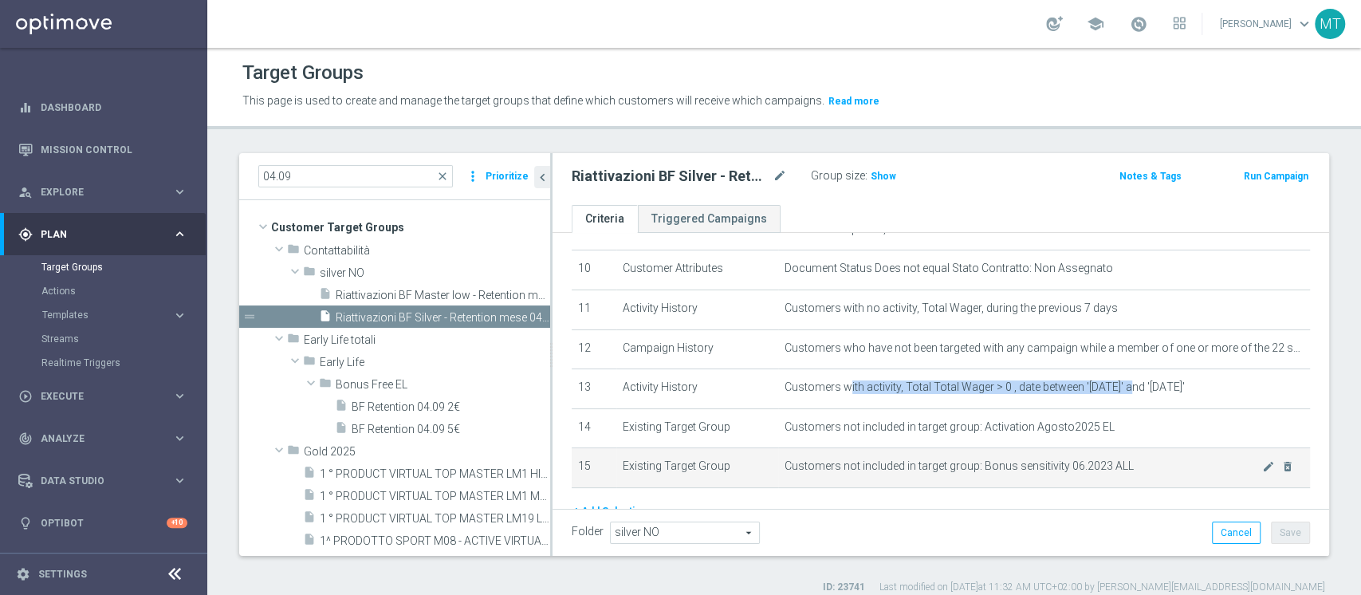
scroll to position [362, 0]
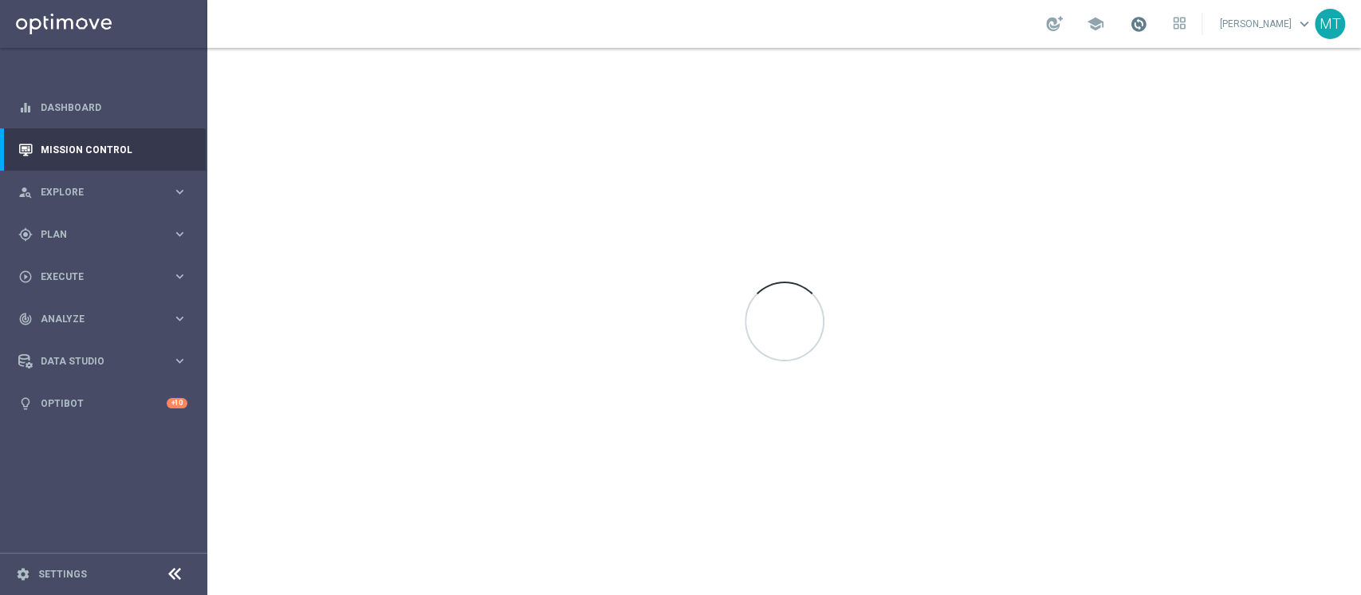
click at [1148, 27] on span at bounding box center [1139, 24] width 18 height 18
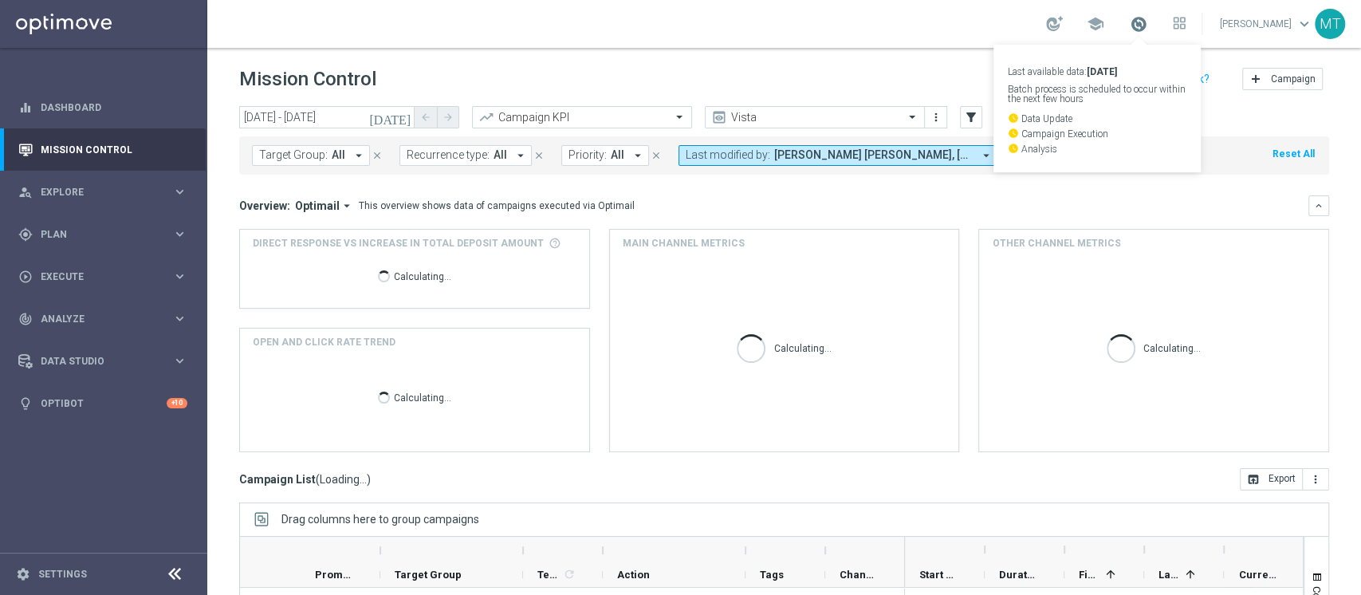
click at [1148, 22] on span at bounding box center [1139, 24] width 18 height 18
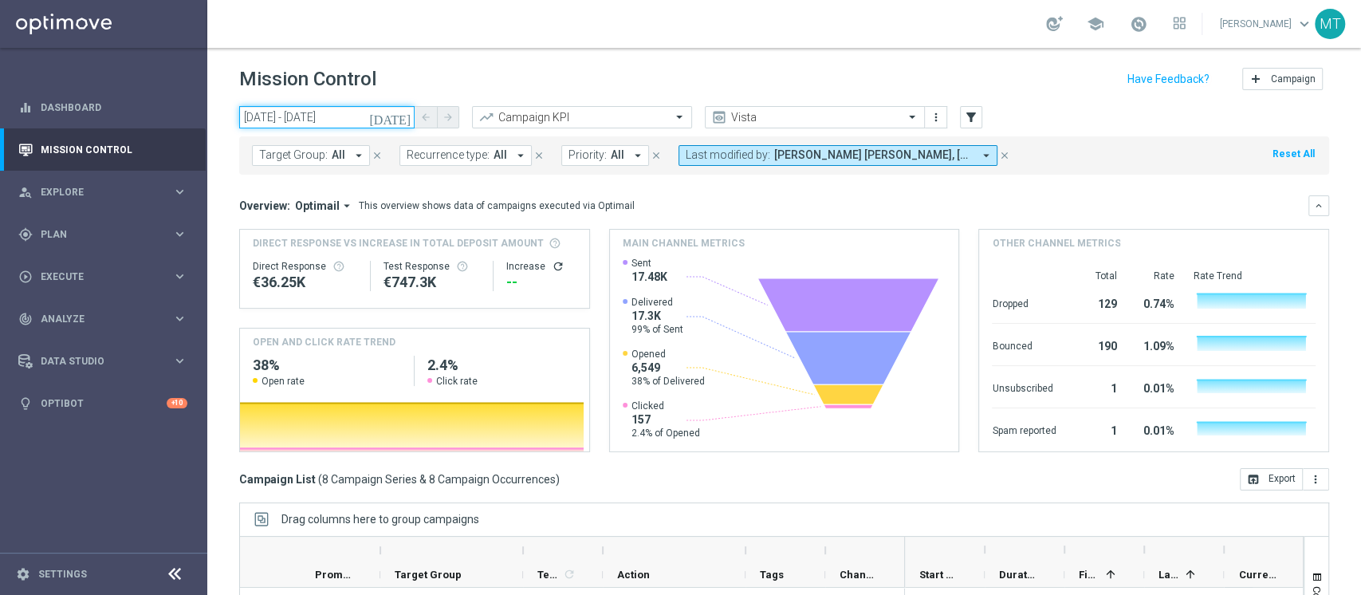
click at [361, 120] on input "[DATE] - [DATE]" at bounding box center [326, 117] width 175 height 22
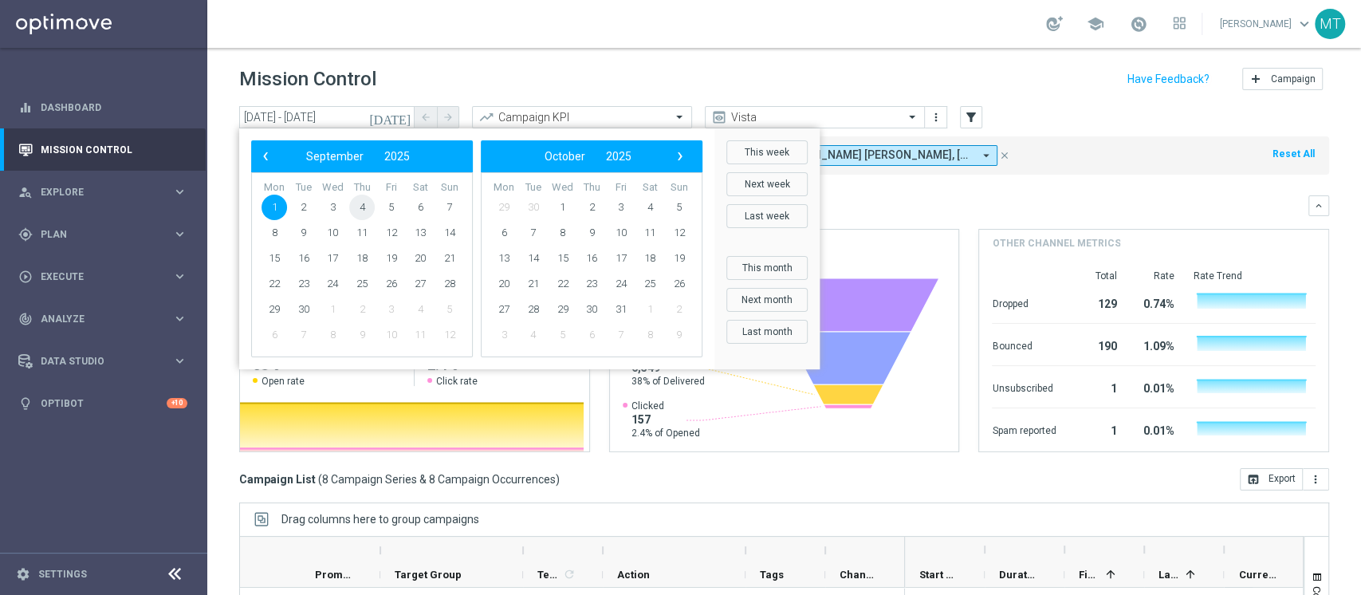
click at [362, 209] on span "4" at bounding box center [362, 208] width 26 height 26
click at [366, 202] on span "4" at bounding box center [362, 208] width 26 height 26
type input "04 Sep 2025 - 04 Sep 2025"
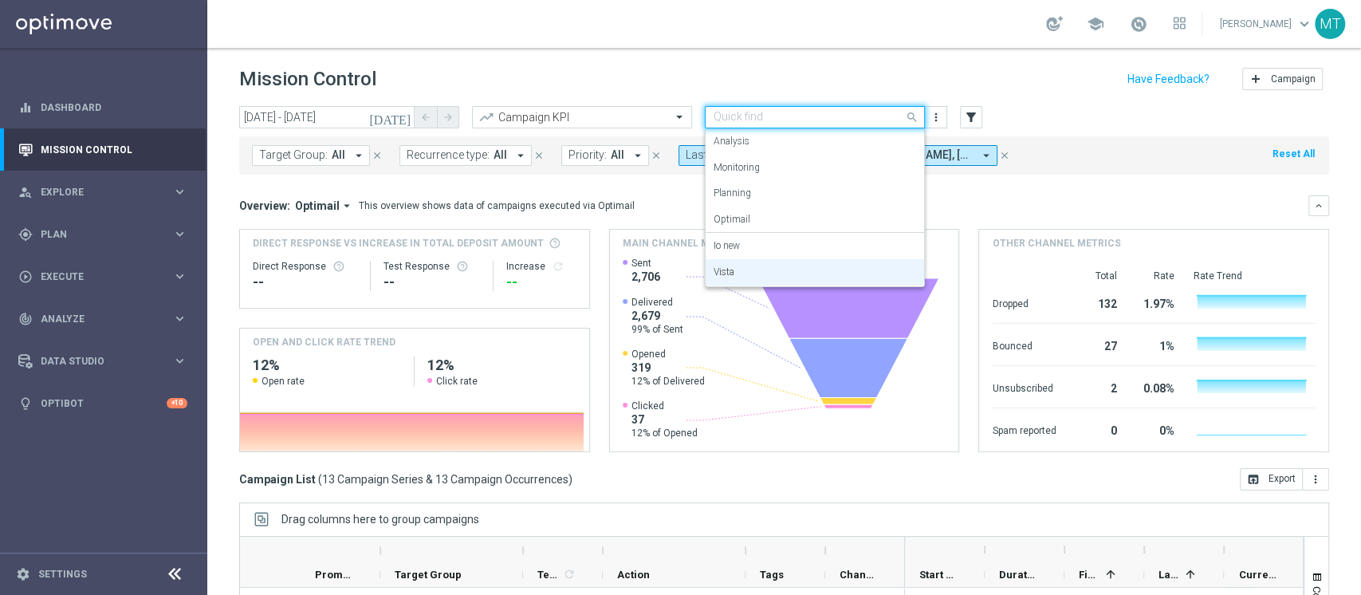
click at [876, 124] on div "Quick find Vista" at bounding box center [815, 117] width 220 height 22
click at [795, 235] on div "Io new" at bounding box center [815, 246] width 203 height 26
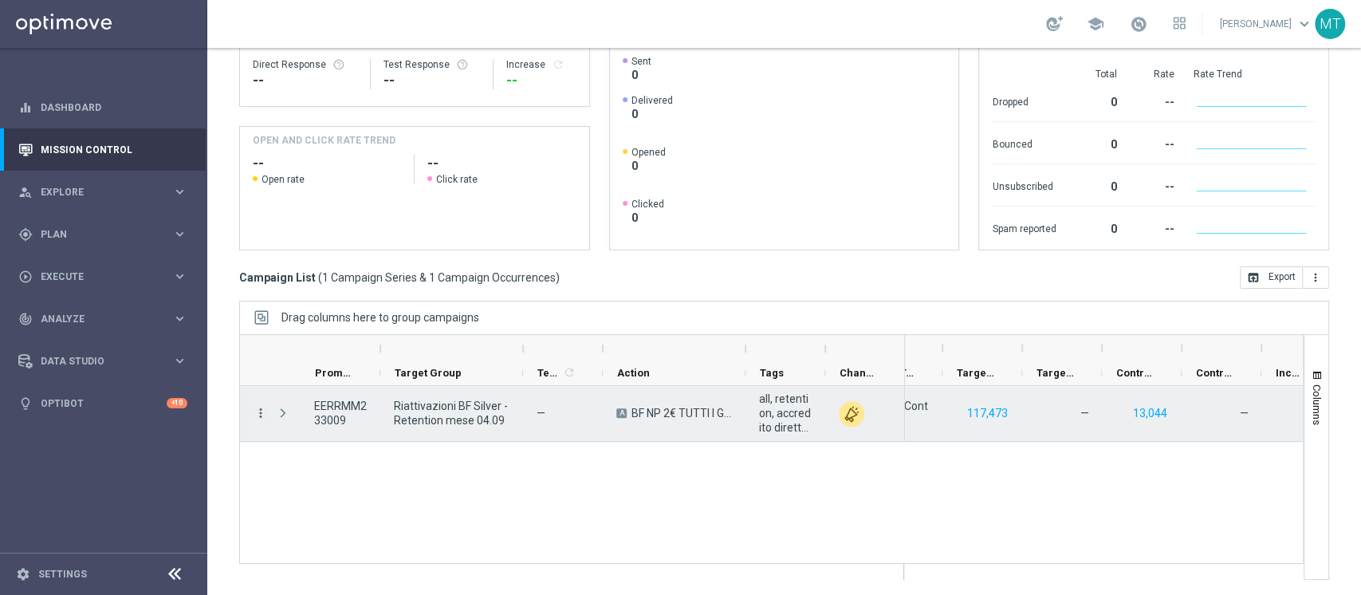
click at [269, 415] on div at bounding box center [285, 413] width 32 height 55
click at [264, 414] on icon "more_vert" at bounding box center [261, 413] width 14 height 14
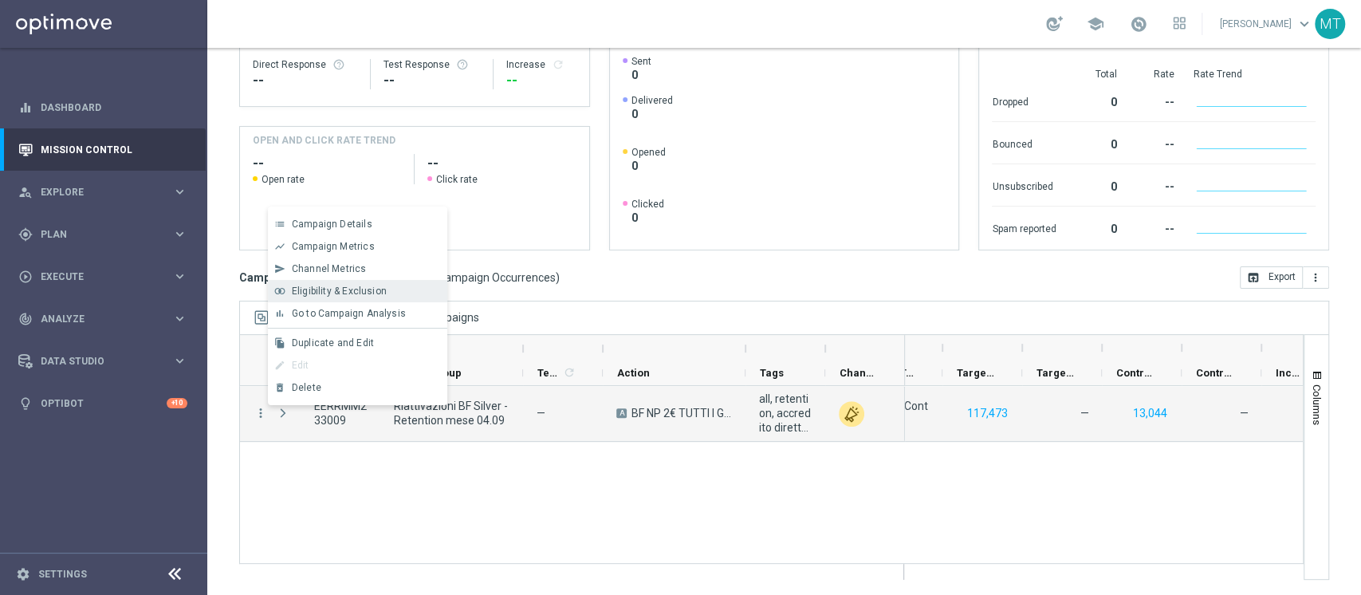
click at [340, 285] on span "Eligibility & Exclusion" at bounding box center [339, 290] width 95 height 11
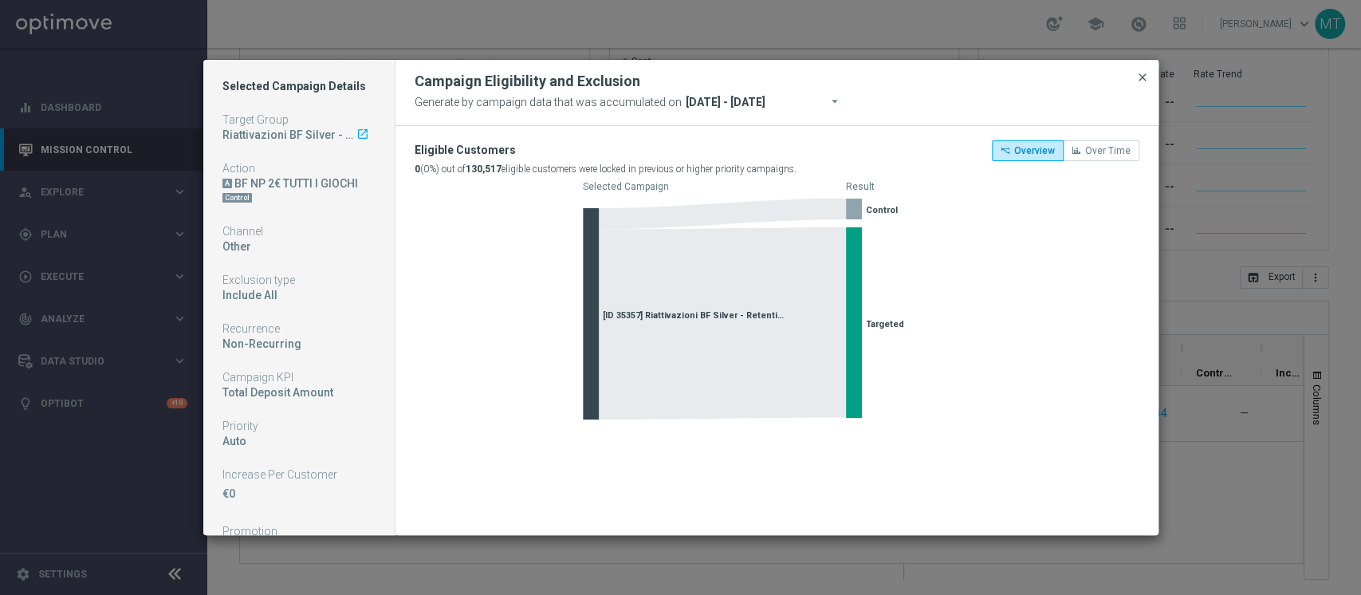
click at [1138, 76] on span "close" at bounding box center [1142, 77] width 13 height 13
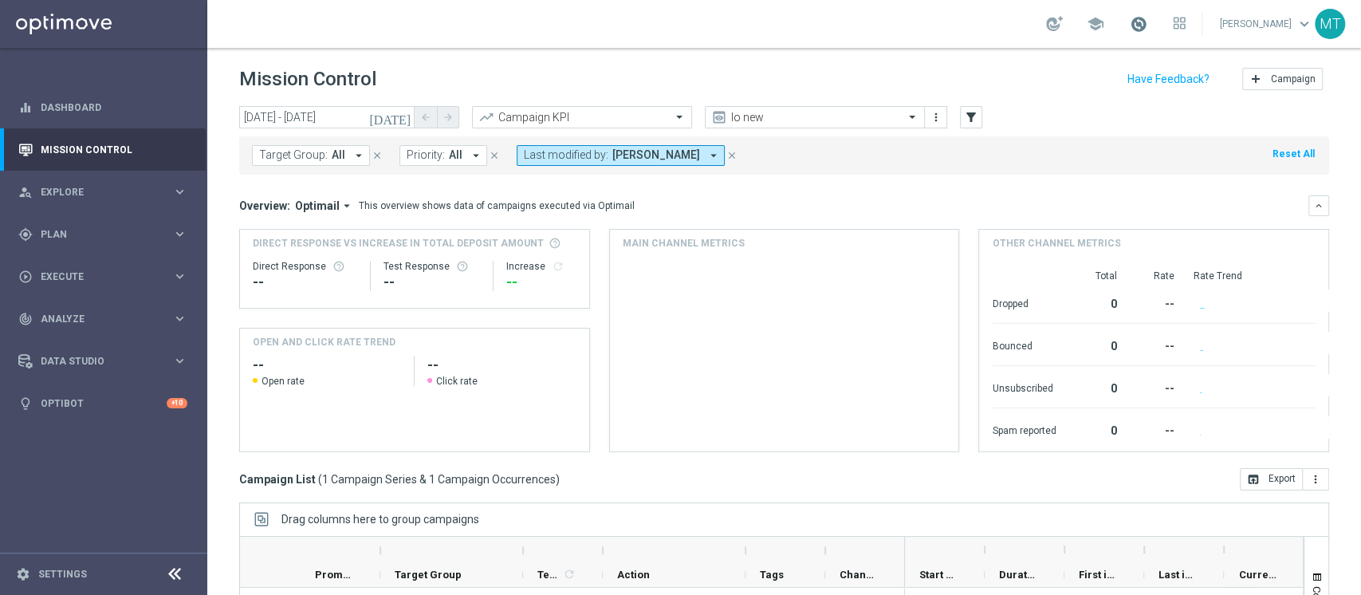
drag, startPoint x: 1176, startPoint y: 26, endPoint x: 1164, endPoint y: 27, distance: 12.0
click at [1175, 27] on div "school" at bounding box center [1116, 23] width 140 height 27
click at [1148, 27] on span at bounding box center [1139, 24] width 18 height 18
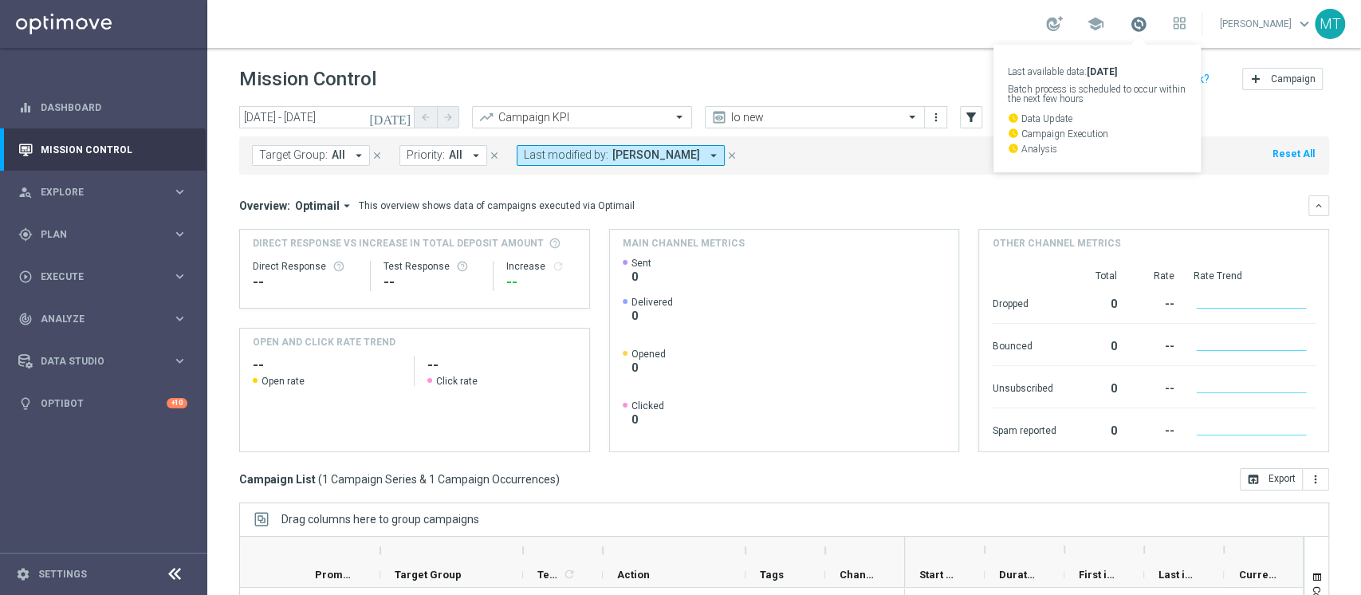
click at [1148, 27] on span at bounding box center [1139, 24] width 18 height 18
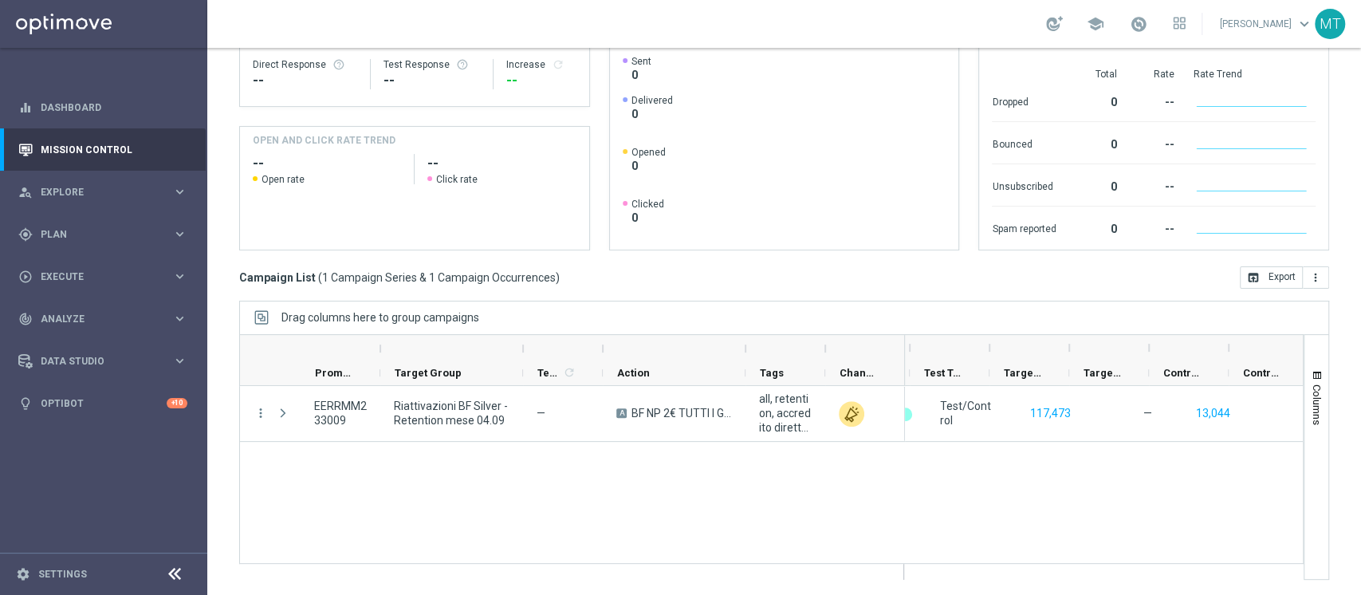
scroll to position [0, 416]
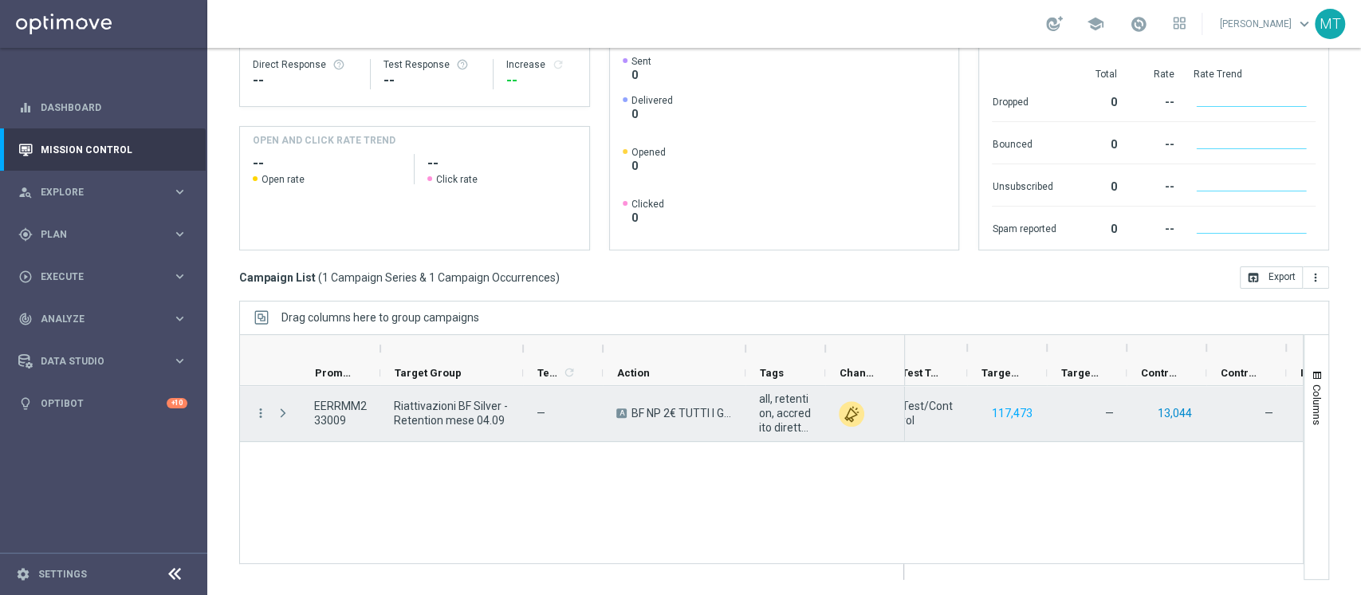
click at [1179, 412] on button "13,044" at bounding box center [1174, 413] width 37 height 20
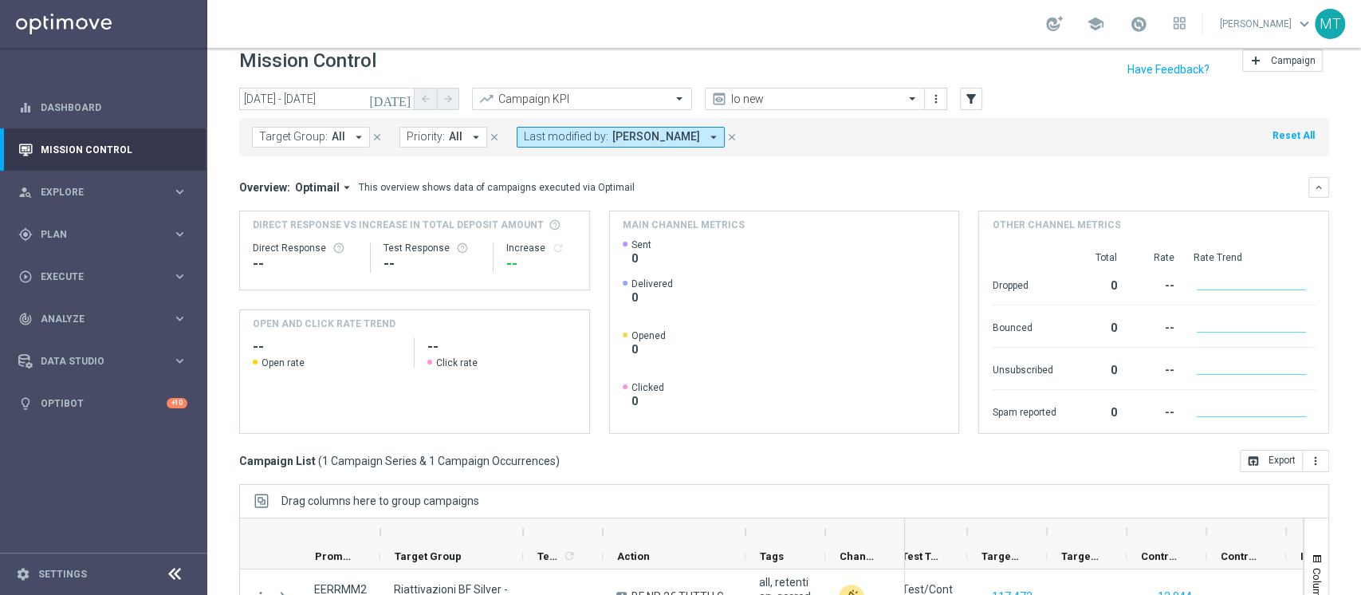
scroll to position [0, 0]
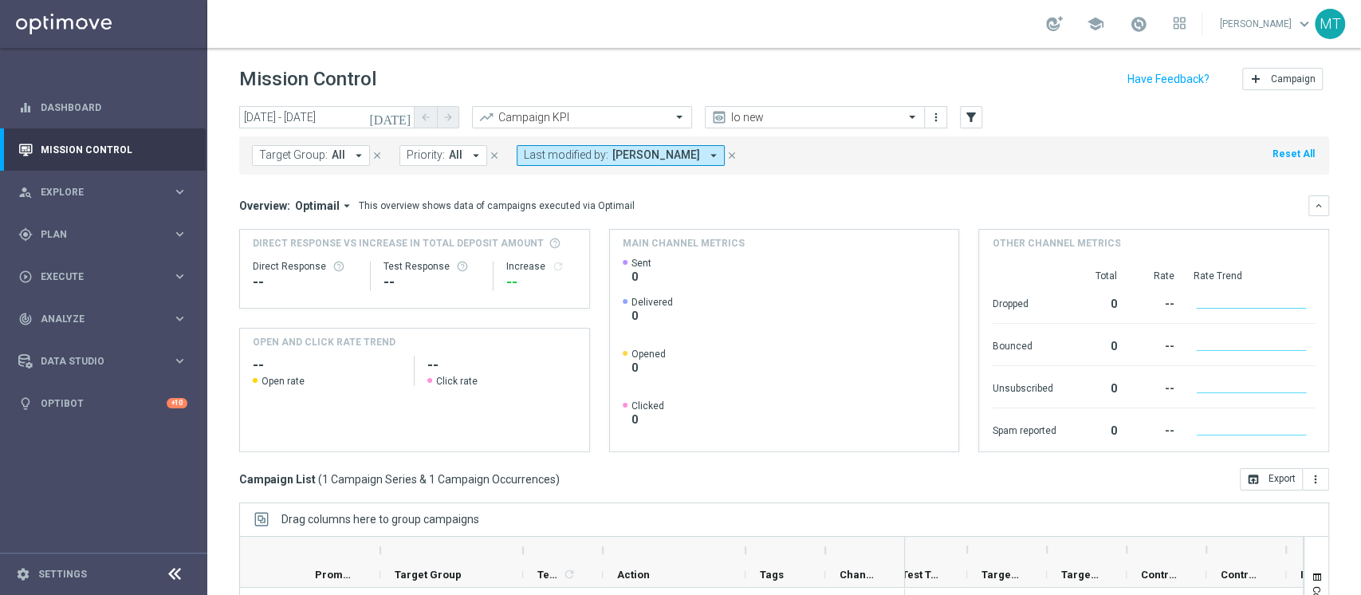
click at [1169, 20] on div "school" at bounding box center [1116, 23] width 140 height 27
click at [1148, 21] on span at bounding box center [1139, 24] width 18 height 18
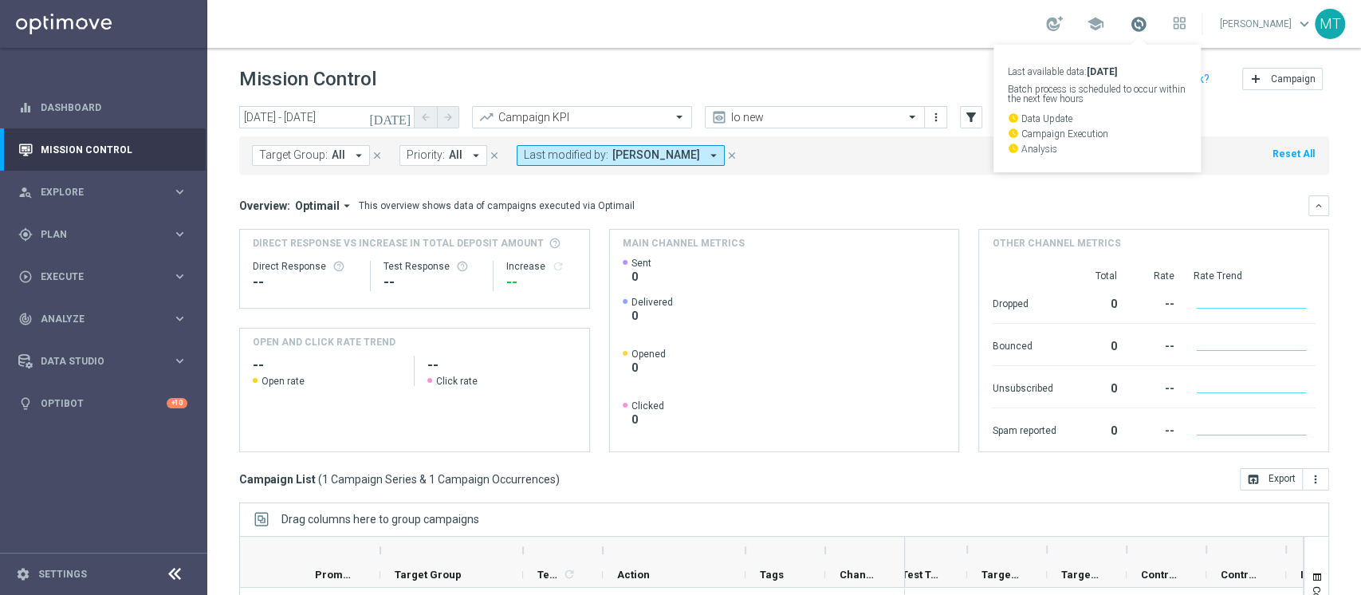
click at [1148, 20] on span at bounding box center [1139, 24] width 18 height 18
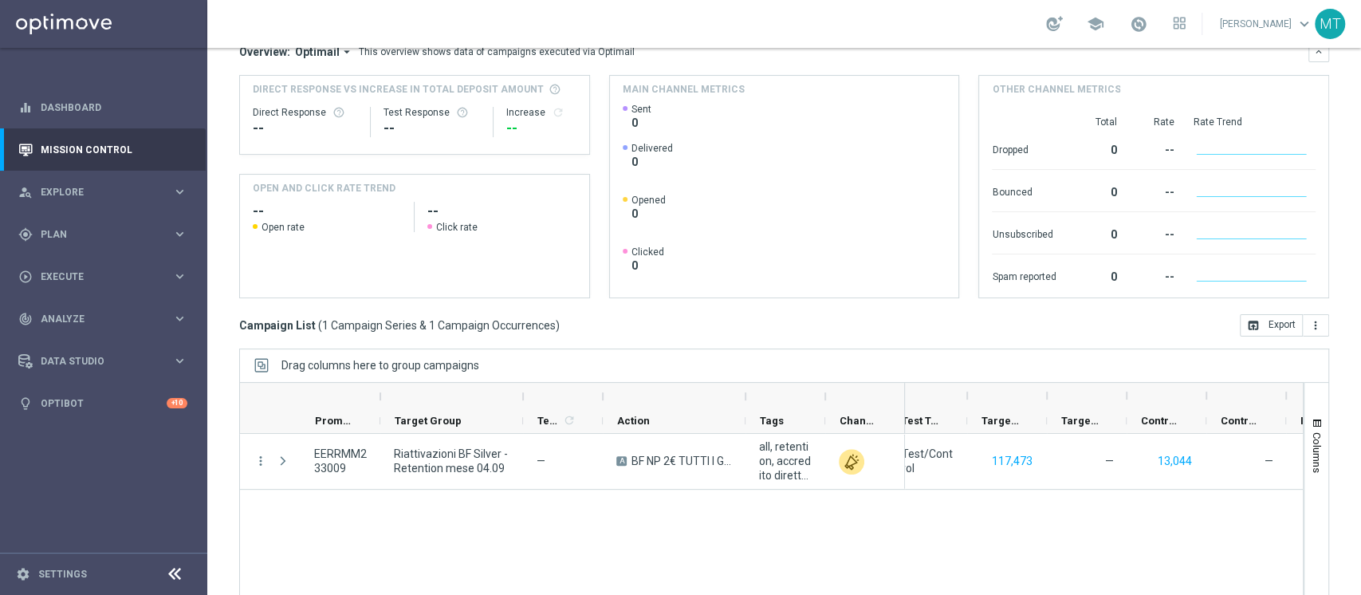
scroll to position [202, 0]
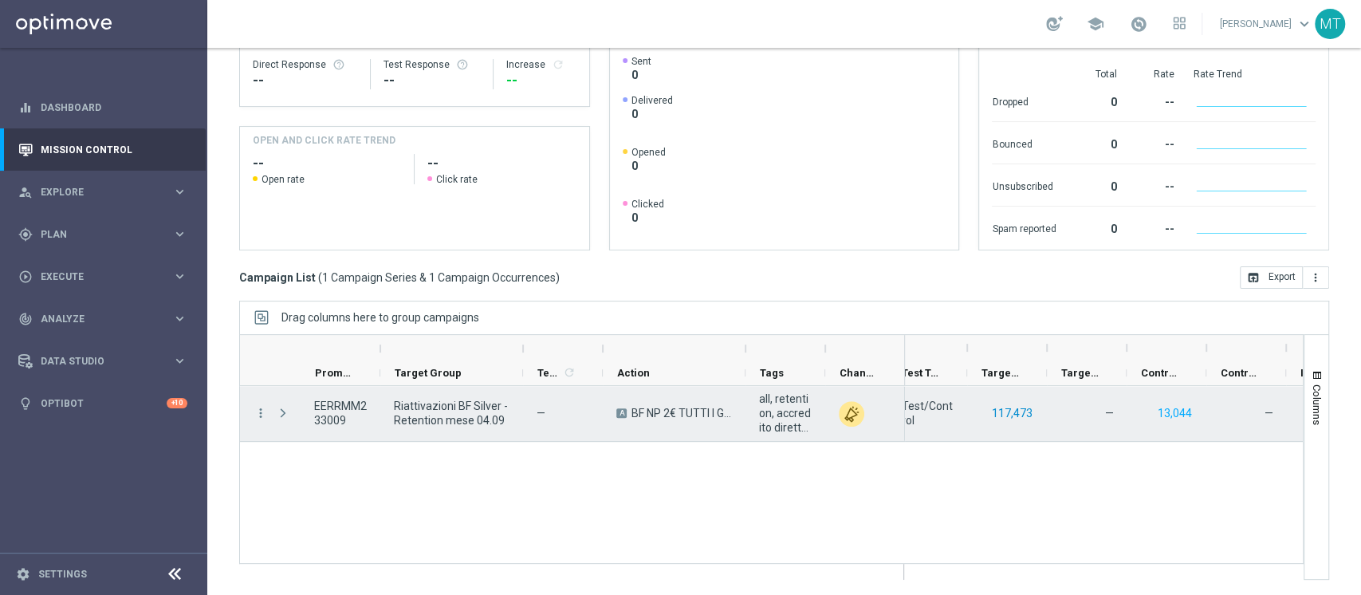
click at [1006, 412] on button "117,473" at bounding box center [1012, 413] width 44 height 20
click at [1171, 417] on button "13,044" at bounding box center [1174, 413] width 37 height 20
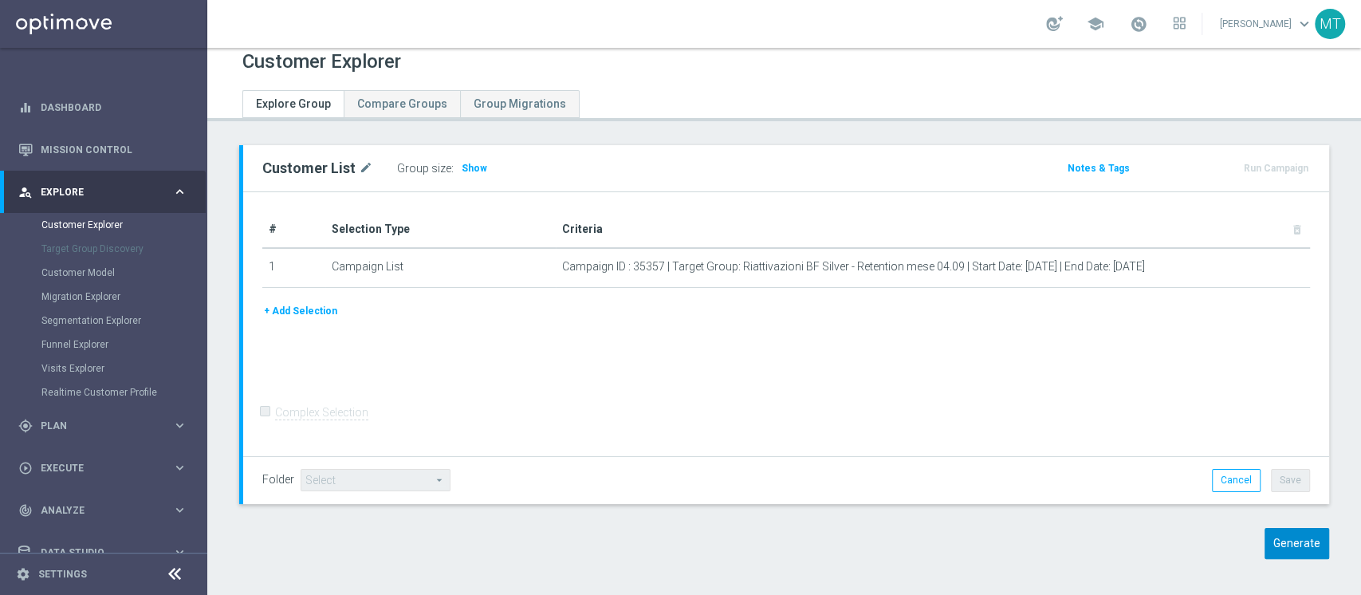
scroll to position [14, 0]
click at [1276, 538] on button "Generate" at bounding box center [1297, 541] width 65 height 31
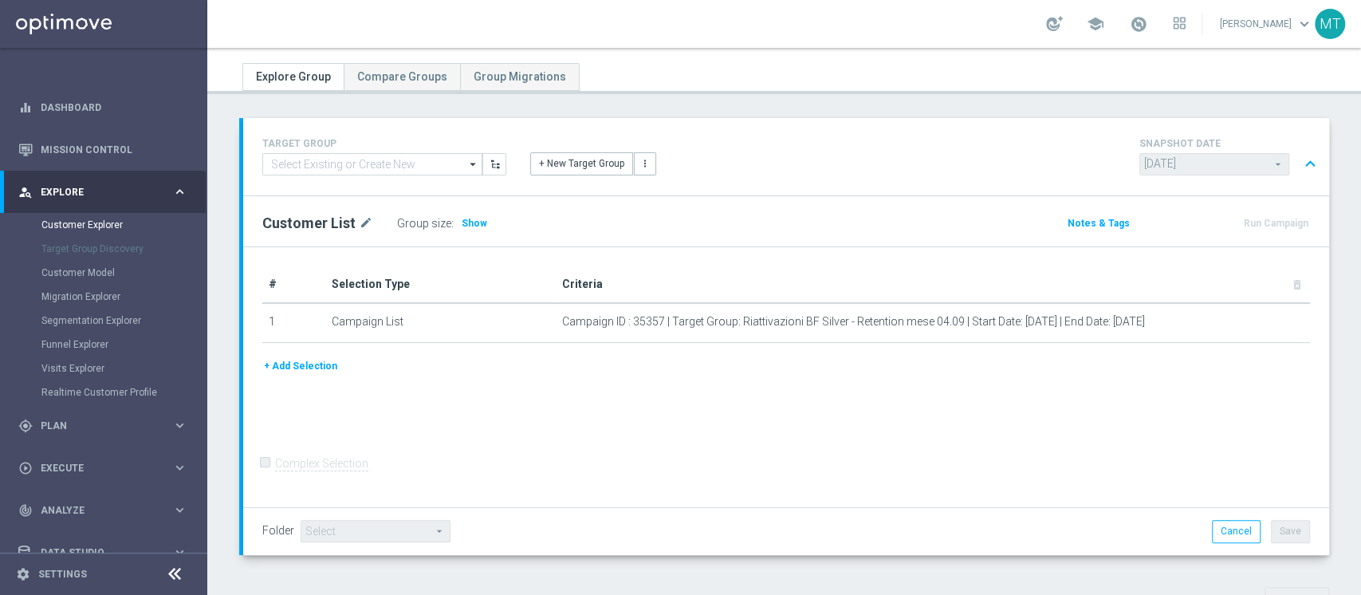
scroll to position [0, 0]
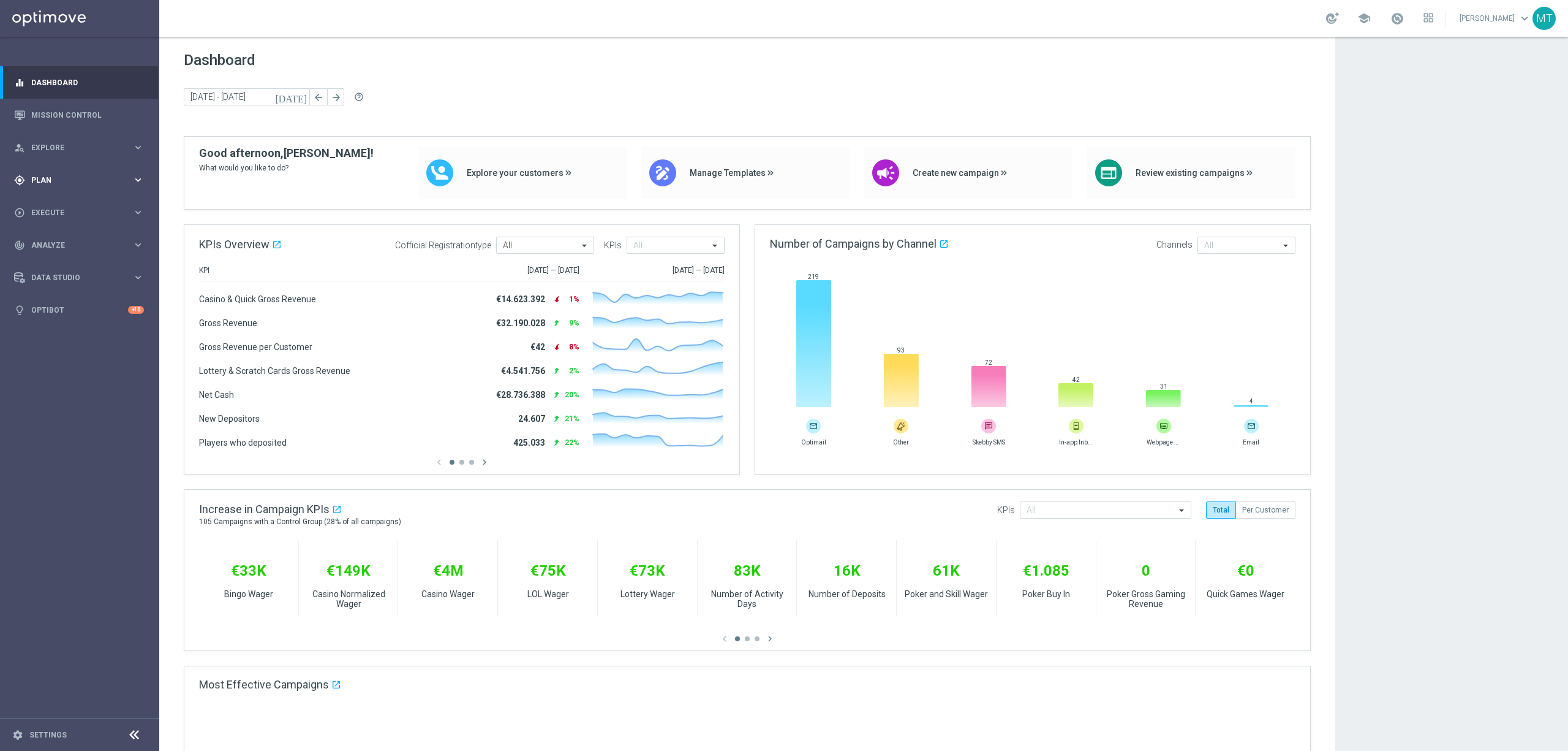
click at [81, 179] on span "Plan" at bounding box center [82, 181] width 101 height 8
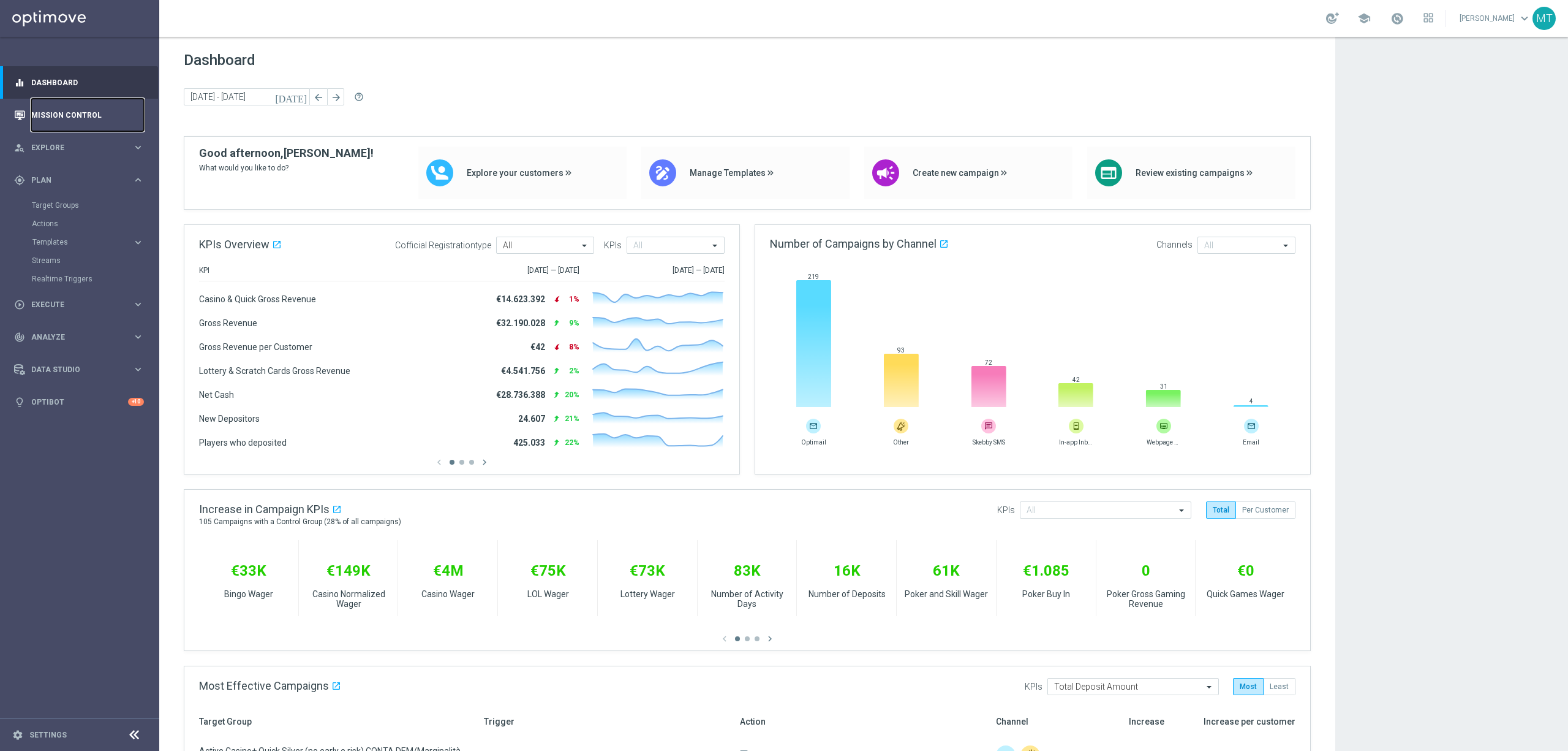
click at [55, 125] on link "Mission Control" at bounding box center [88, 115] width 113 height 32
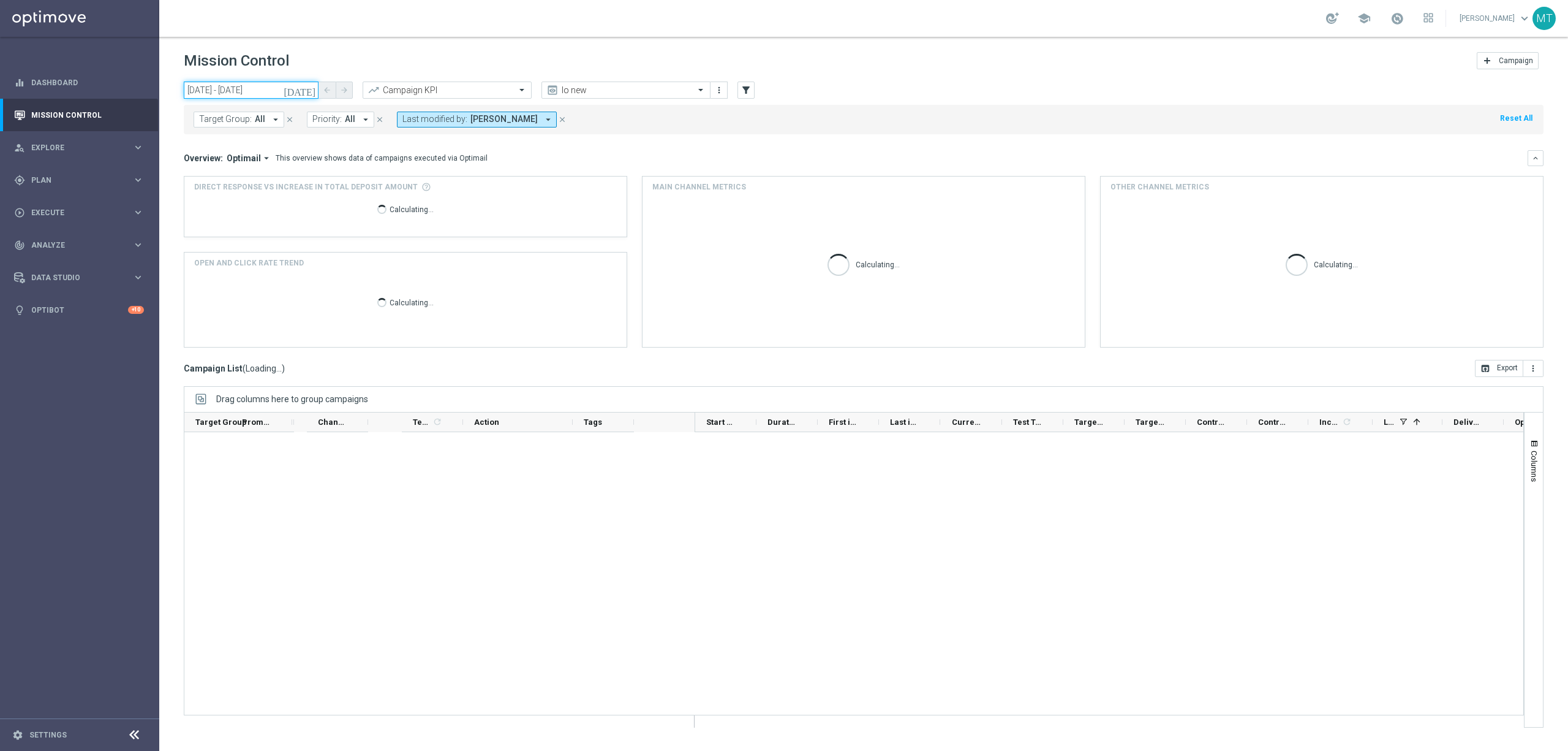
click at [259, 81] on input "04 Sep 2025 - 04 Sep 2025" at bounding box center [250, 90] width 134 height 17
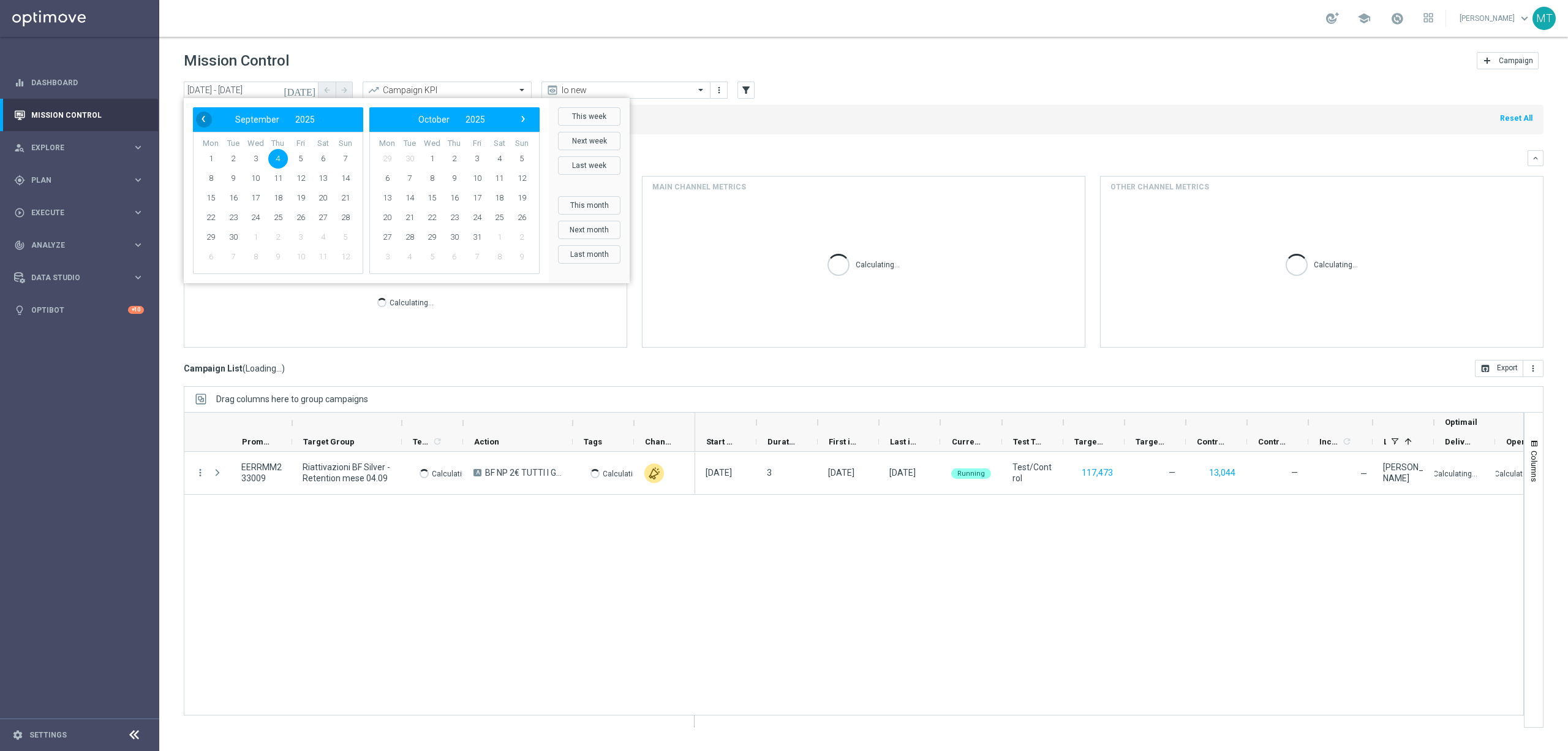
click at [201, 118] on span "‹" at bounding box center [203, 118] width 16 height 16
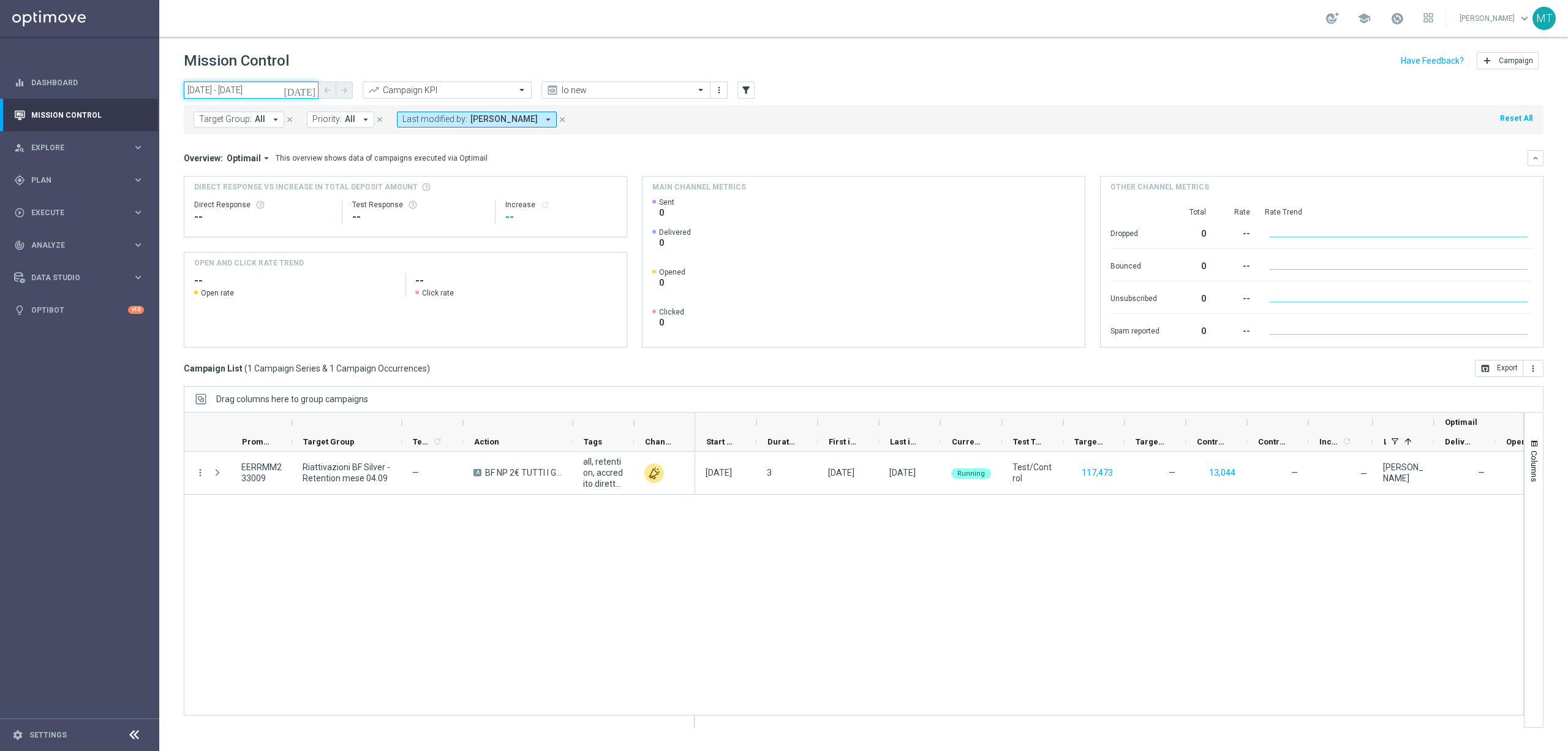
click at [257, 94] on input "04 Sep 2025 - 04 Sep 2025" at bounding box center [250, 90] width 134 height 17
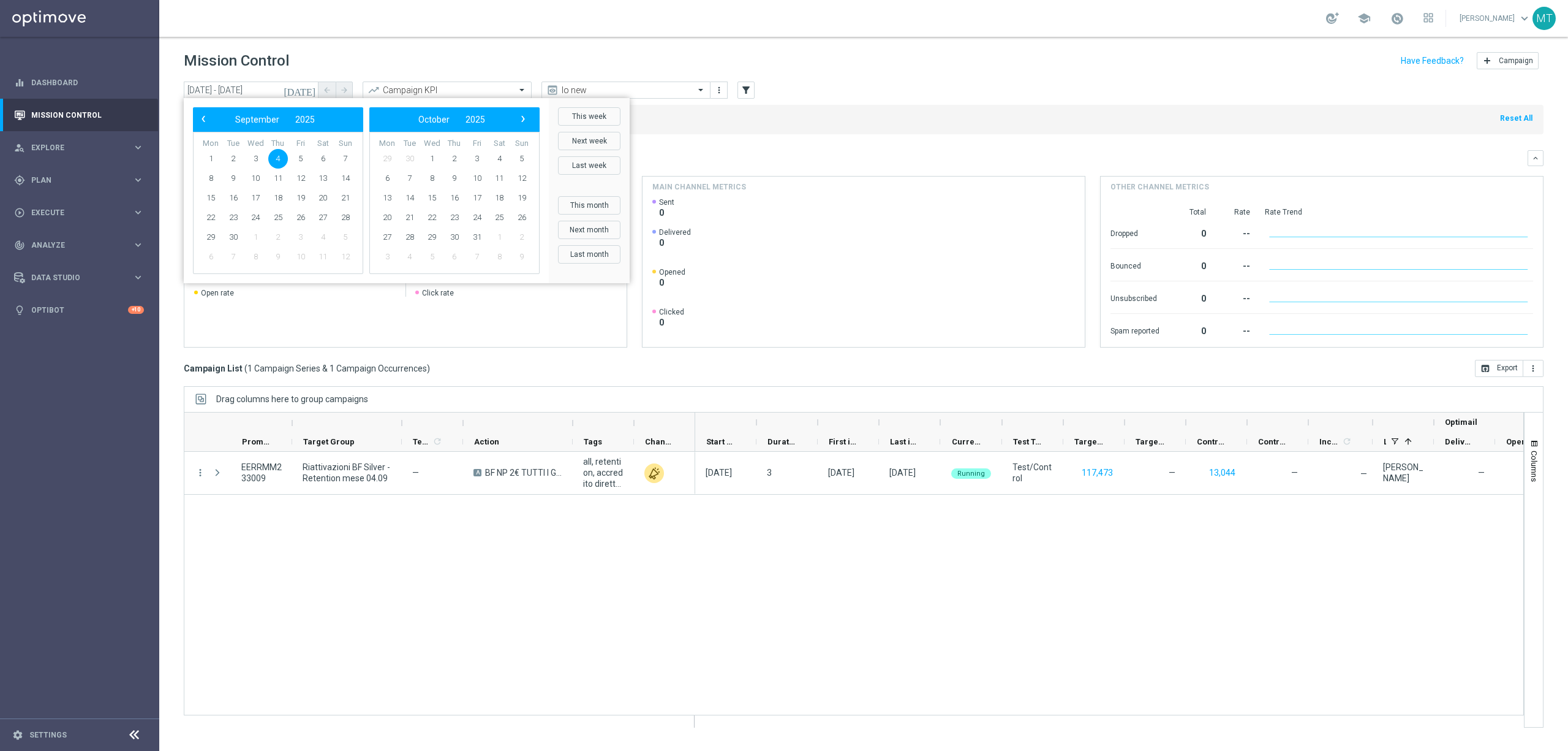
click at [212, 121] on bs-datepicker-navigation-view "‹ ​ September ​ 2025 ​ ›" at bounding box center [275, 119] width 158 height 16
click at [207, 118] on span "‹" at bounding box center [203, 118] width 16 height 16
click at [211, 233] on span "25" at bounding box center [211, 238] width 20 height 20
click at [344, 239] on span "31" at bounding box center [346, 238] width 20 height 20
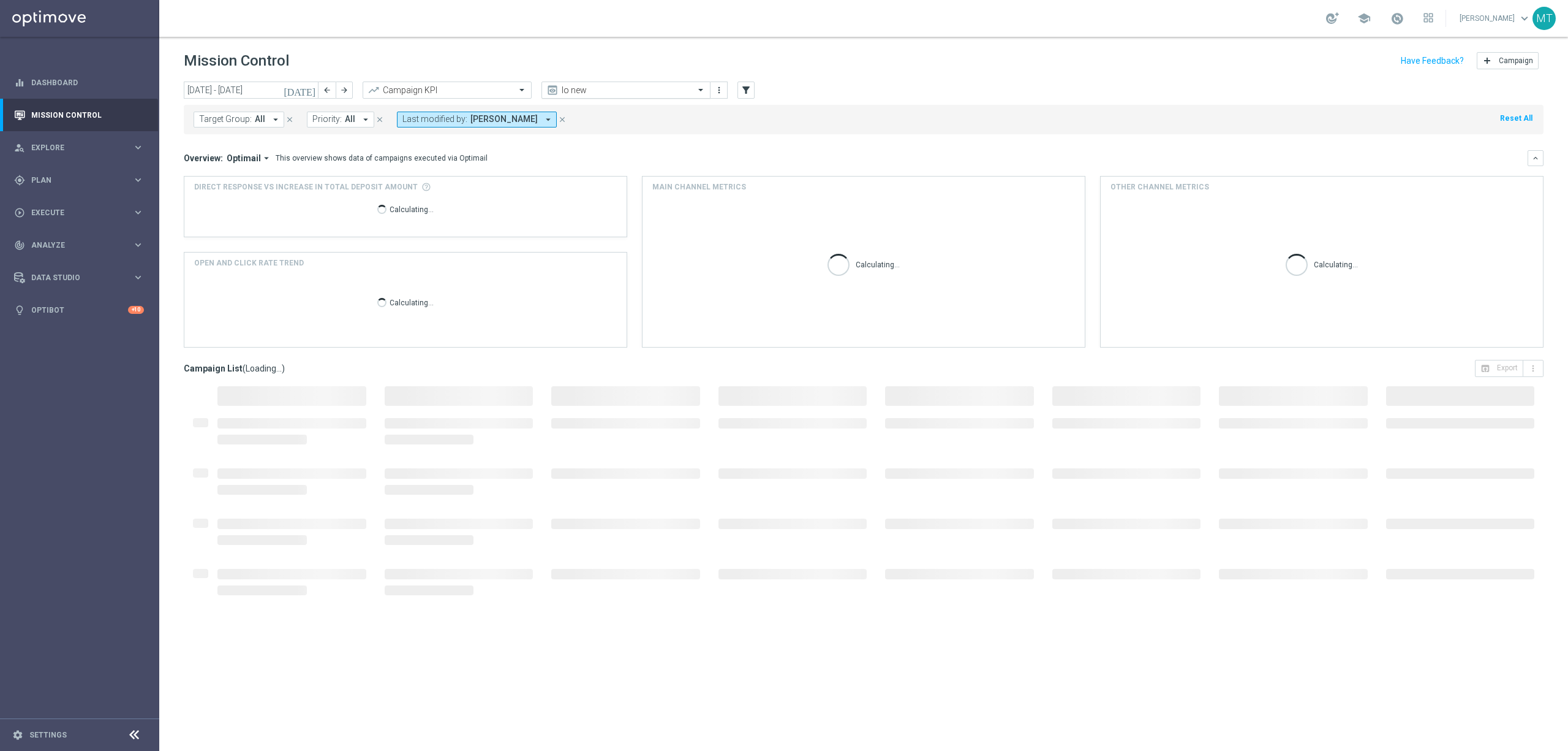
click at [631, 89] on input "text" at bounding box center [614, 91] width 131 height 11
click at [595, 206] on div "Vista" at bounding box center [626, 209] width 156 height 20
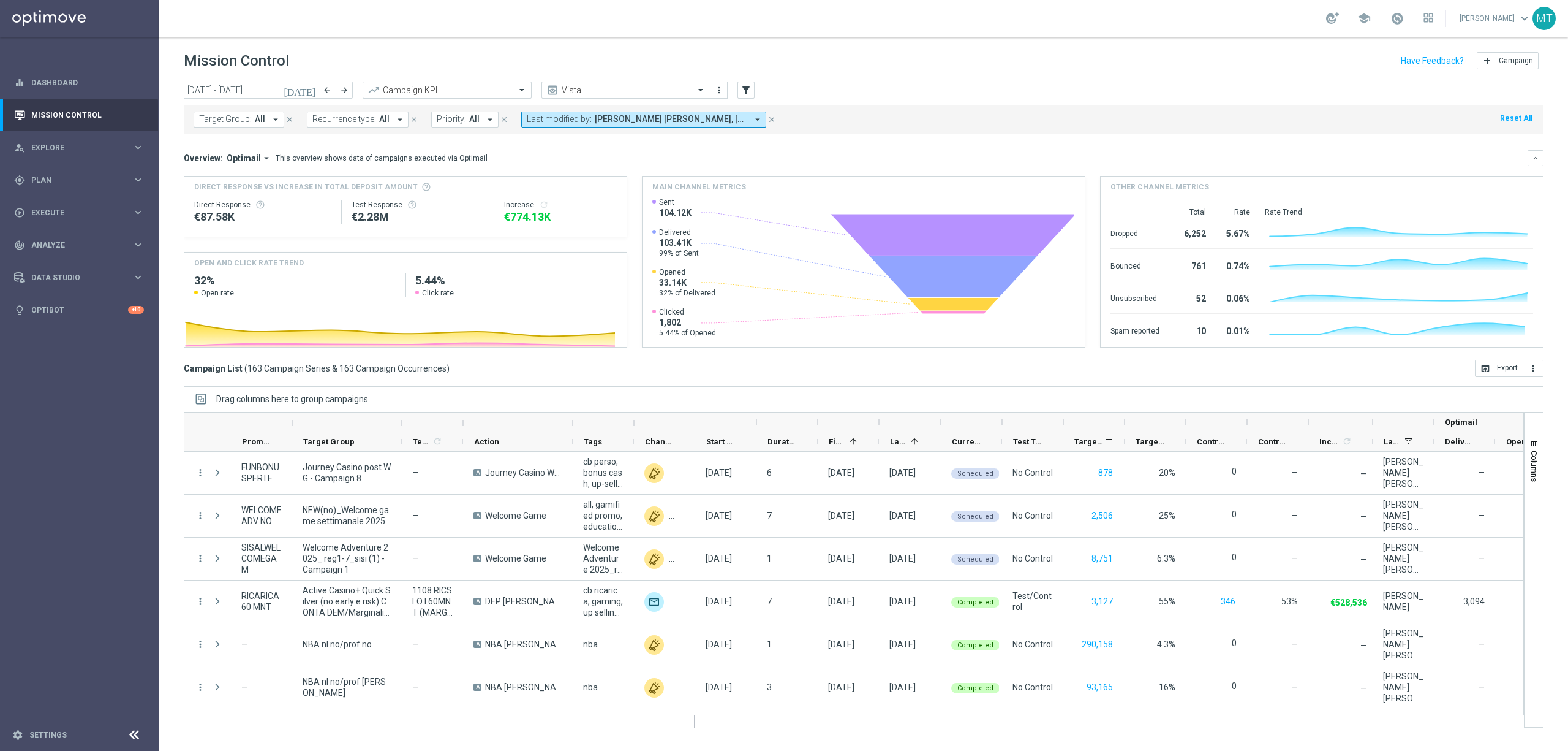
click at [1045, 437] on span "Targeted Customers" at bounding box center [1089, 442] width 29 height 9
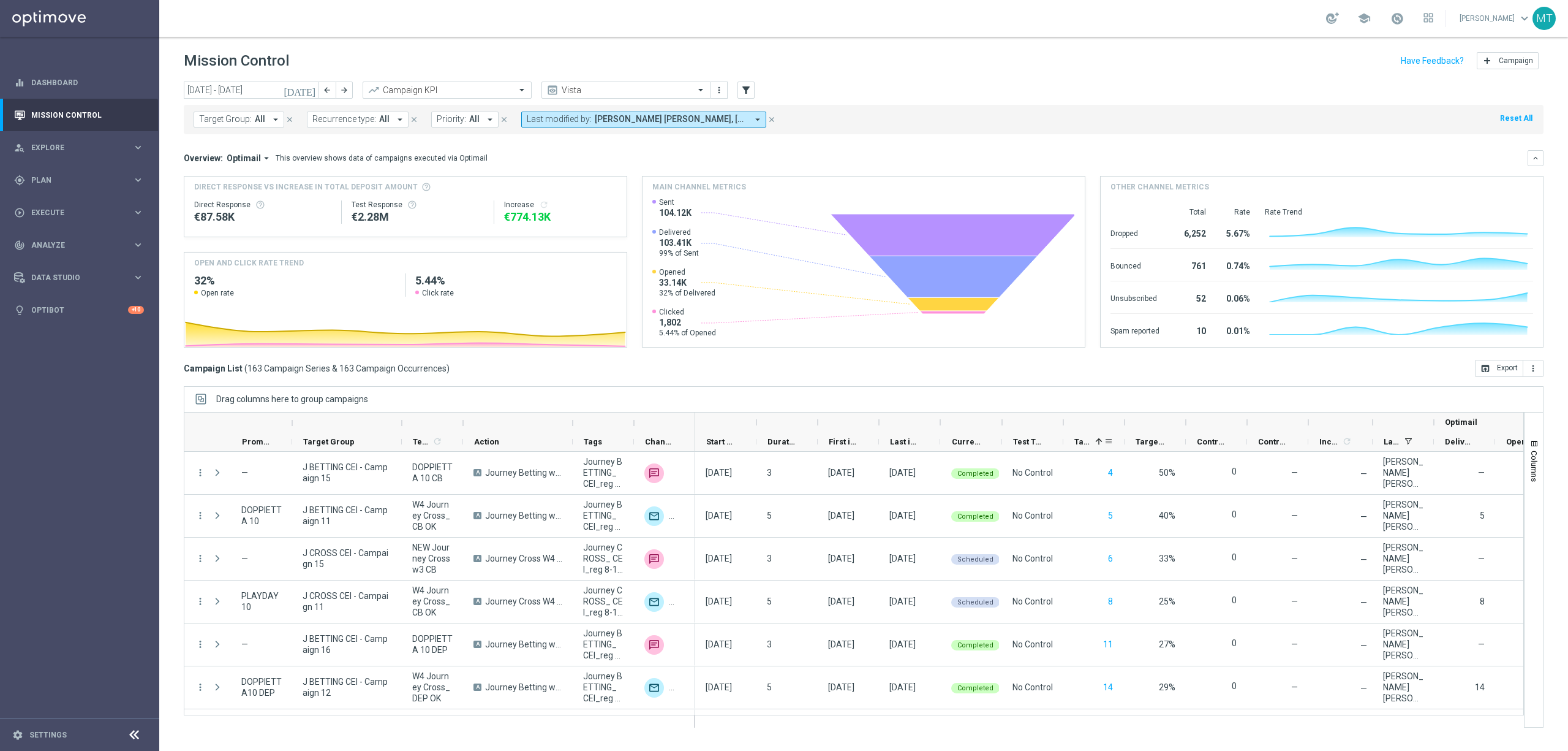
click at [1045, 440] on span "Targeted Customers" at bounding box center [1082, 442] width 16 height 9
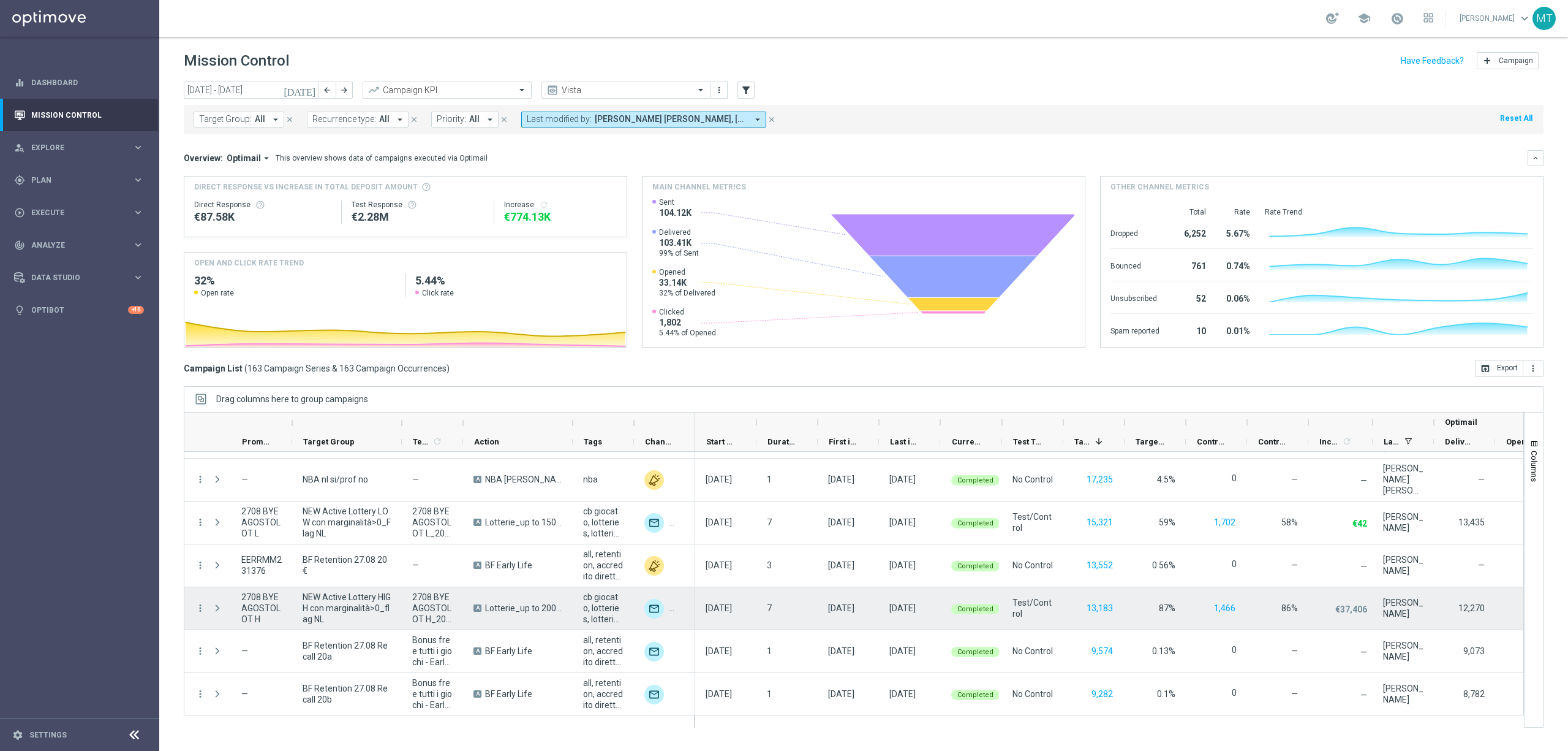
scroll to position [81, 0]
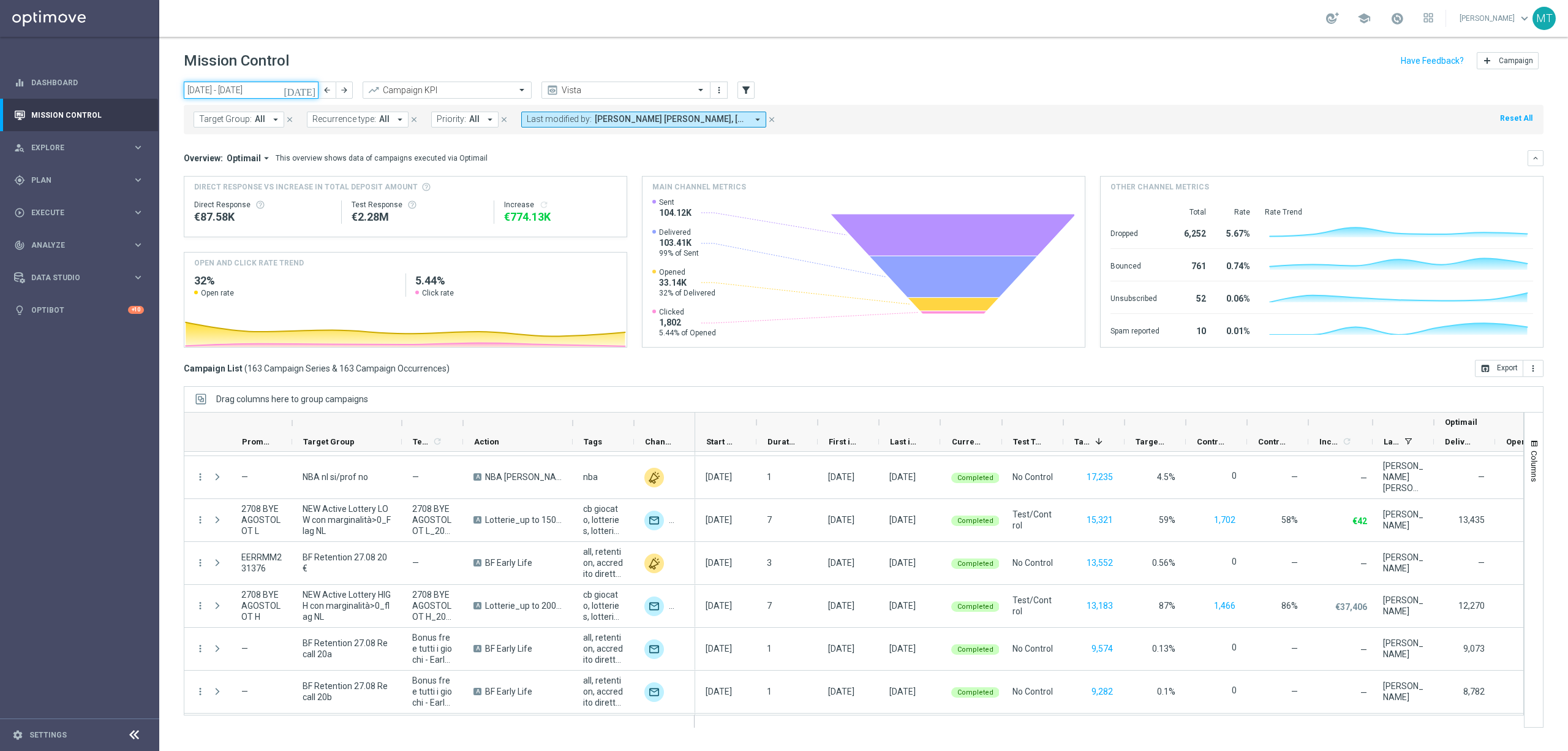
click at [228, 95] on input "25 Aug 2025 - 31 Aug 2025" at bounding box center [250, 90] width 134 height 17
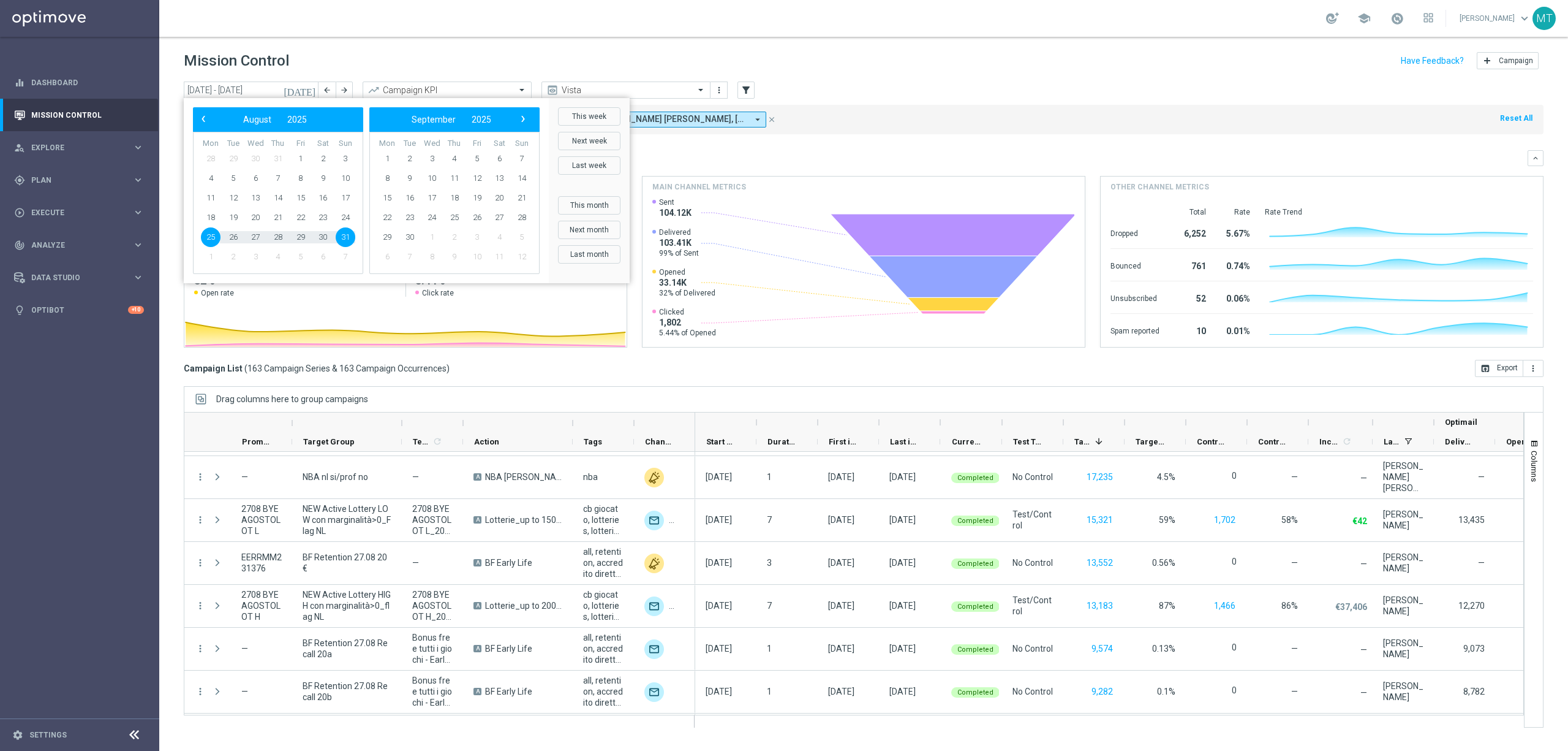
click at [214, 234] on span "25" at bounding box center [211, 238] width 20 height 20
drag, startPoint x: 204, startPoint y: 237, endPoint x: 249, endPoint y: 291, distance: 70.3
click at [202, 238] on span "25" at bounding box center [211, 238] width 20 height 20
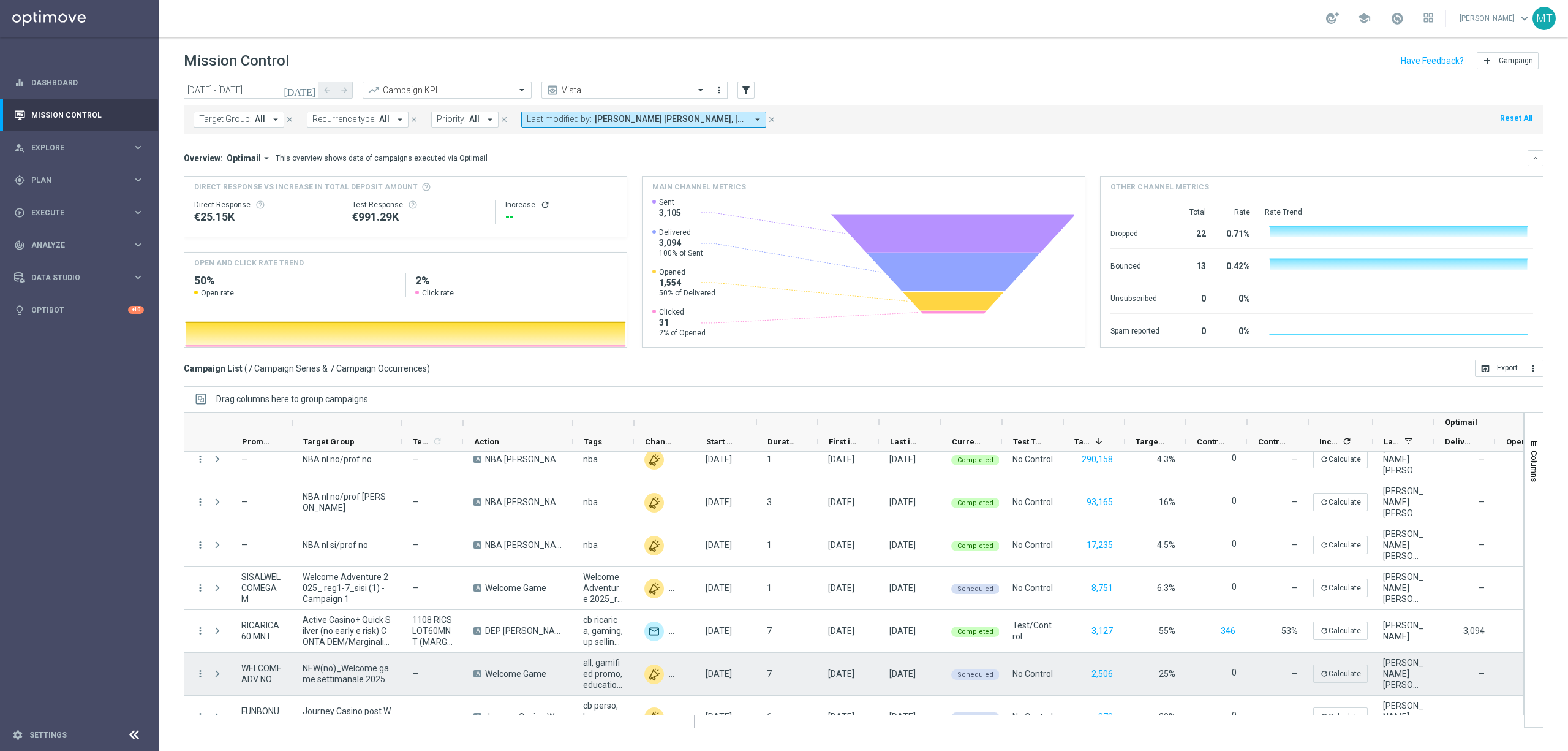
scroll to position [0, 0]
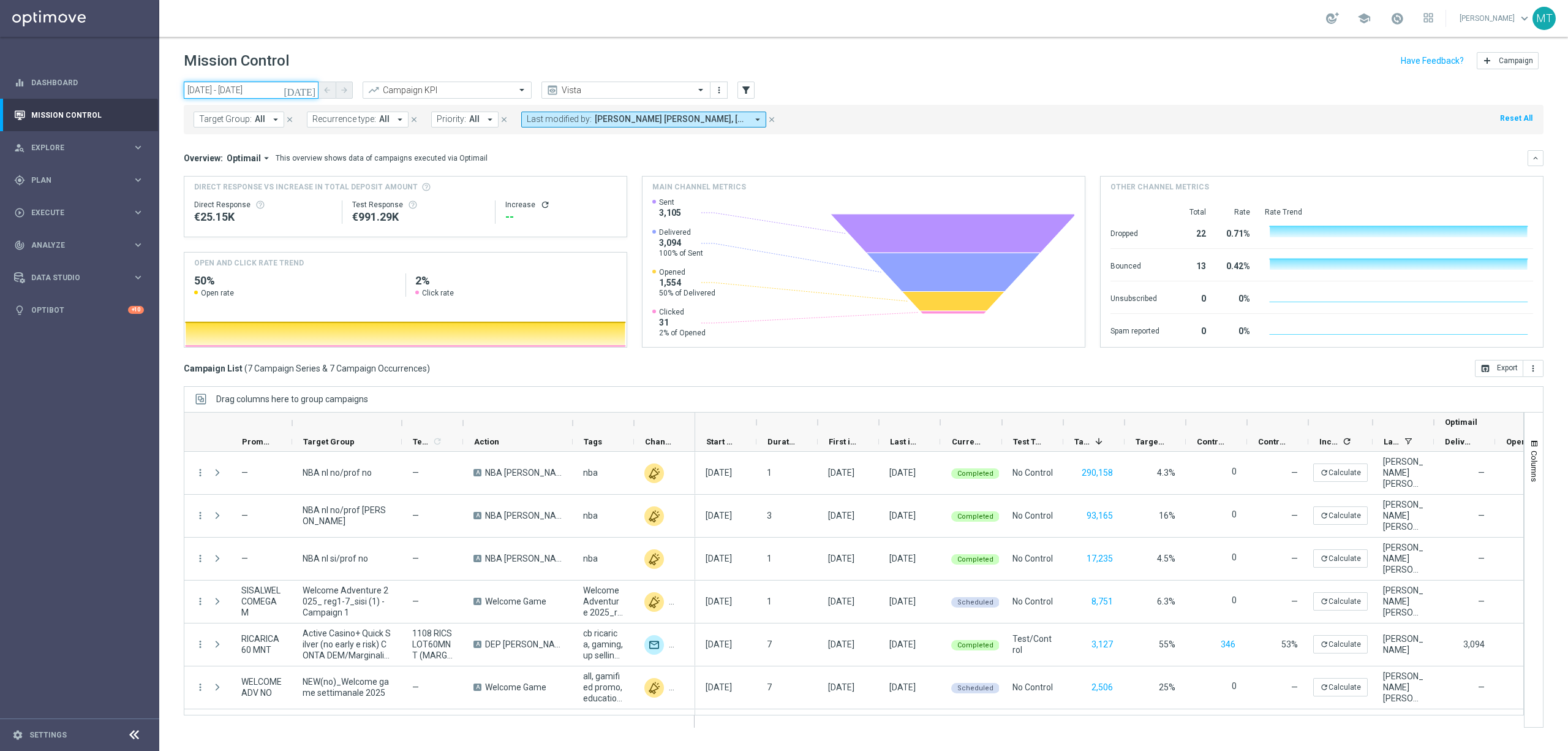
click at [245, 83] on input "25 Aug 2025 - 25 Aug 2025" at bounding box center [250, 90] width 134 height 17
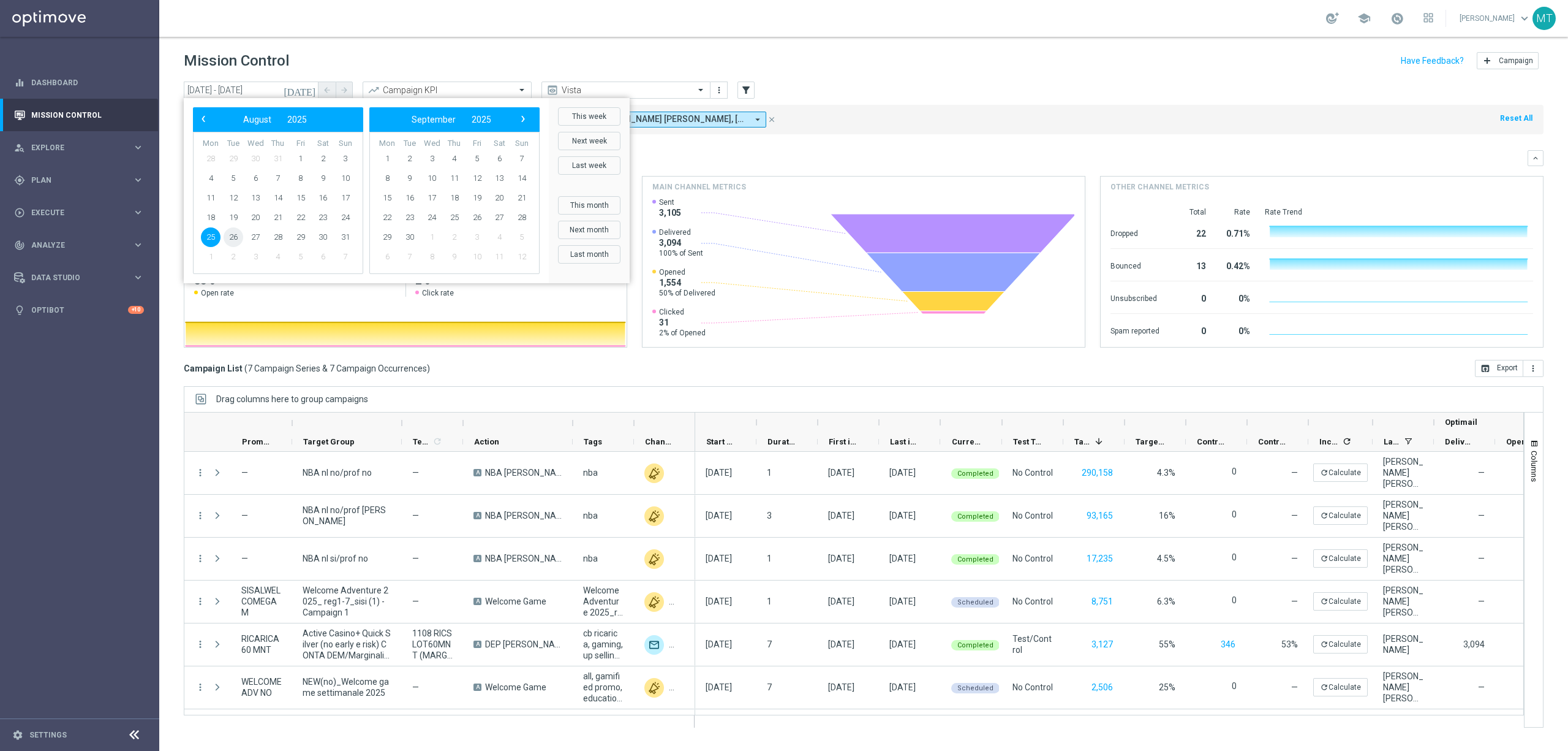
click at [228, 234] on span "26" at bounding box center [234, 238] width 20 height 20
drag, startPoint x: 230, startPoint y: 238, endPoint x: 234, endPoint y: 256, distance: 18.4
click at [228, 238] on span "26" at bounding box center [234, 238] width 20 height 20
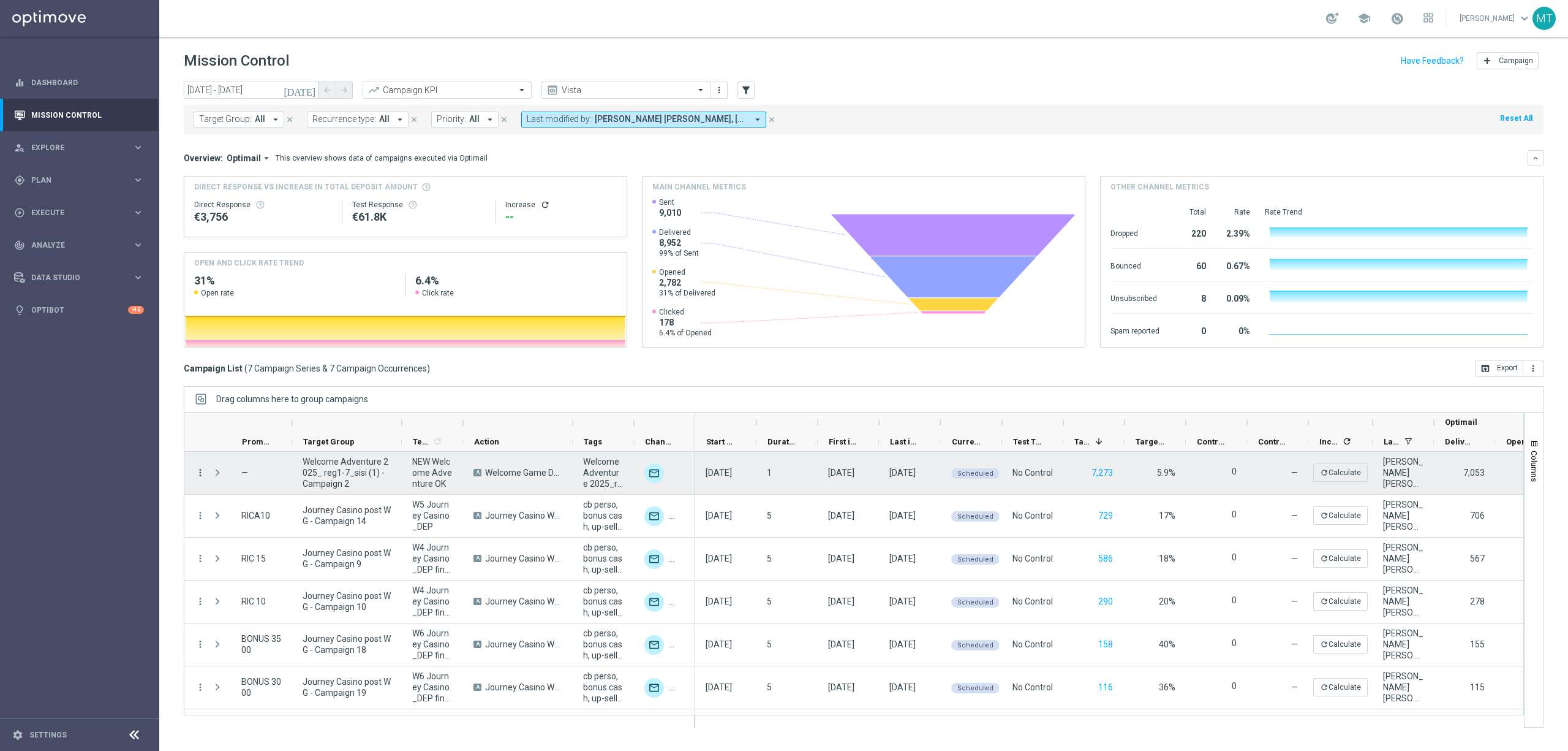
click at [200, 457] on icon "more_vert" at bounding box center [201, 473] width 11 height 11
click at [204, 457] on icon "more_vert" at bounding box center [201, 473] width 11 height 11
click at [238, 457] on span "Campaign Metrics" at bounding box center [257, 498] width 64 height 8
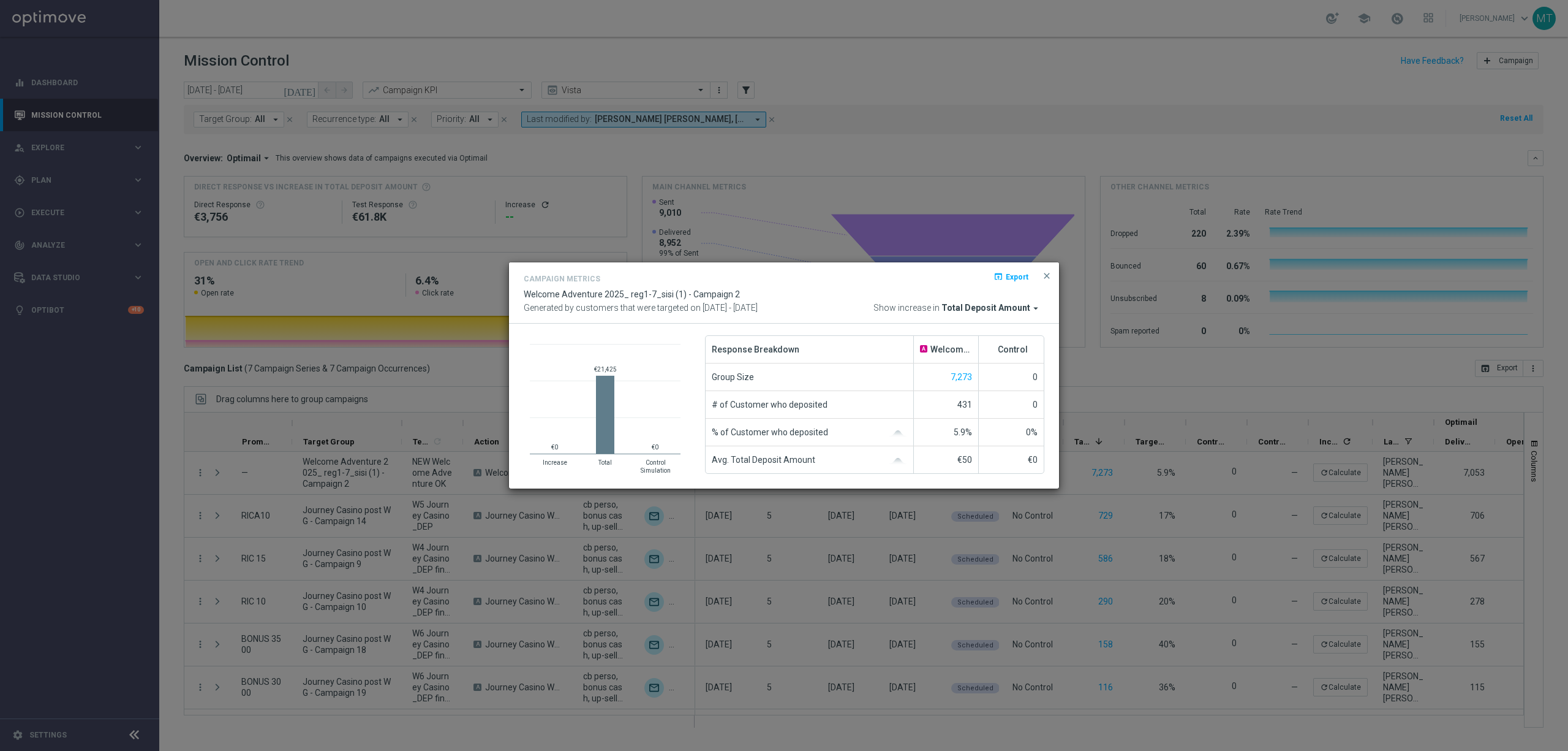
drag, startPoint x: 1051, startPoint y: 271, endPoint x: 1013, endPoint y: 280, distance: 39.1
click at [1045, 271] on span "close" at bounding box center [1046, 275] width 10 height 10
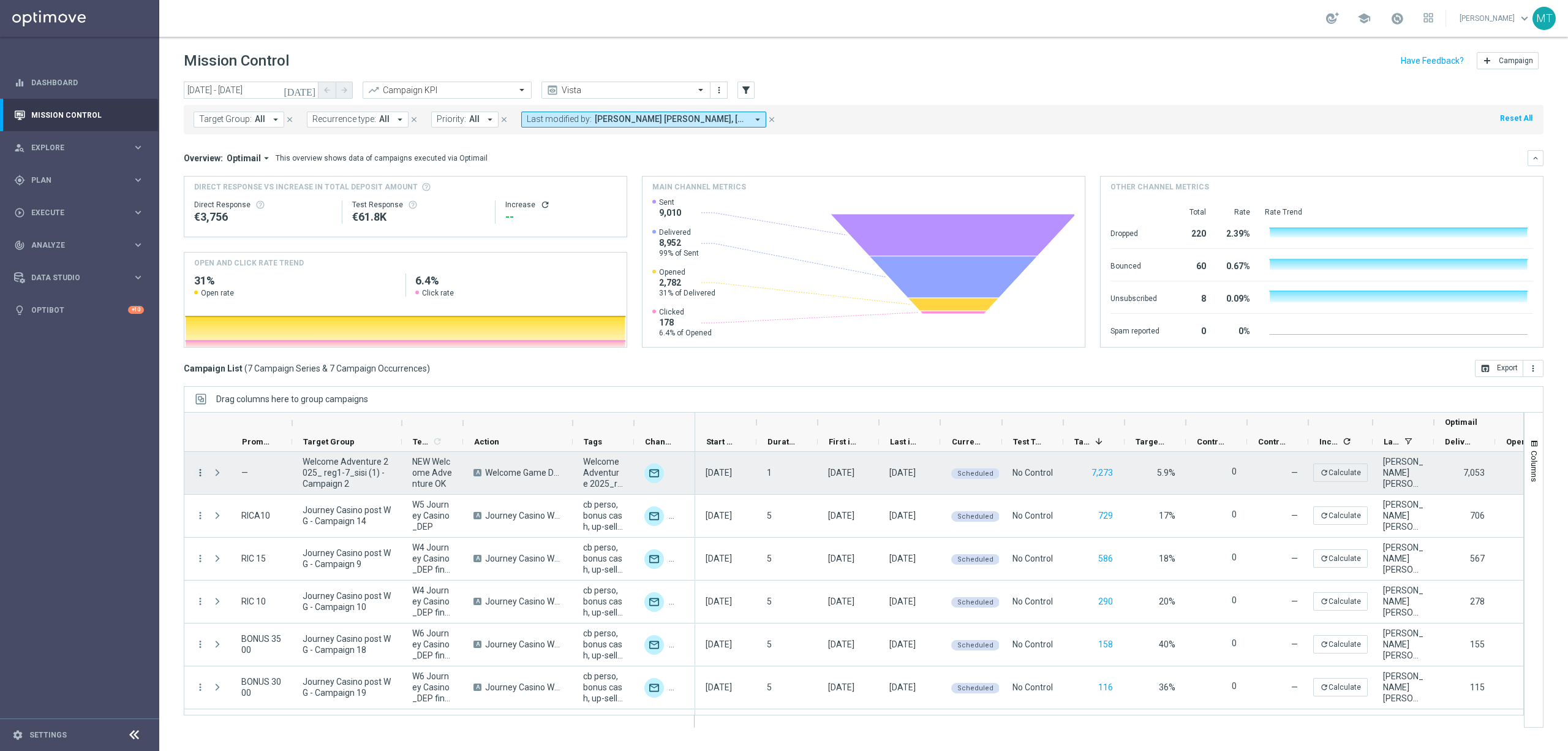
click at [197, 457] on icon "more_vert" at bounding box center [201, 473] width 11 height 11
click at [256, 457] on span "Channel Metrics" at bounding box center [254, 515] width 58 height 8
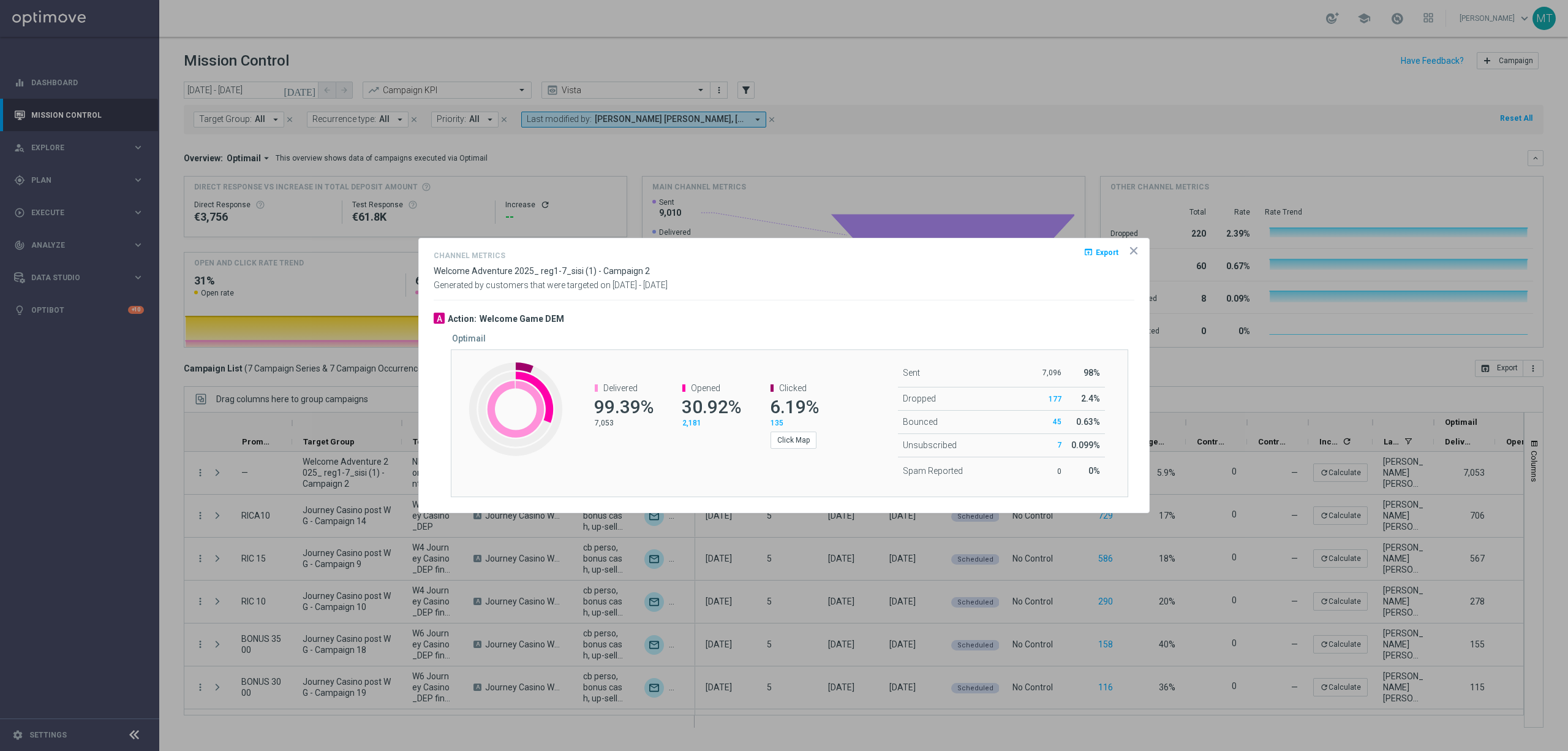
drag, startPoint x: 1135, startPoint y: 250, endPoint x: 1127, endPoint y: 249, distance: 8.1
click at [1045, 249] on icon "icon" at bounding box center [1134, 251] width 12 height 12
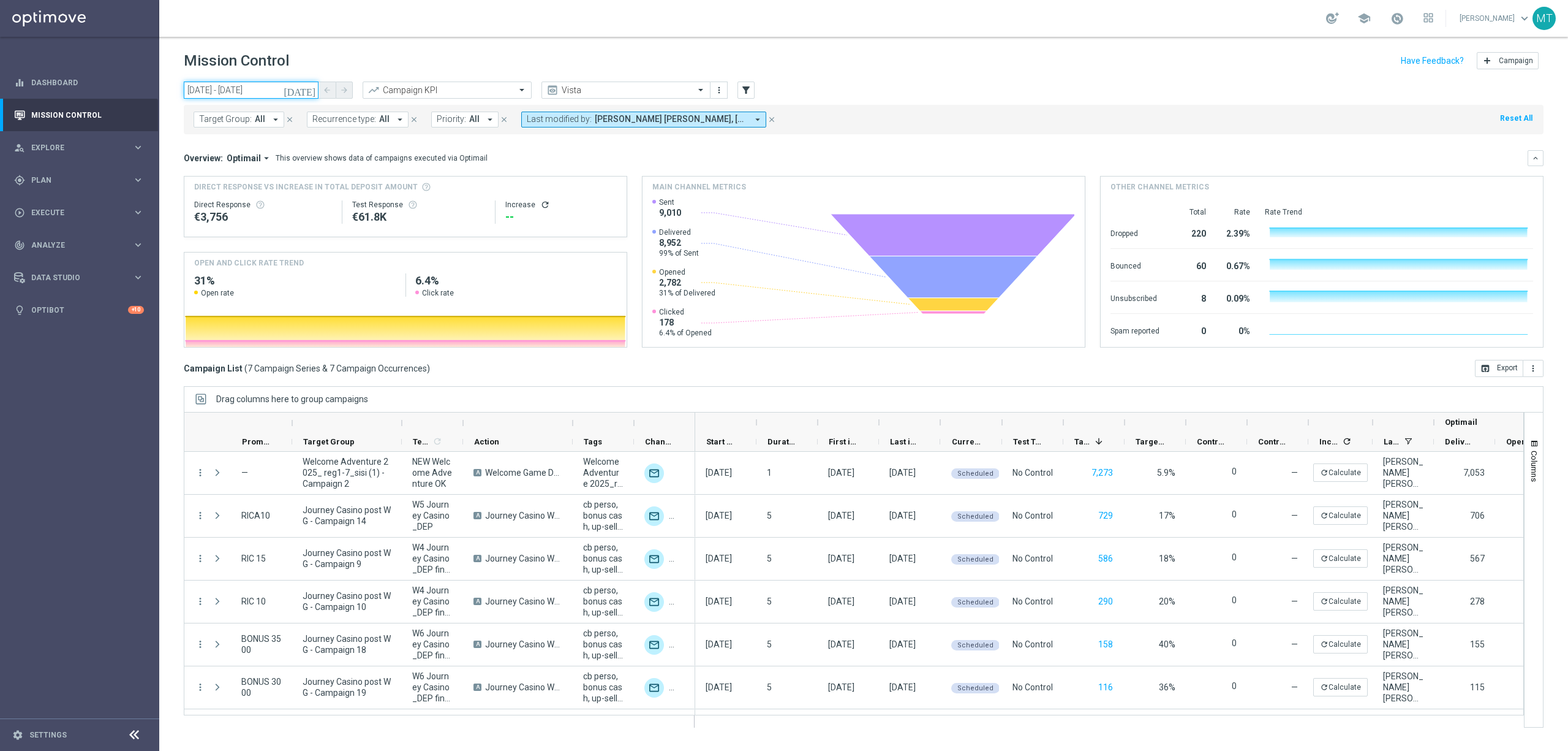
click at [255, 95] on input "26 Aug 2025 - 26 Aug 2025" at bounding box center [250, 90] width 134 height 17
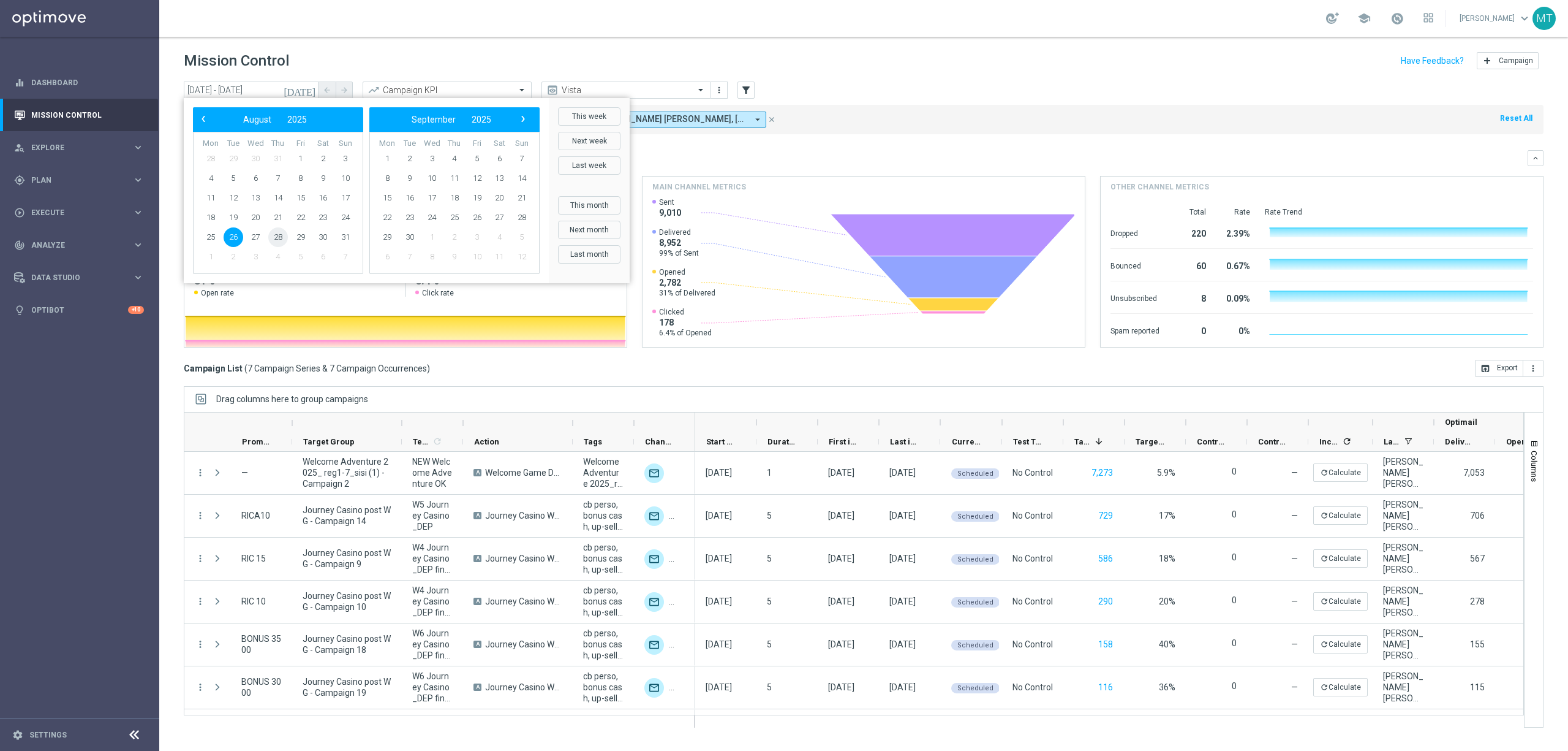
click at [283, 237] on span "28" at bounding box center [278, 238] width 20 height 20
click at [302, 237] on span "29" at bounding box center [301, 238] width 20 height 20
type input "28 Aug 2025 - 29 Aug 2025"
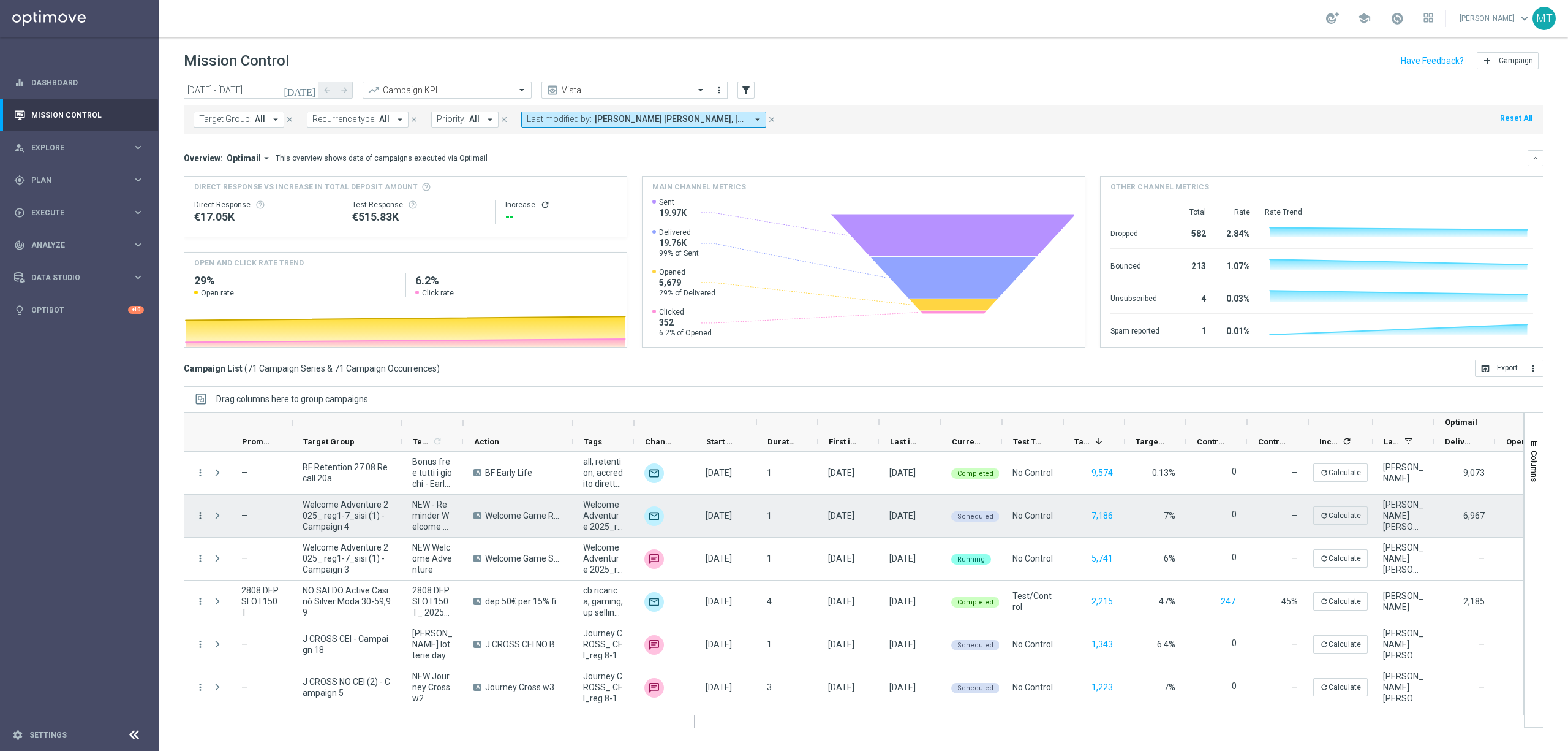
click at [204, 457] on icon "more_vert" at bounding box center [201, 515] width 11 height 11
click at [245, 457] on span "Channel Metrics" at bounding box center [254, 558] width 58 height 8
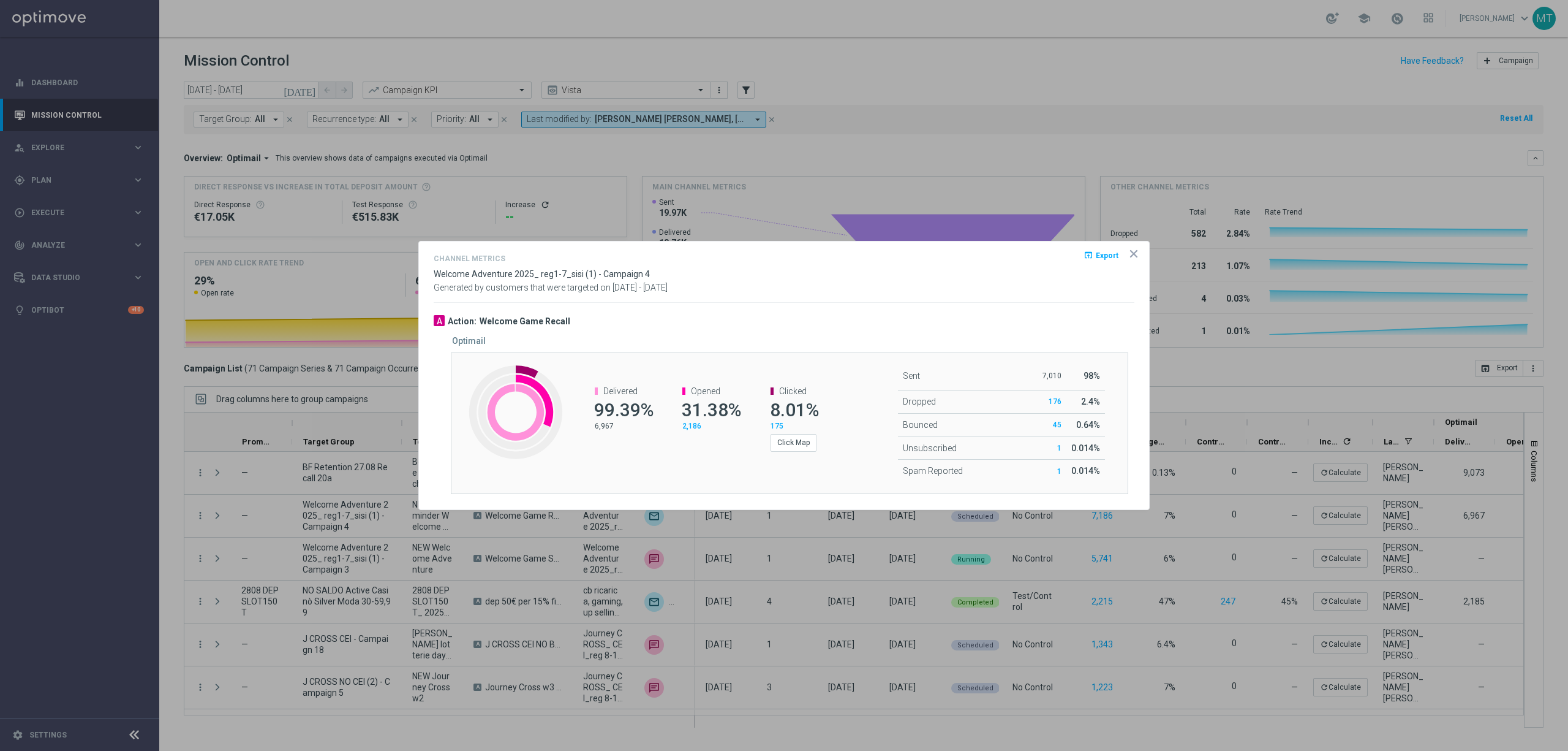
click at [1045, 248] on icon "icon" at bounding box center [1134, 254] width 12 height 12
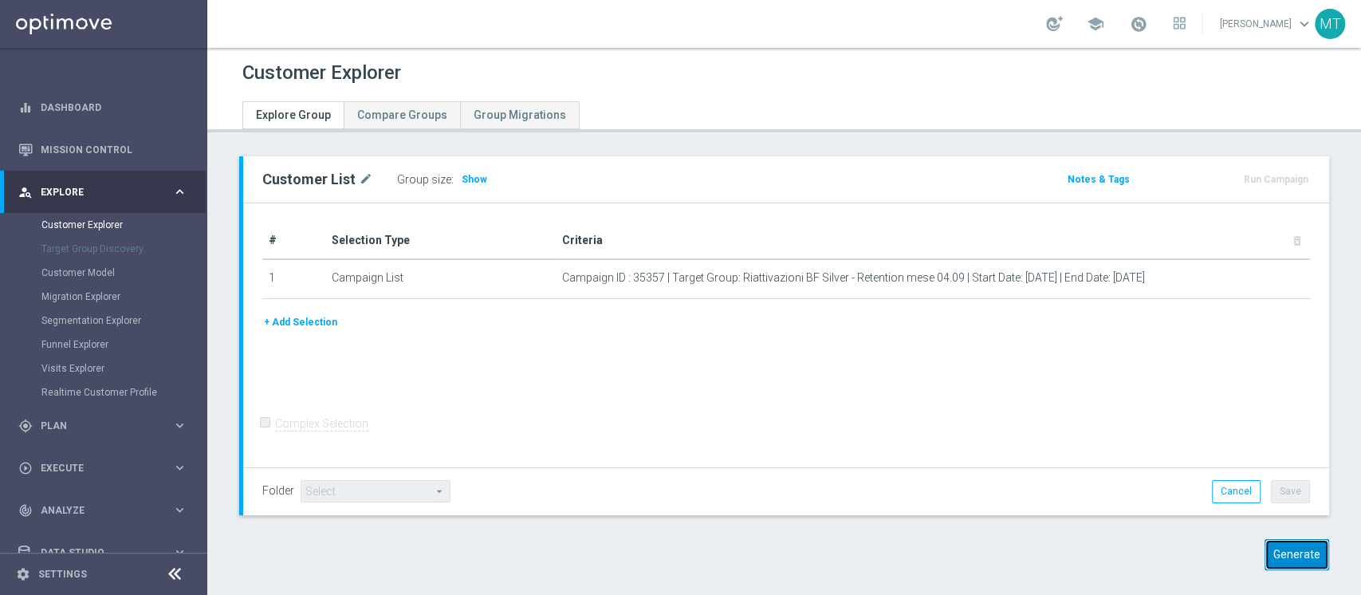
click at [1270, 548] on button "Generate" at bounding box center [1297, 554] width 65 height 31
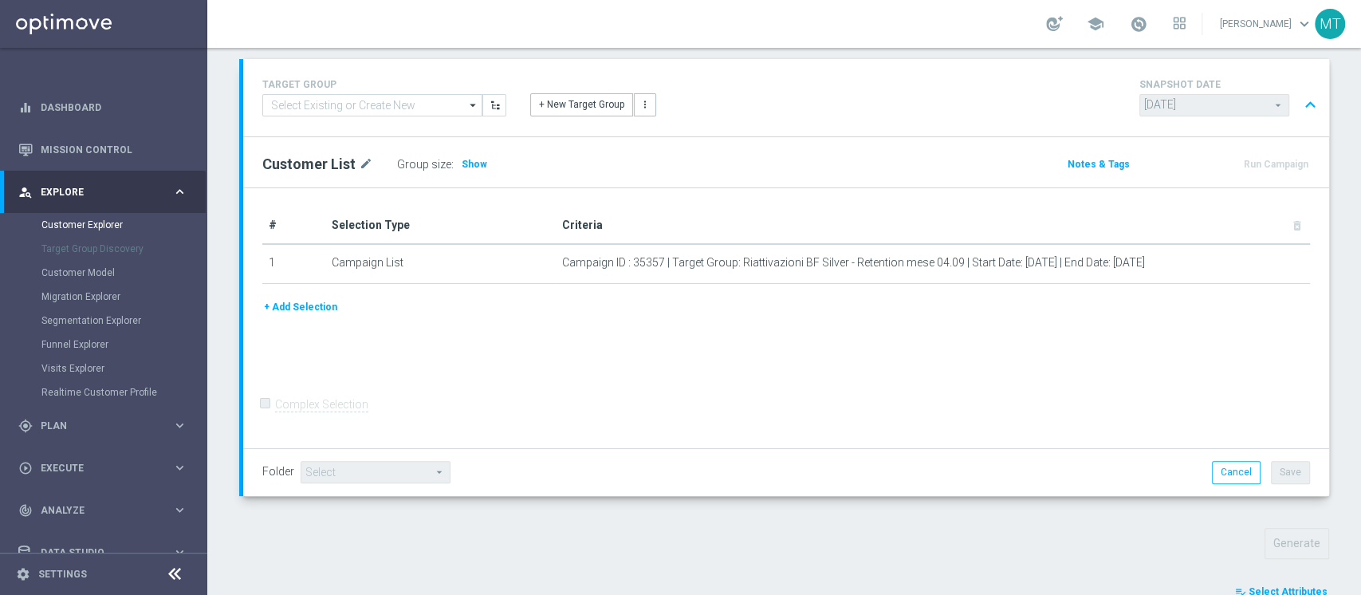
scroll to position [560, 0]
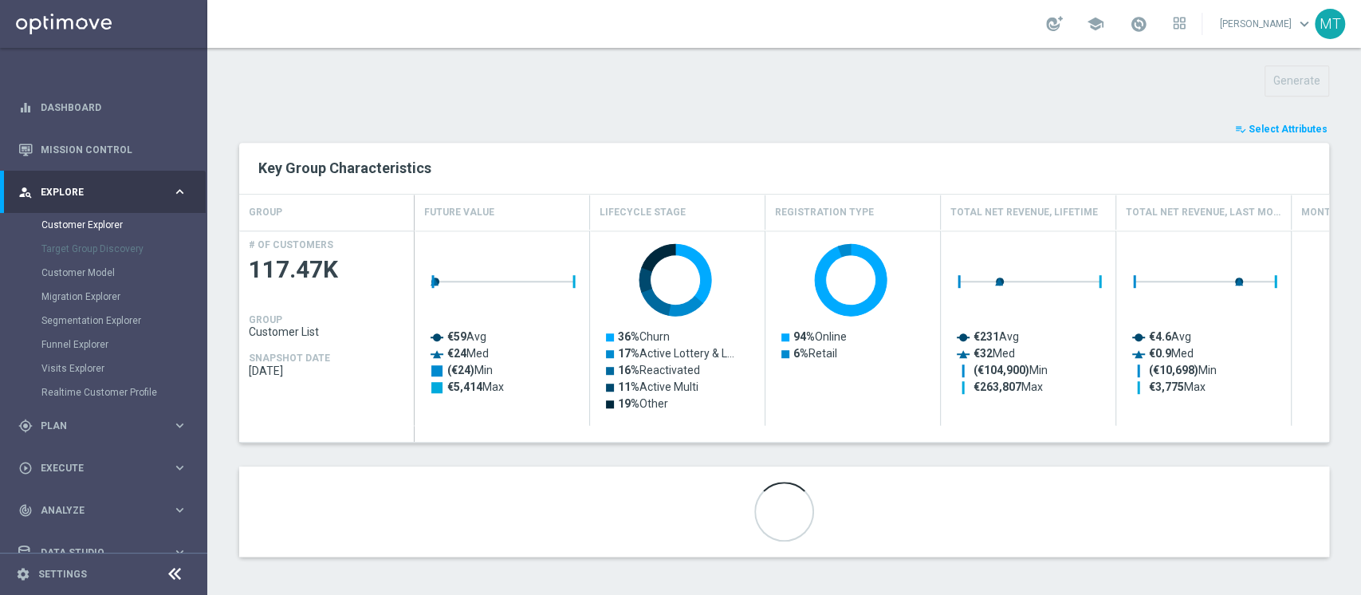
click at [1287, 146] on div "Key Group Characteristics" at bounding box center [784, 168] width 1090 height 51
drag, startPoint x: 1279, startPoint y: 142, endPoint x: 1277, endPoint y: 129, distance: 13.0
click at [1278, 143] on div "Key Group Characteristics" at bounding box center [784, 168] width 1090 height 51
click at [1278, 126] on span "Select Attributes" at bounding box center [1288, 129] width 79 height 11
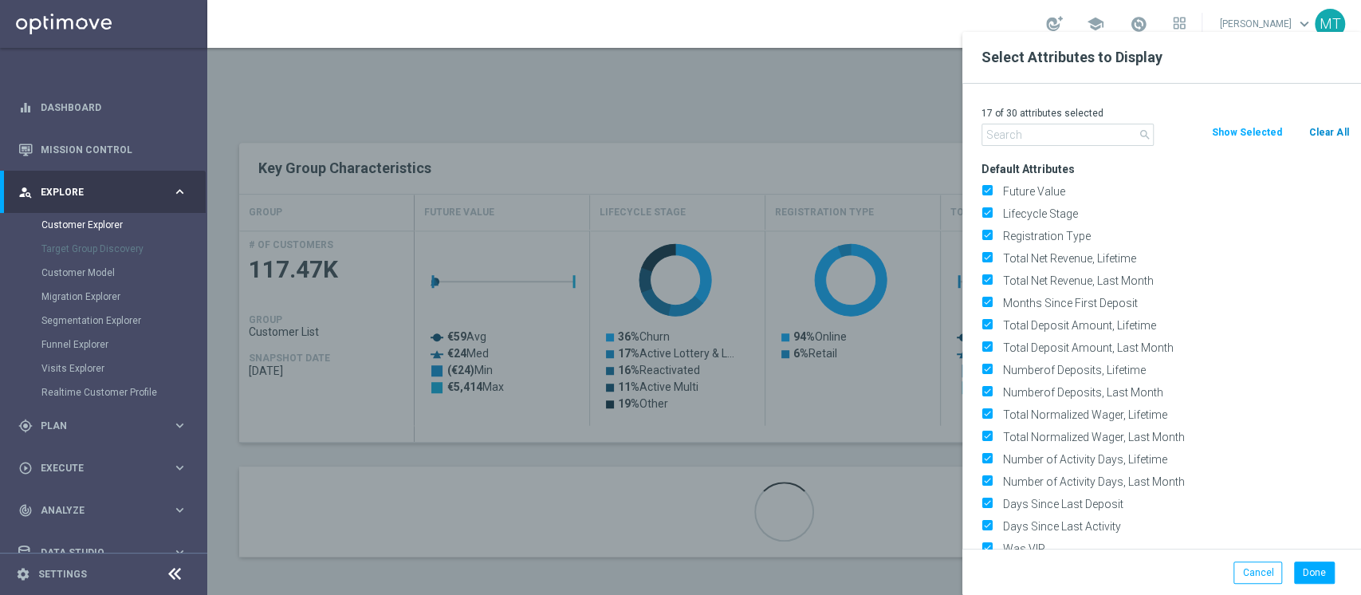
drag, startPoint x: 1347, startPoint y: 132, endPoint x: 1329, endPoint y: 132, distance: 18.3
click at [1346, 132] on div "Clear All" at bounding box center [1328, 133] width 65 height 18
click at [1321, 128] on button "Clear All" at bounding box center [1329, 133] width 42 height 18
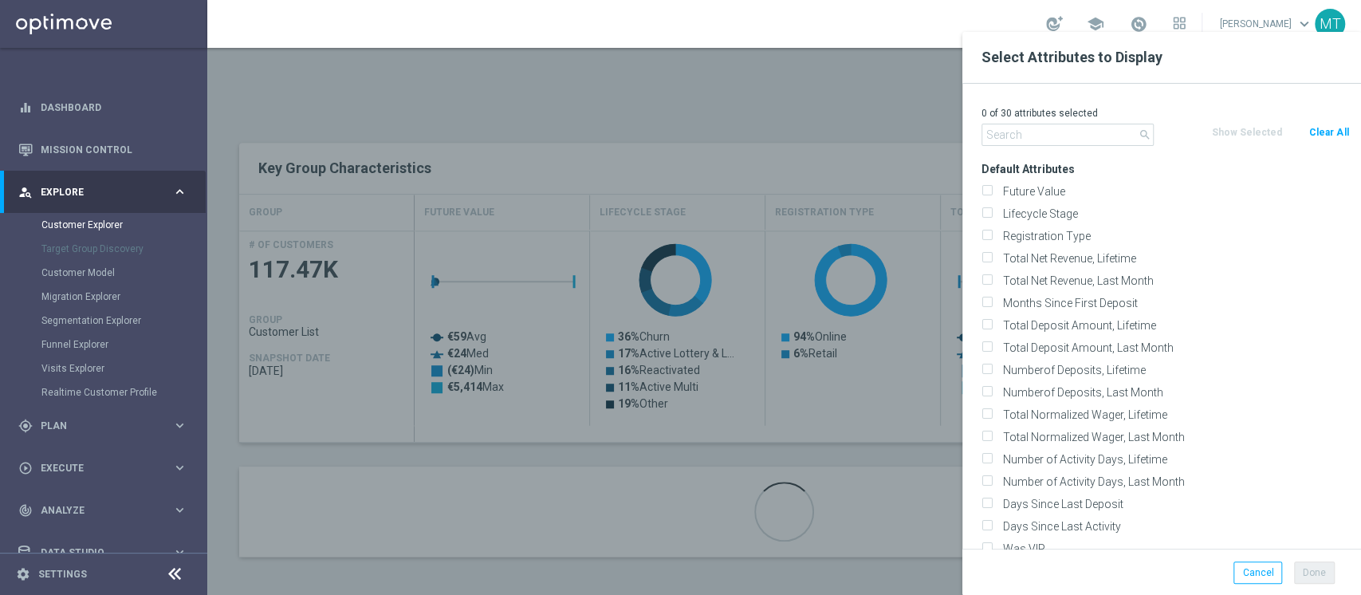
checkbox input "false"
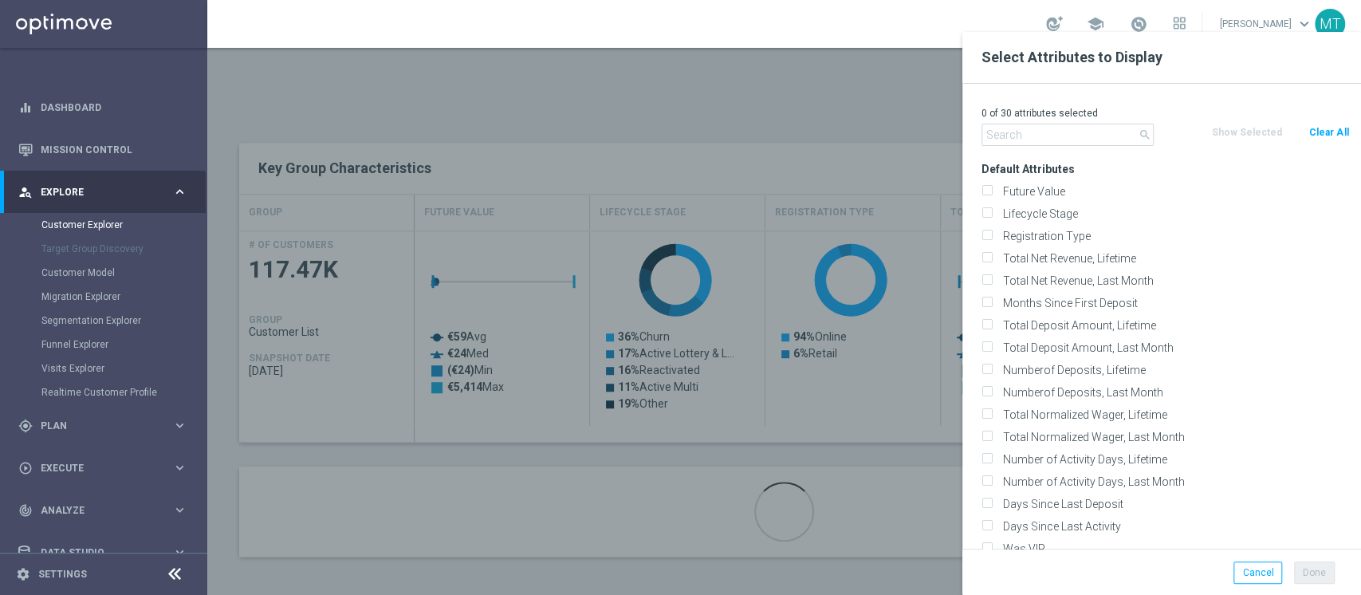
checkbox input "false"
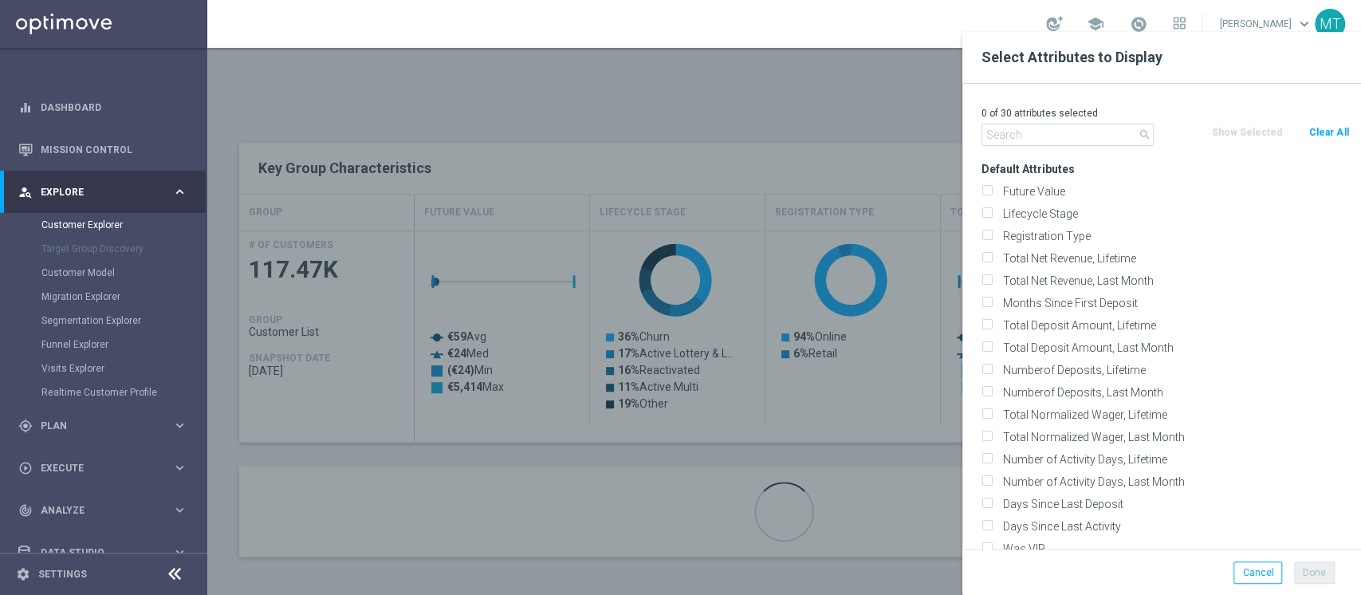
checkbox input "false"
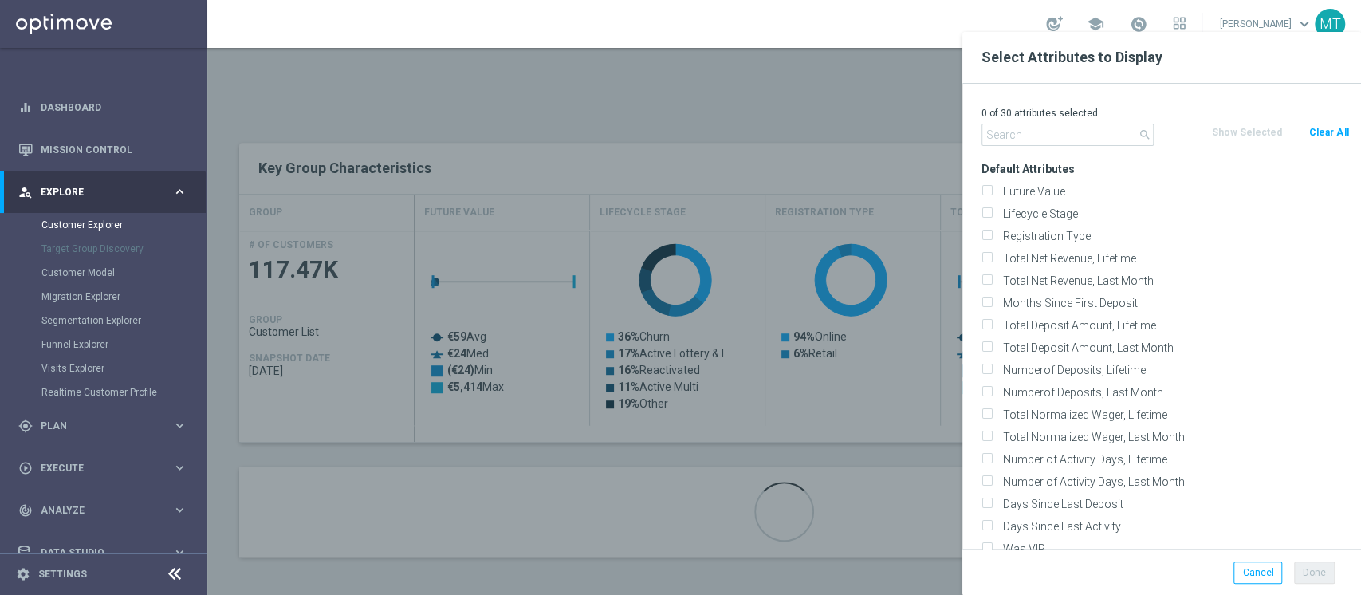
checkbox input "false"
drag, startPoint x: 1140, startPoint y: 136, endPoint x: 1116, endPoint y: 137, distance: 24.0
click at [1135, 135] on div "search" at bounding box center [1068, 135] width 172 height 22
click at [1116, 132] on input "text" at bounding box center [1068, 135] width 172 height 22
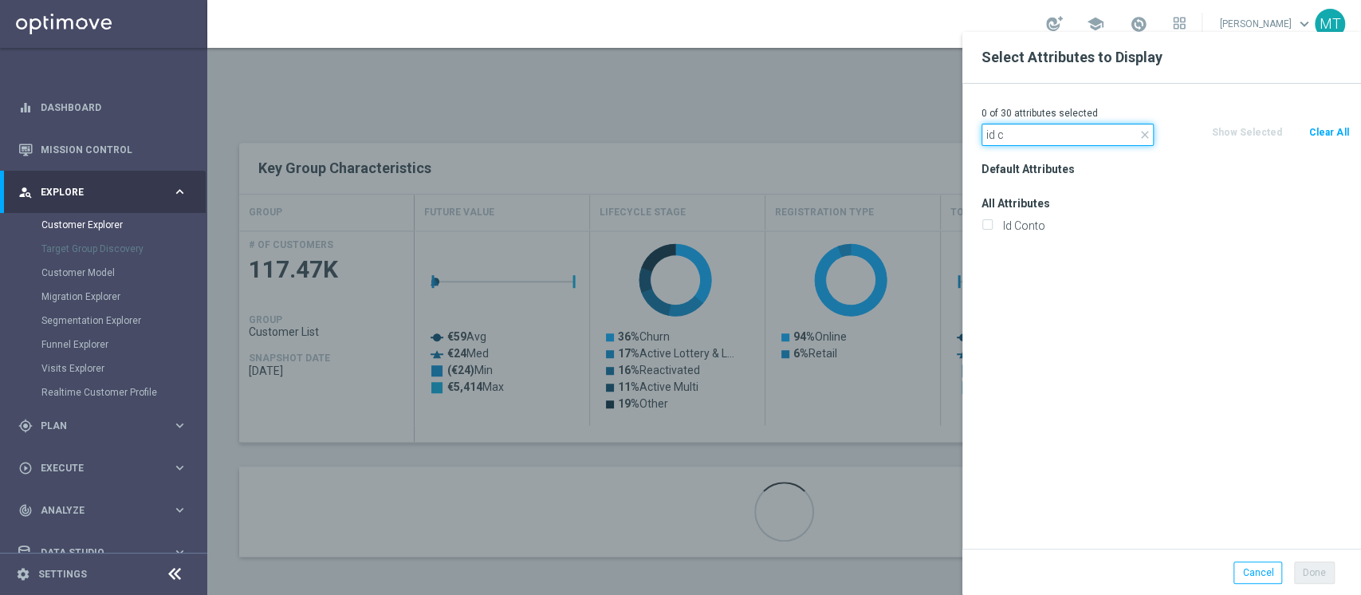
type input "id c"
click at [1115, 208] on h3 "All Attributes" at bounding box center [1166, 203] width 368 height 14
click at [1106, 217] on div "Id Conto" at bounding box center [1166, 226] width 392 height 22
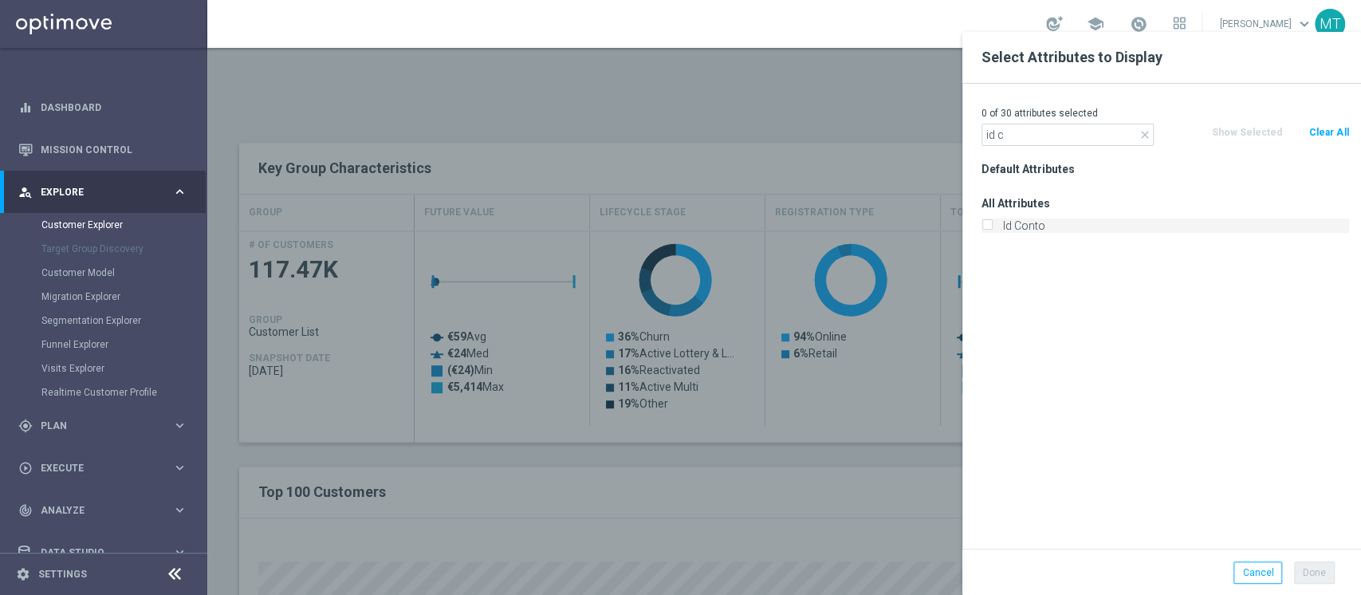
click at [1080, 219] on label "Id Conto" at bounding box center [1174, 225] width 352 height 14
click at [992, 222] on input "Id Conto" at bounding box center [987, 227] width 10 height 10
checkbox input "true"
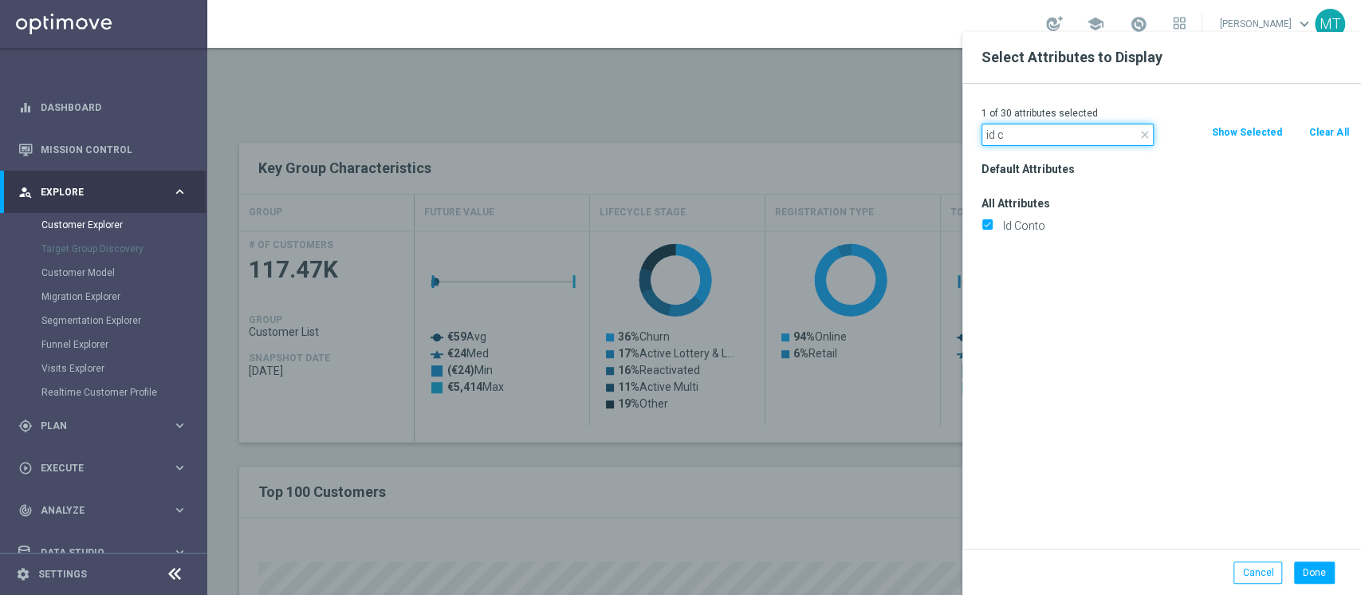
drag, startPoint x: 1041, startPoint y: 144, endPoint x: 925, endPoint y: 54, distance: 146.1
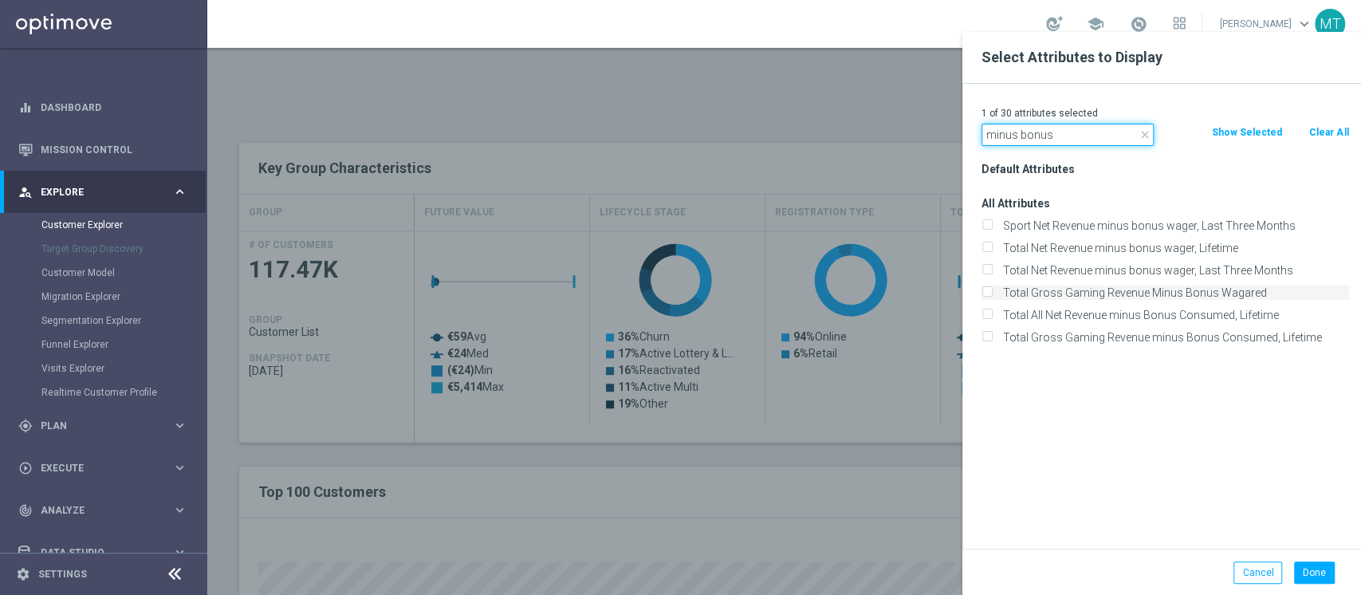
type input "minus bonus"
click at [1215, 290] on label "Total Gross Gaming Revenue Minus Bonus Wagared" at bounding box center [1174, 292] width 352 height 14
click at [992, 290] on input "Total Gross Gaming Revenue Minus Bonus Wagared" at bounding box center [987, 294] width 10 height 10
checkbox input "true"
click at [1301, 576] on button "Done" at bounding box center [1314, 572] width 41 height 22
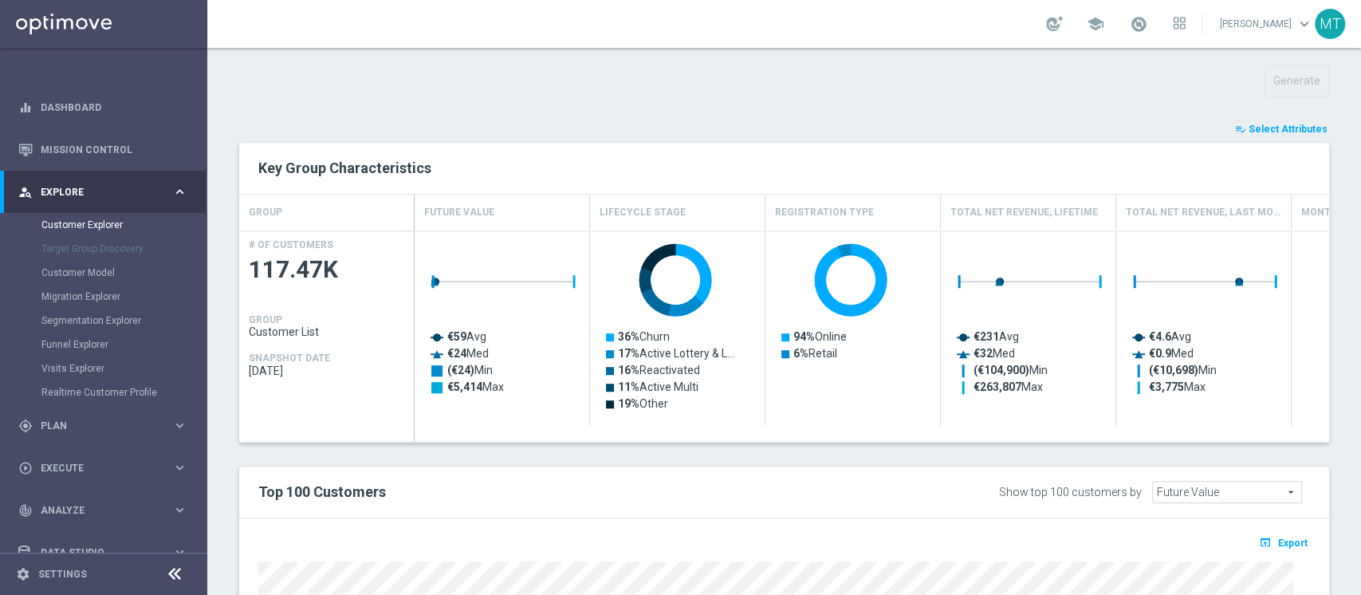
type input "Search"
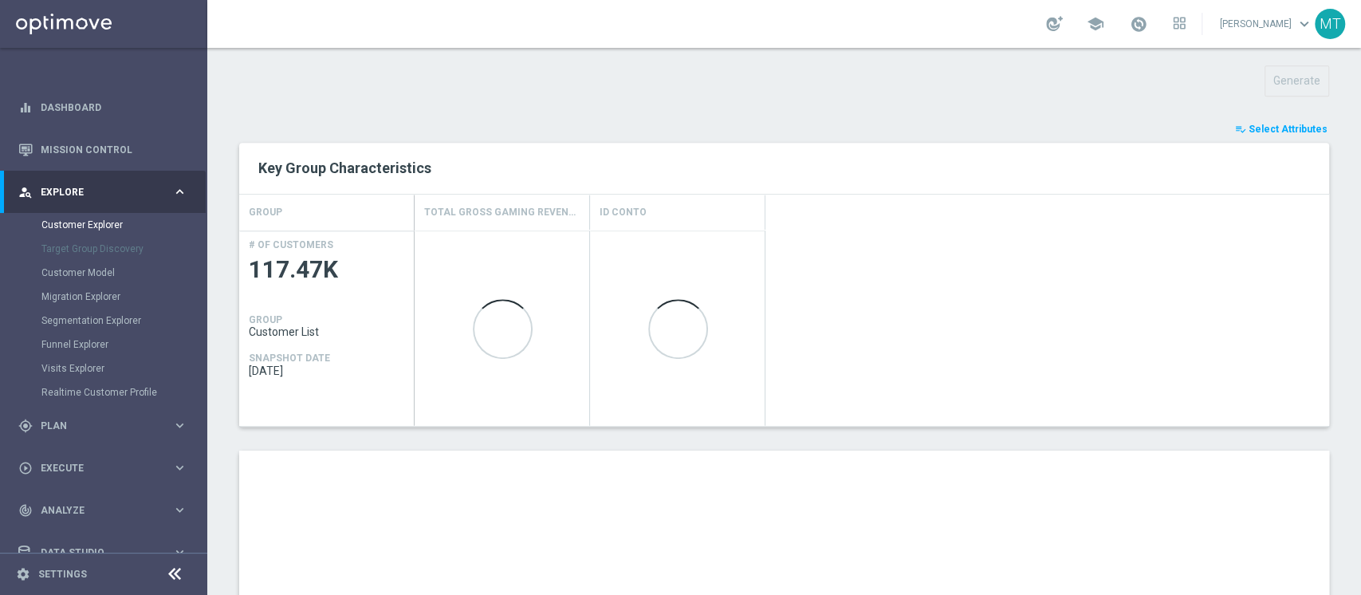
scroll to position [879, 0]
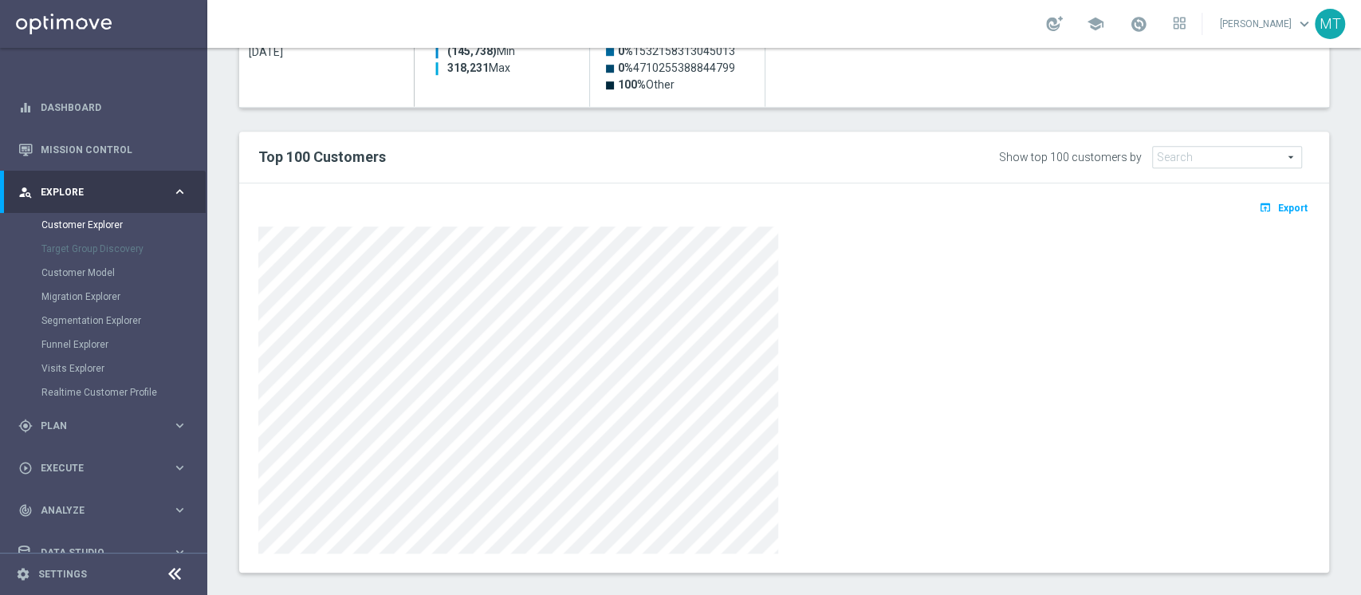
click at [1280, 214] on button "open_in_browser Export" at bounding box center [1283, 207] width 53 height 21
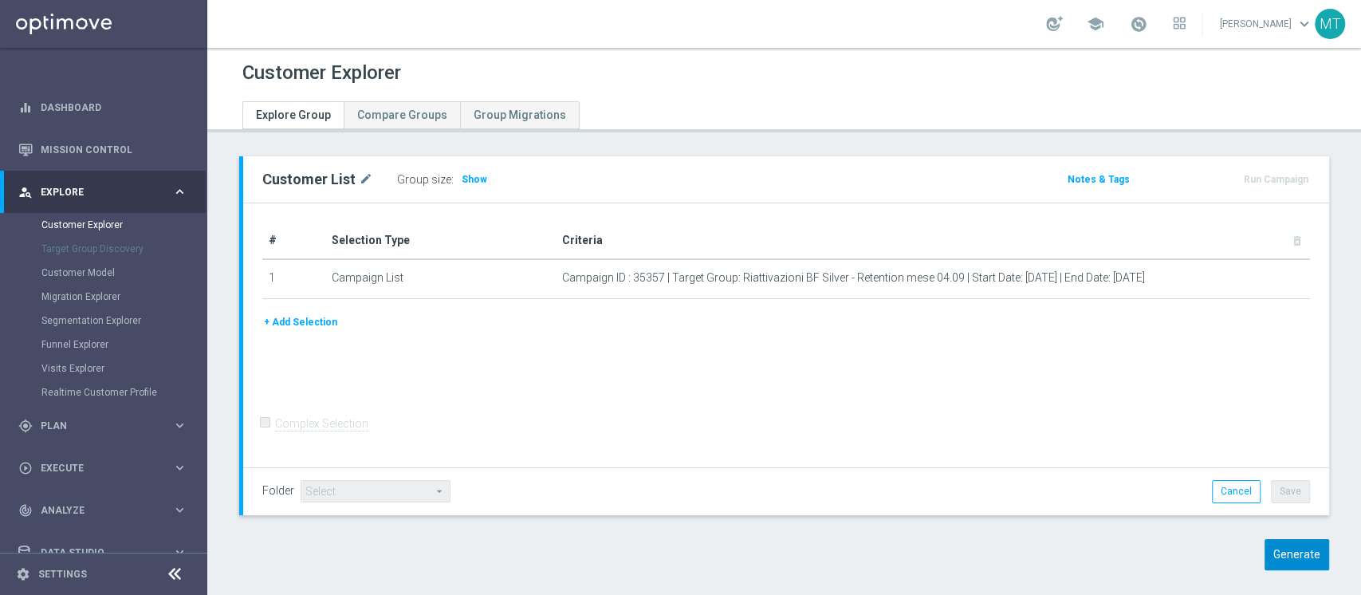
click at [1272, 569] on div "Customer List mode_edit Group size : Show Notes & Tags Run Campaign" at bounding box center [784, 375] width 1154 height 438
click at [1272, 564] on button "Generate" at bounding box center [1297, 554] width 65 height 31
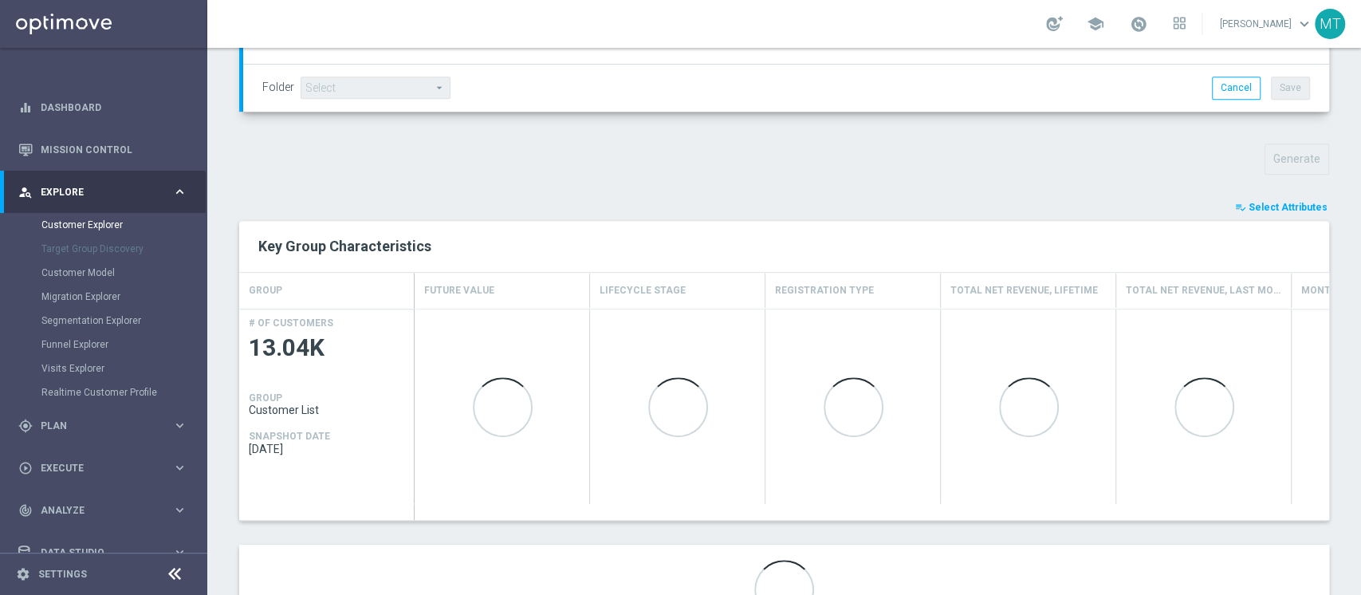
scroll to position [560, 0]
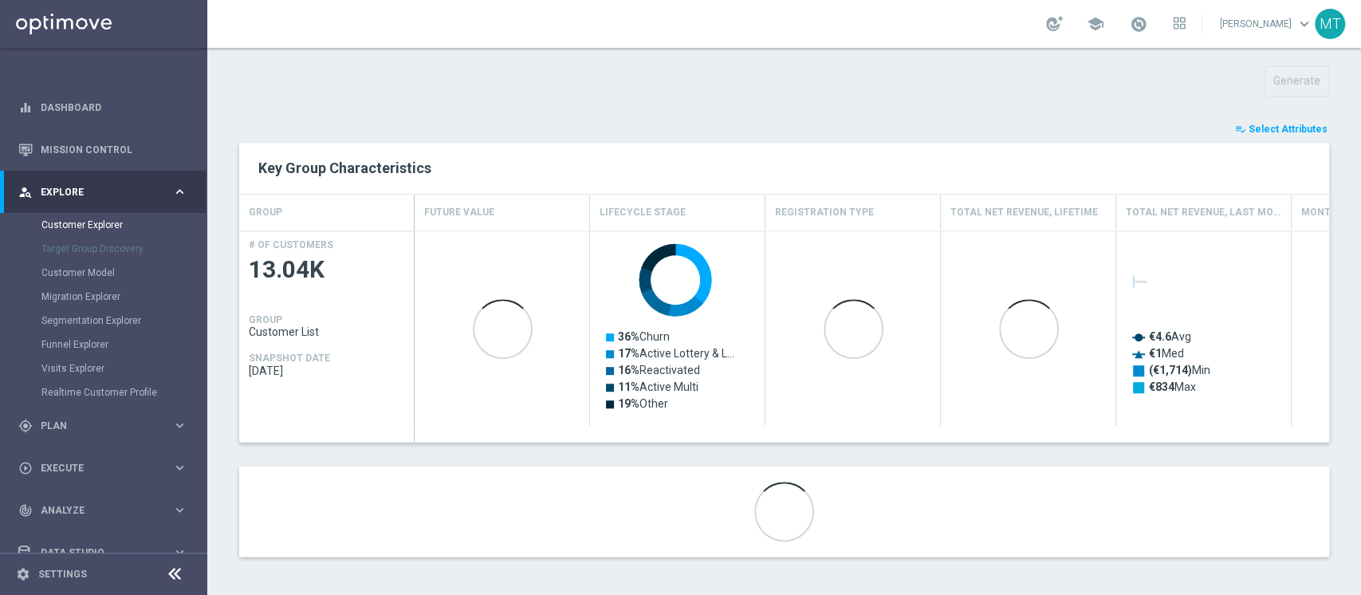
click at [1234, 134] on button "playlist_add_check Select Attributes" at bounding box center [1282, 129] width 96 height 18
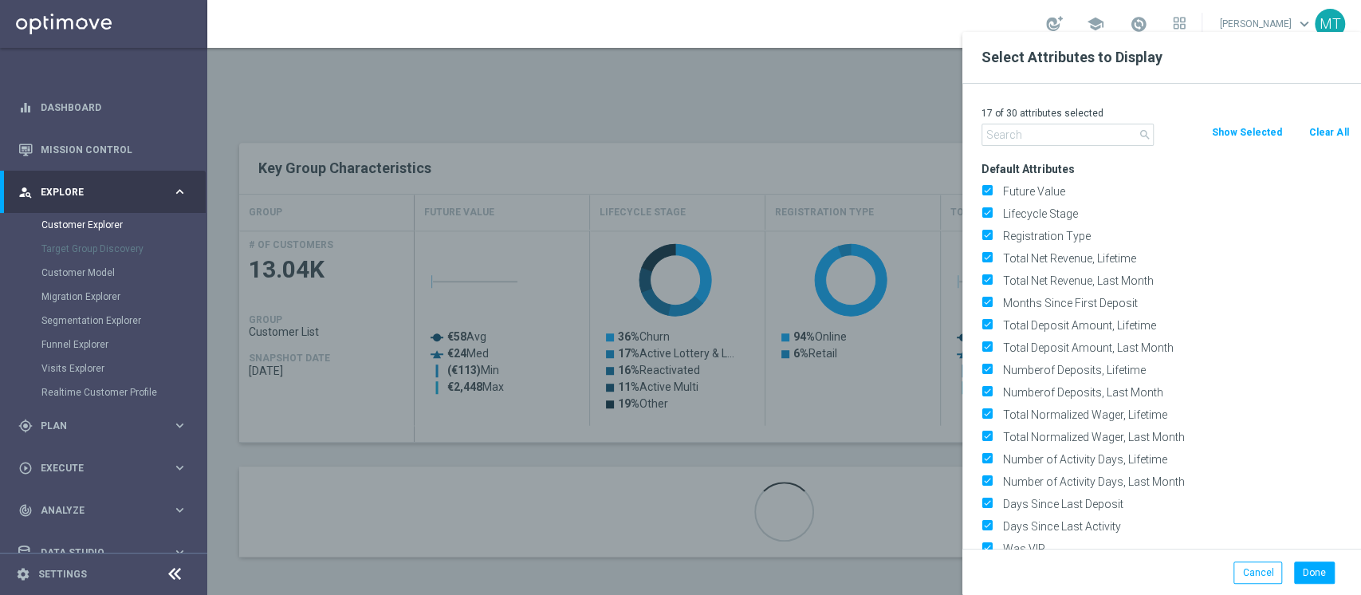
click at [1317, 139] on button "Clear All" at bounding box center [1329, 133] width 42 height 18
checkbox input "false"
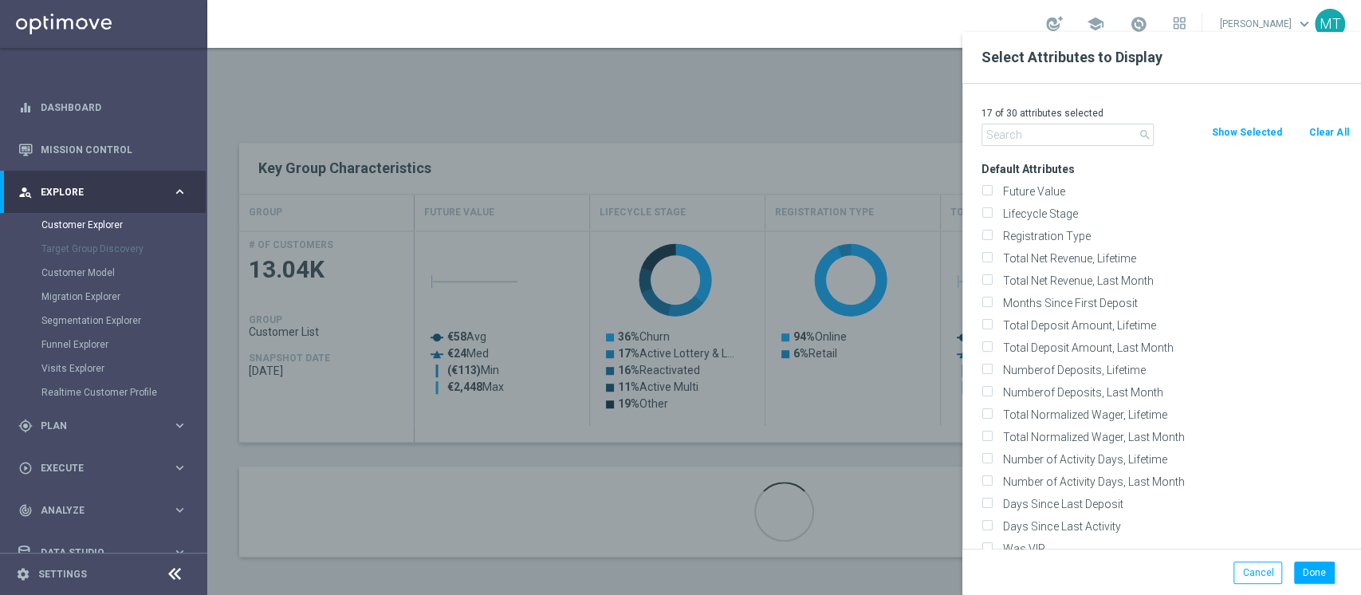
checkbox input "false"
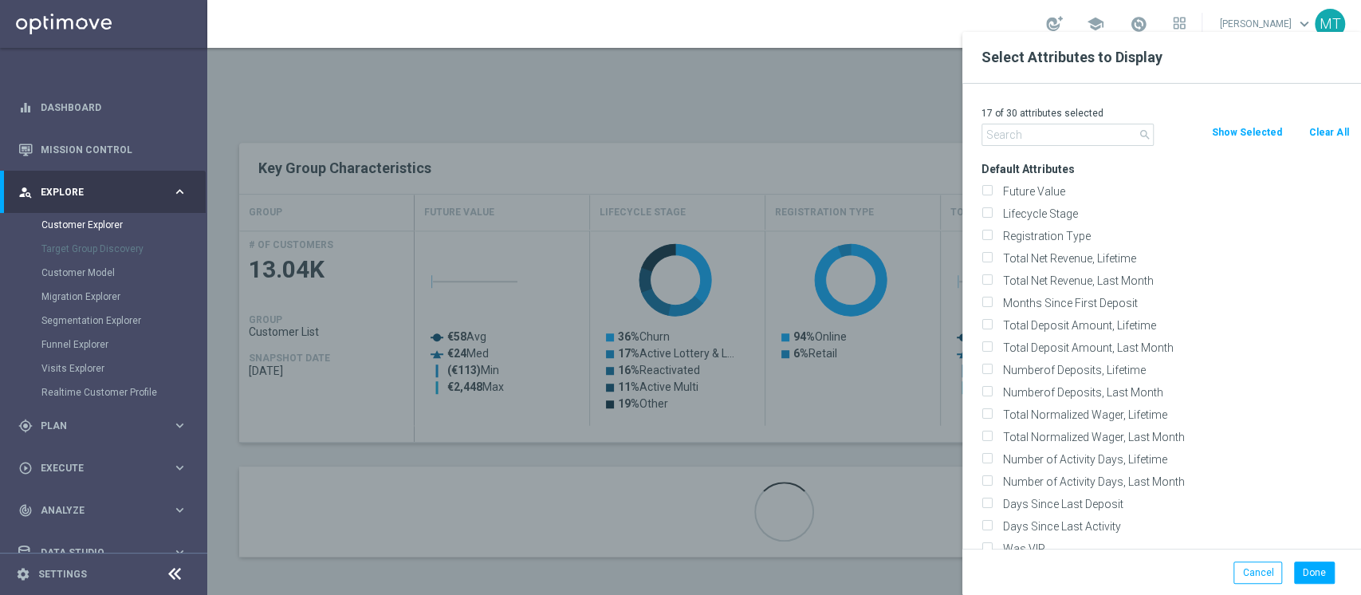
checkbox input "false"
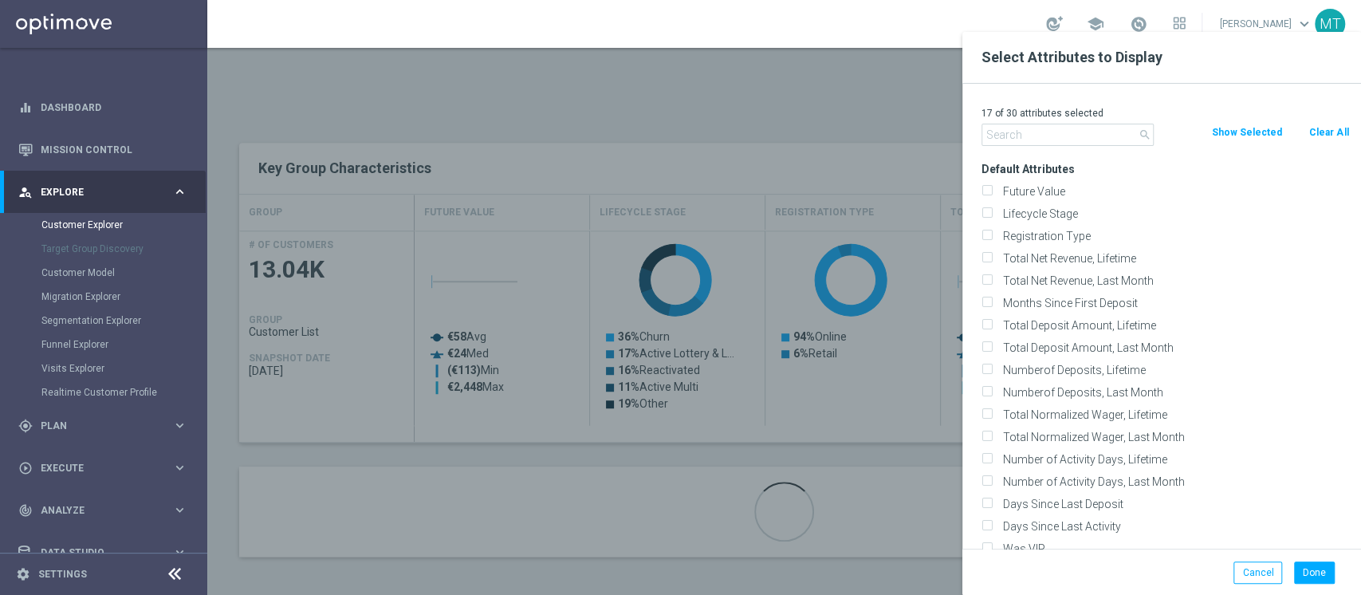
checkbox input "false"
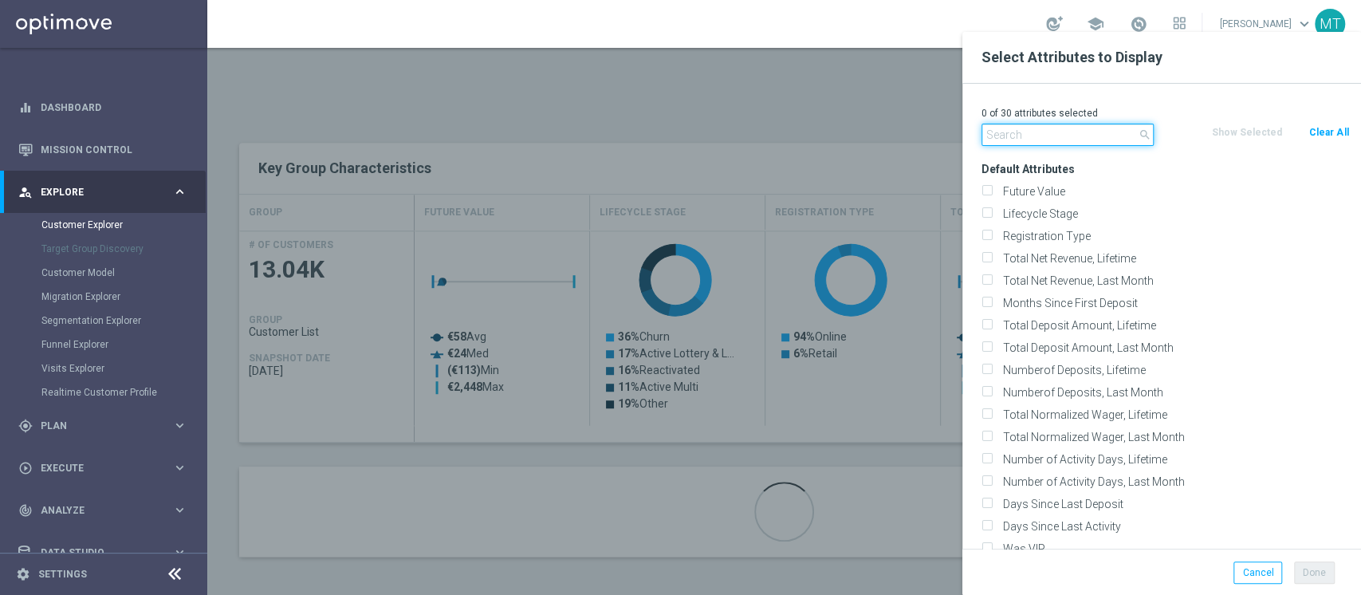
click at [1113, 139] on input "text" at bounding box center [1068, 135] width 172 height 22
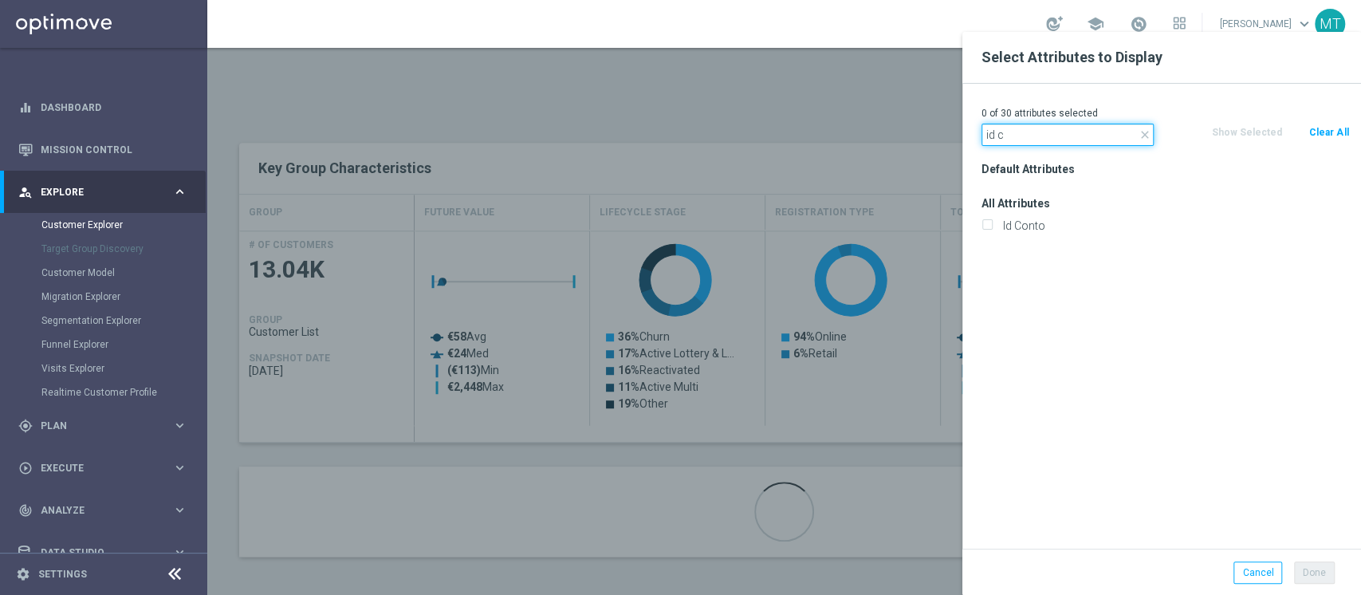
type input "id c"
click at [1008, 233] on div "Id Conto" at bounding box center [1166, 226] width 392 height 22
click at [1024, 220] on label "Id Conto" at bounding box center [1174, 225] width 352 height 14
click at [992, 222] on input "Id Conto" at bounding box center [987, 227] width 10 height 10
checkbox input "true"
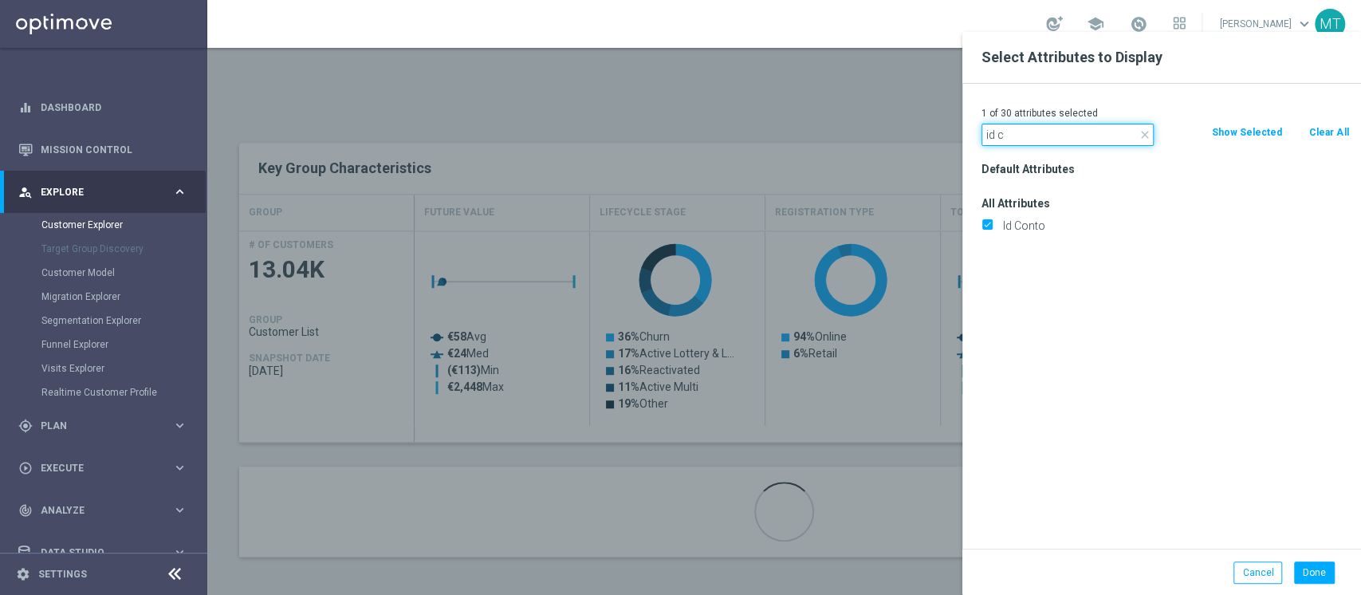
drag, startPoint x: 1026, startPoint y: 143, endPoint x: 775, endPoint y: 136, distance: 251.3
click at [777, 581] on div "Select Attributes to Display 1 of 30 attributes selected close id c Clear All S…" at bounding box center [784, 581] width 1154 height 0
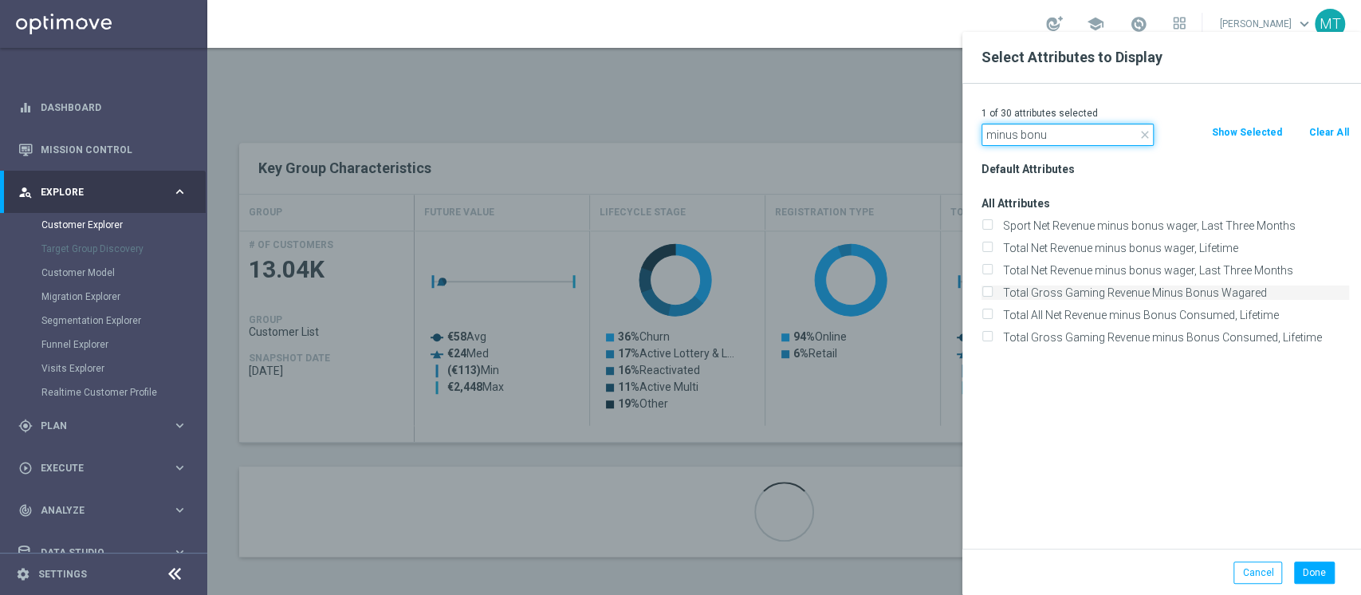
type input "minus bonu"
click at [1136, 295] on label "Total Gross Gaming Revenue Minus Bonus Wagared" at bounding box center [1174, 292] width 352 height 14
click at [992, 295] on input "Total Gross Gaming Revenue Minus Bonus Wagared" at bounding box center [987, 294] width 10 height 10
checkbox input "true"
click at [1308, 569] on button "Done" at bounding box center [1314, 572] width 41 height 22
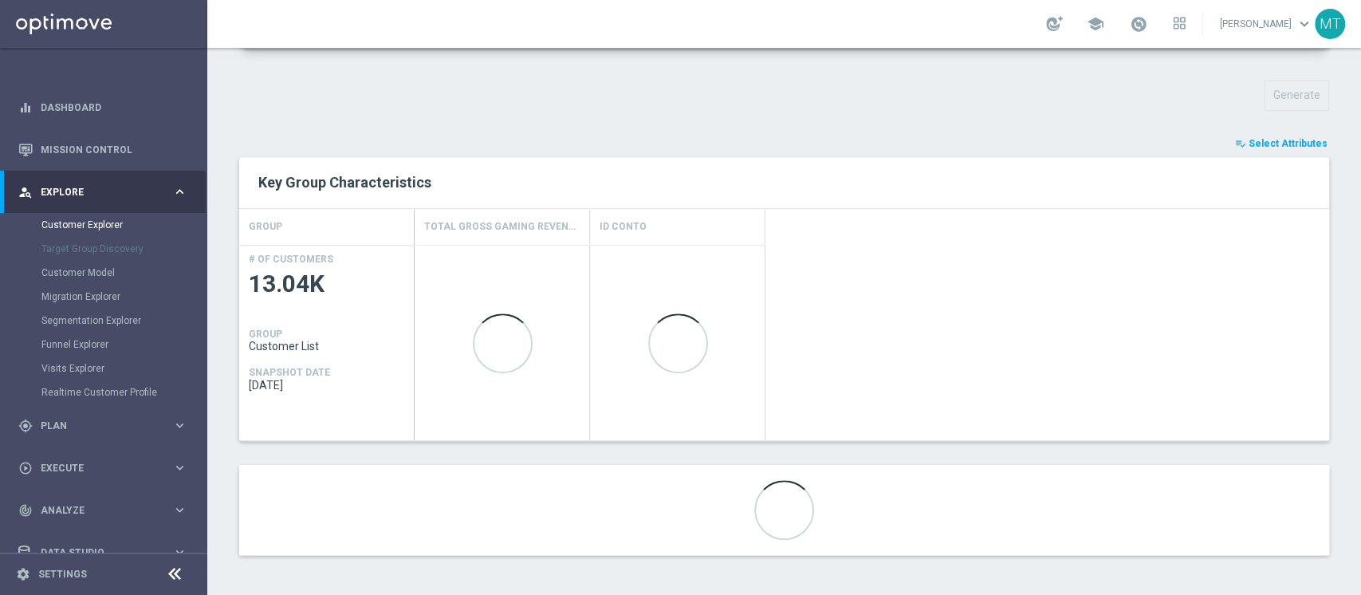
scroll to position [544, 0]
